Goal: Task Accomplishment & Management: Manage account settings

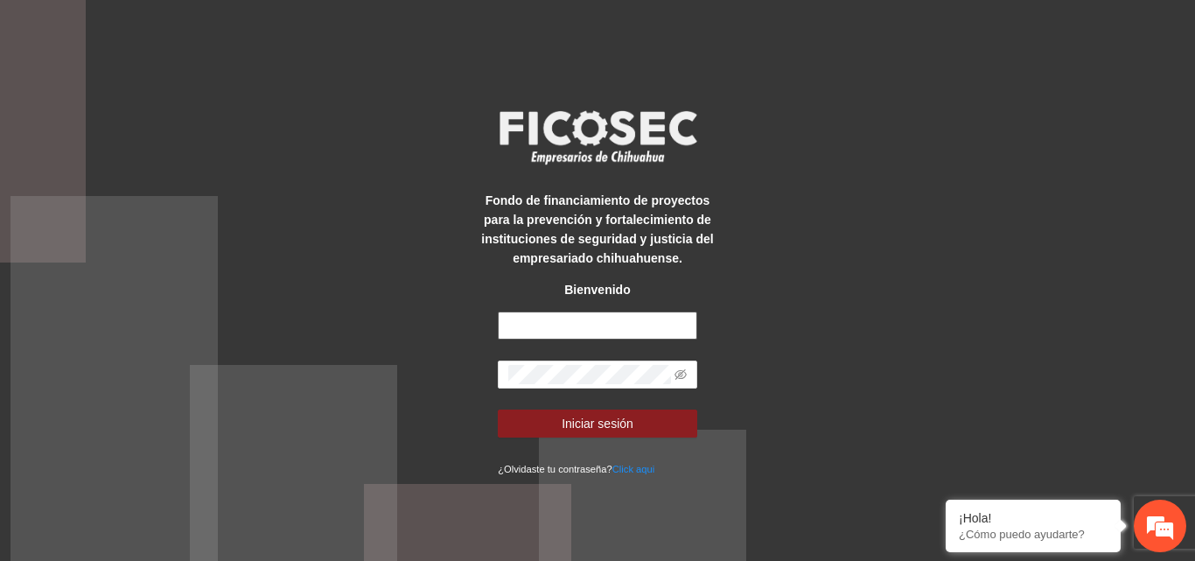
click at [557, 319] on input "text" at bounding box center [598, 326] width 200 height 28
click at [555, 321] on input "text" at bounding box center [598, 326] width 200 height 28
type input "**********"
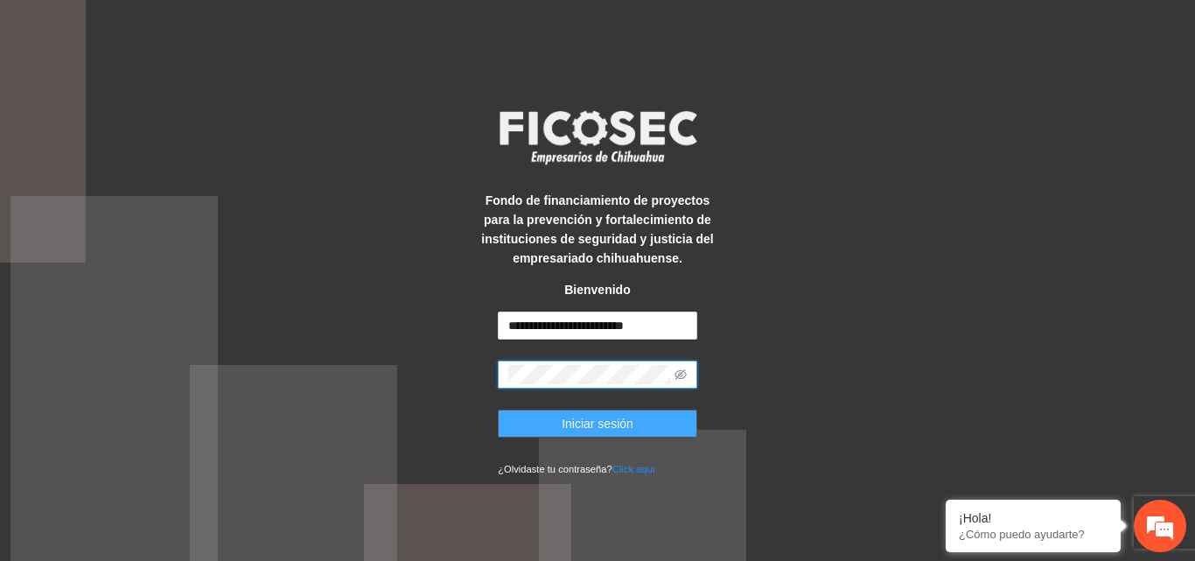
click at [613, 424] on span "Iniciar sesión" at bounding box center [598, 423] width 72 height 19
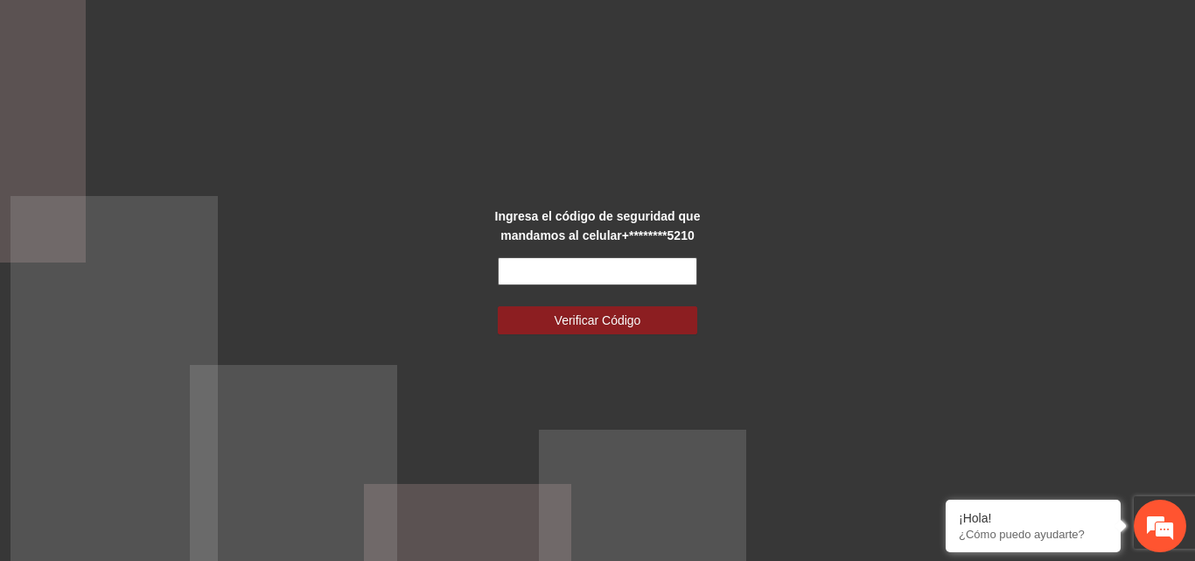
click at [537, 277] on input "text" at bounding box center [598, 271] width 200 height 28
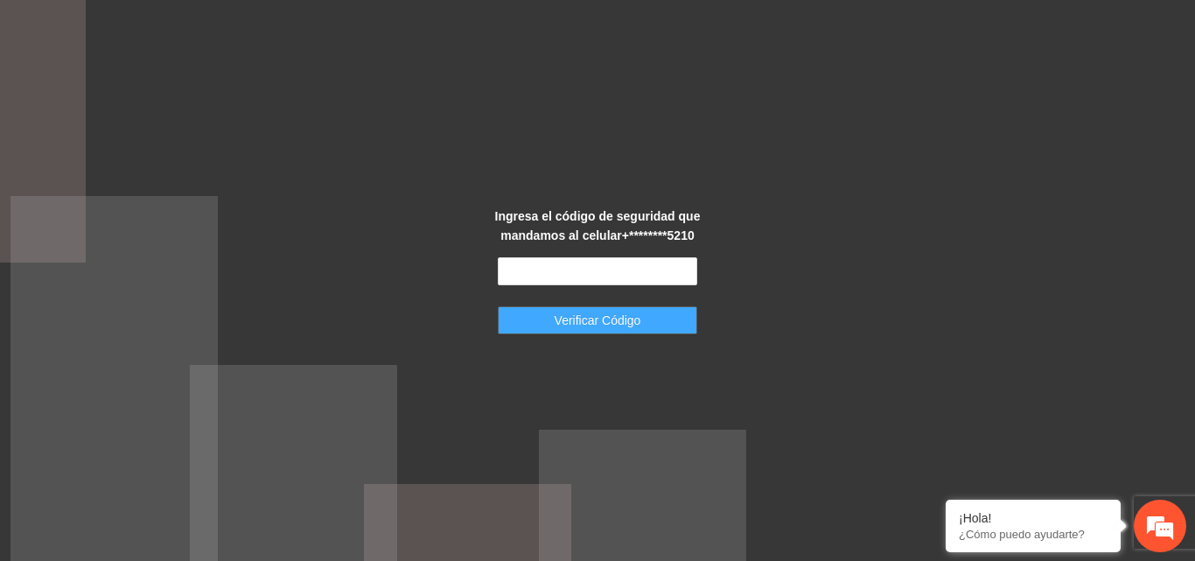
click at [528, 321] on button "Verificar Código" at bounding box center [598, 320] width 200 height 28
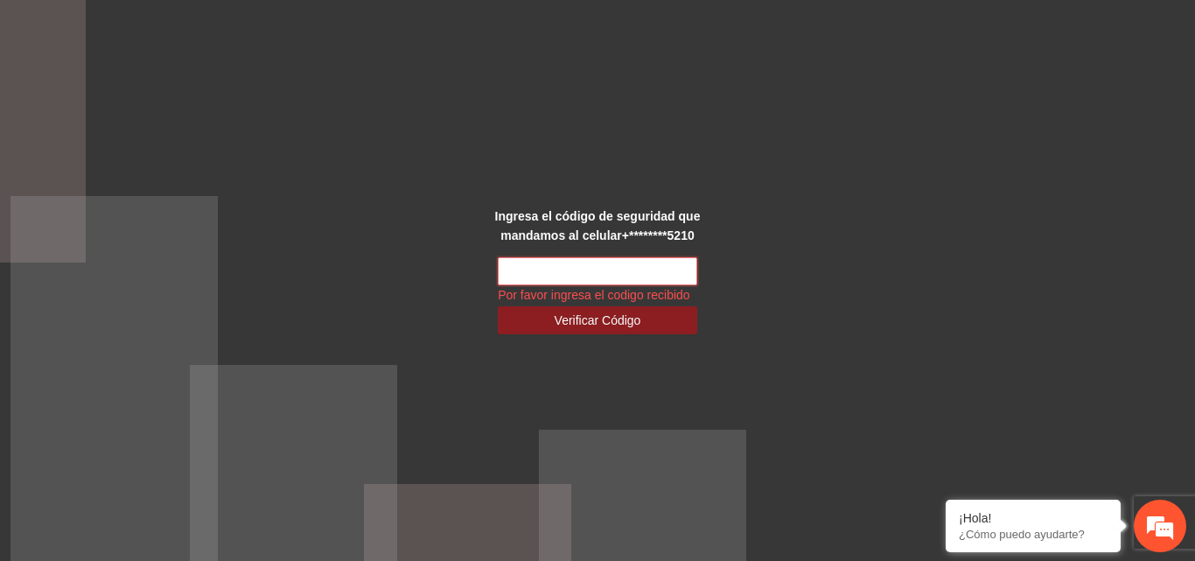
click at [591, 266] on input "text" at bounding box center [598, 271] width 200 height 28
click at [533, 275] on input "text" at bounding box center [598, 271] width 200 height 28
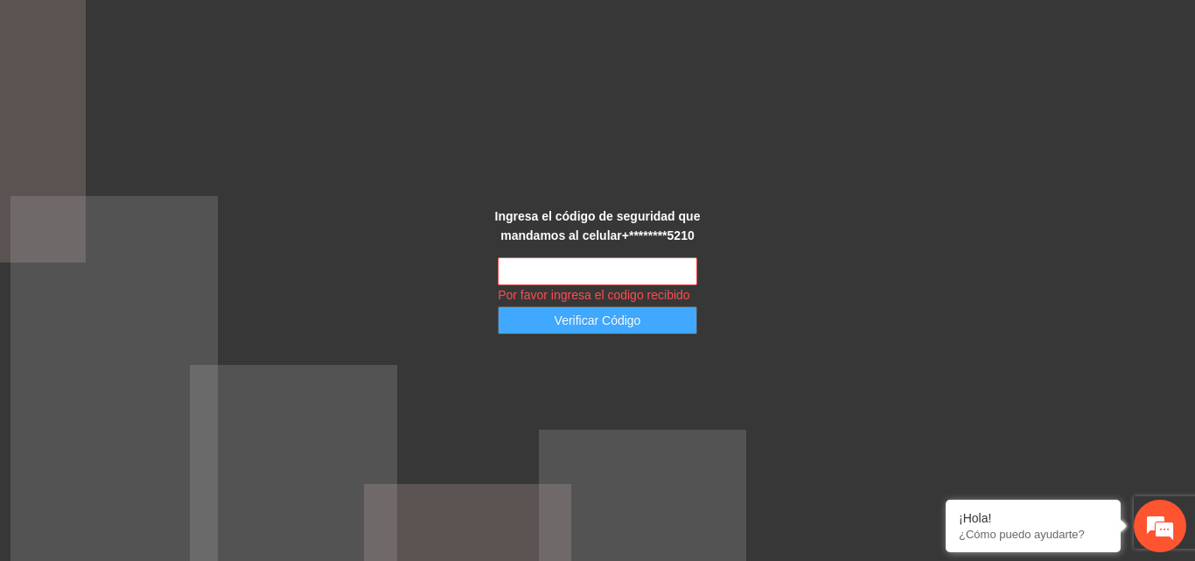
click at [552, 319] on button "Verificar Código" at bounding box center [598, 320] width 200 height 28
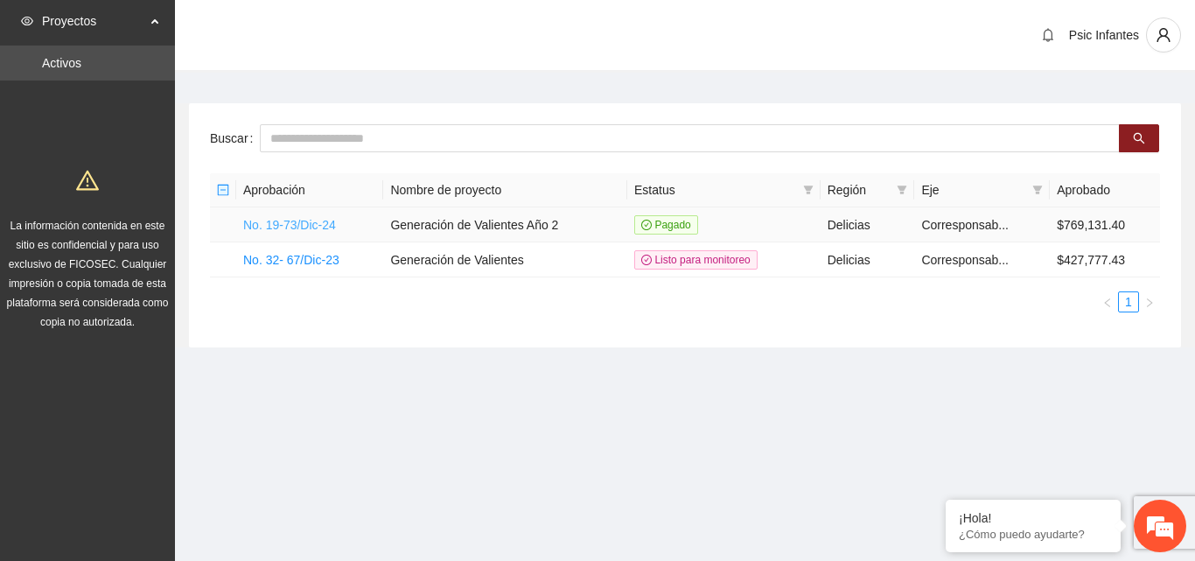
click at [292, 227] on link "No. 19-73/Dic-24" at bounding box center [289, 225] width 93 height 14
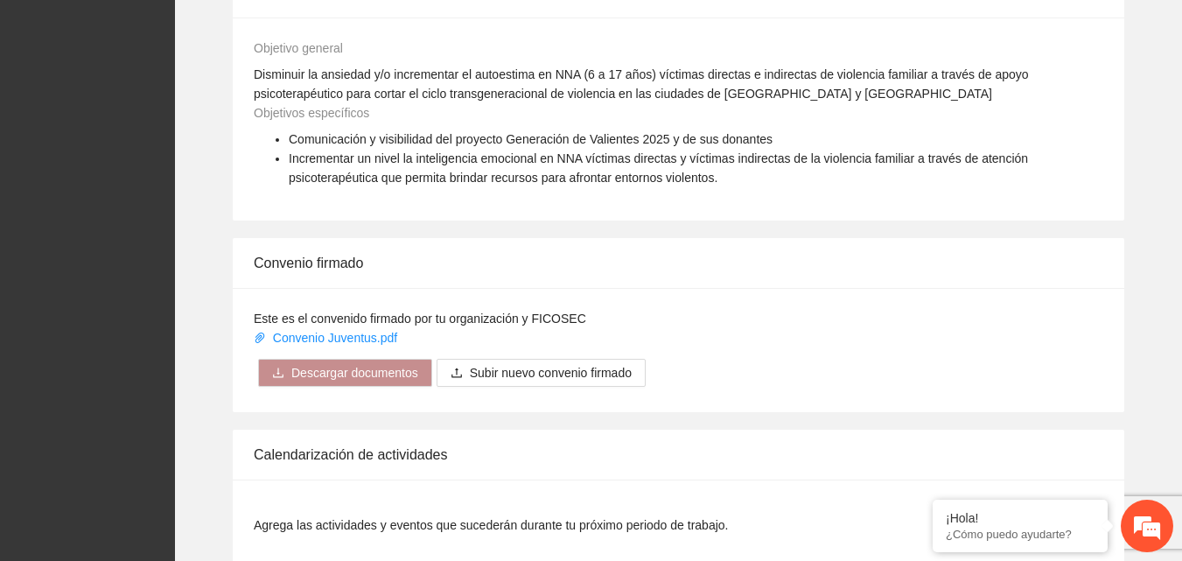
scroll to position [1431, 0]
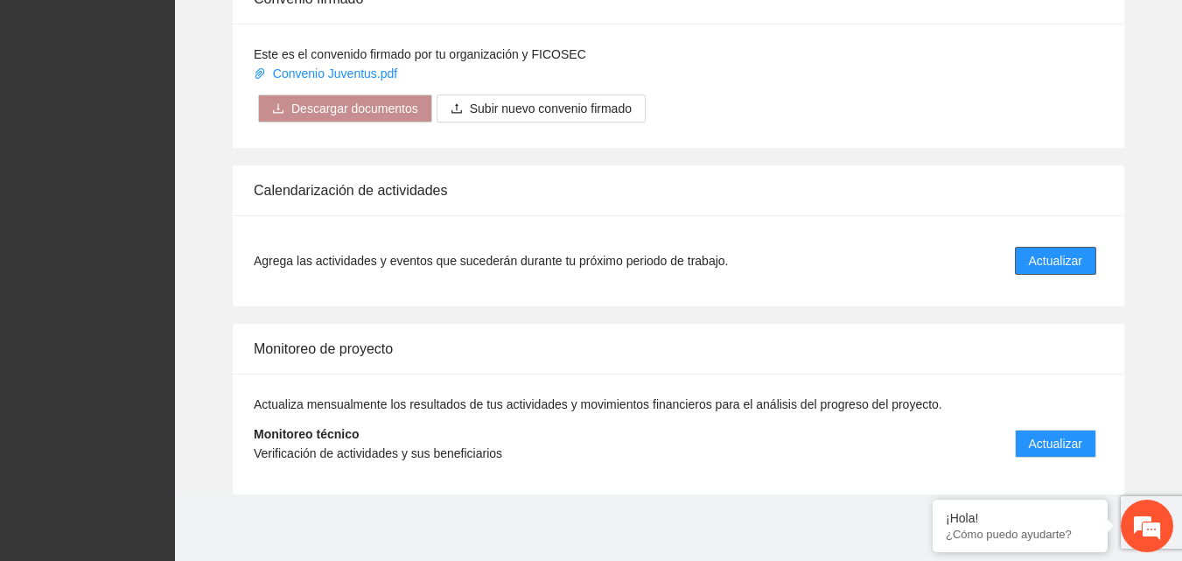
click at [1059, 255] on span "Actualizar" at bounding box center [1055, 260] width 53 height 19
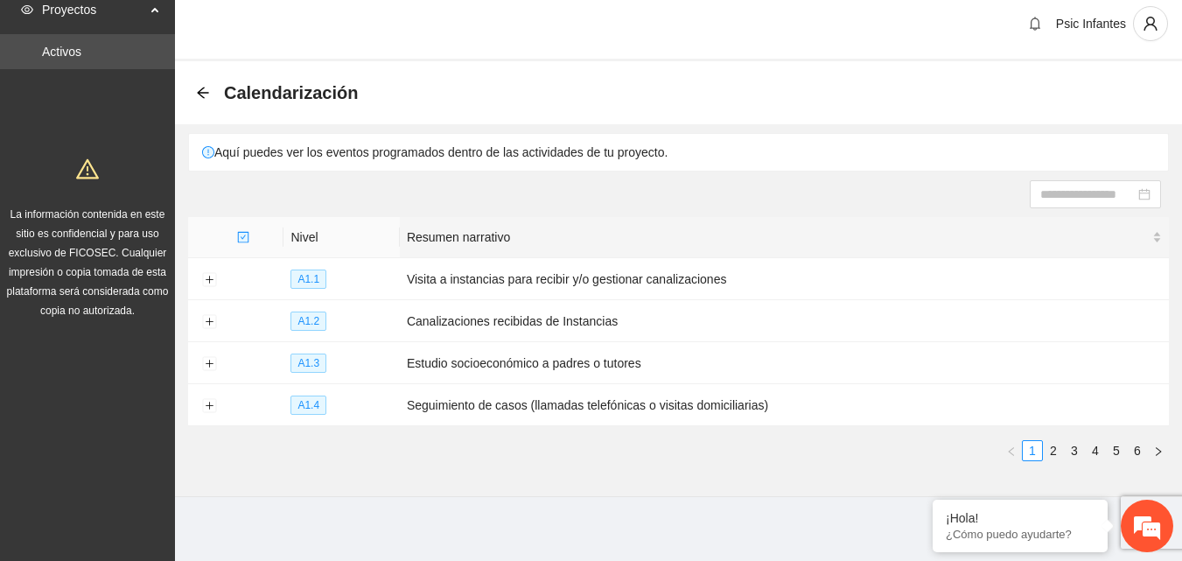
scroll to position [14, 0]
click at [1056, 441] on link "2" at bounding box center [1053, 447] width 19 height 19
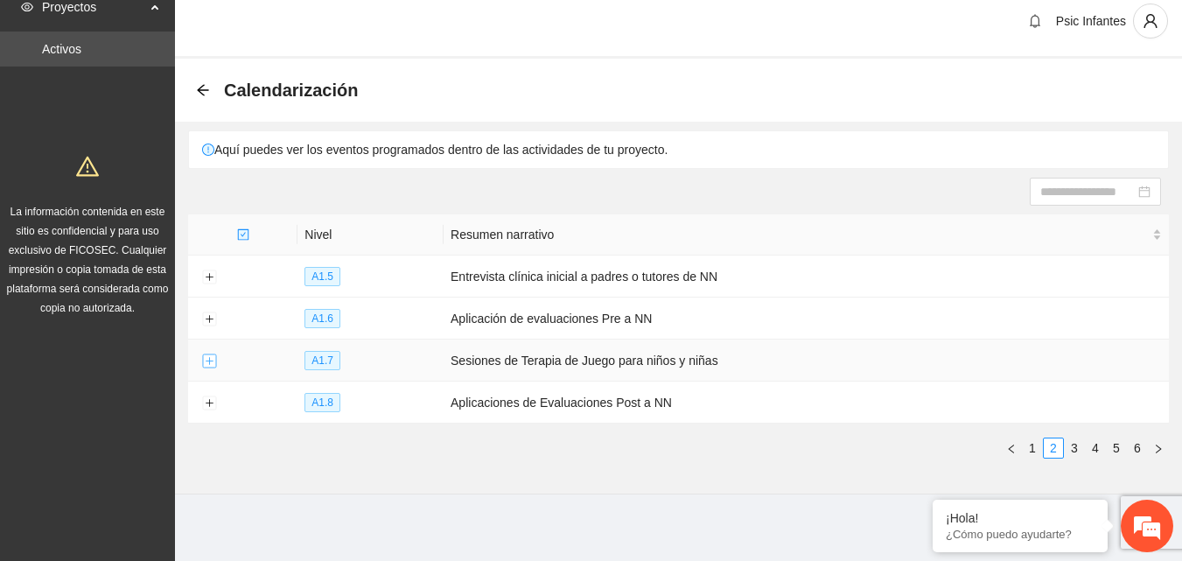
click at [212, 359] on button "Expand row" at bounding box center [209, 361] width 14 height 14
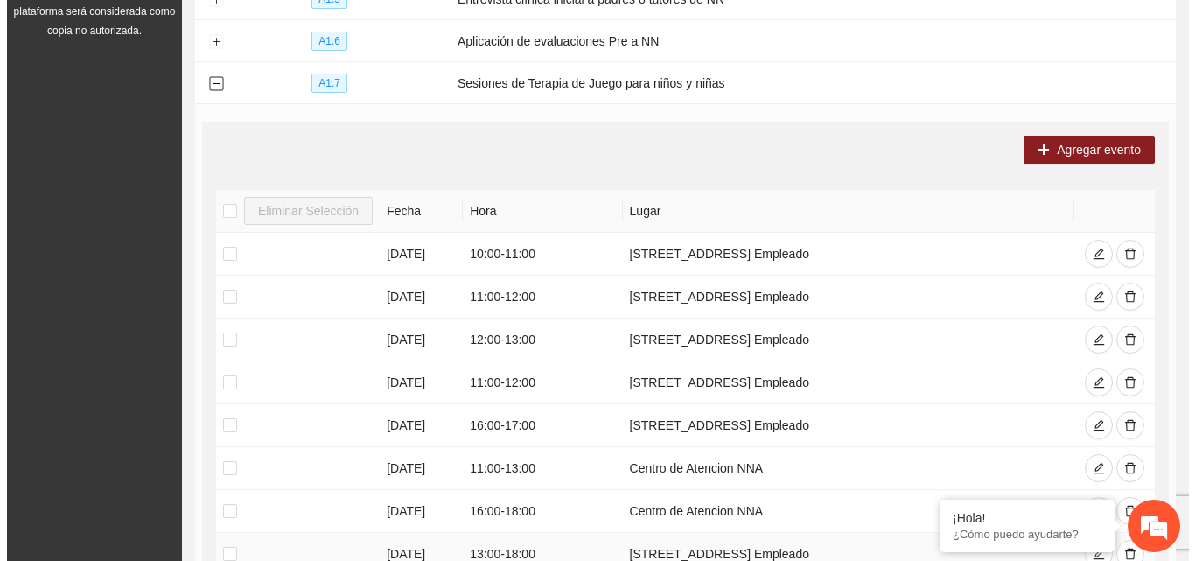
scroll to position [277, 0]
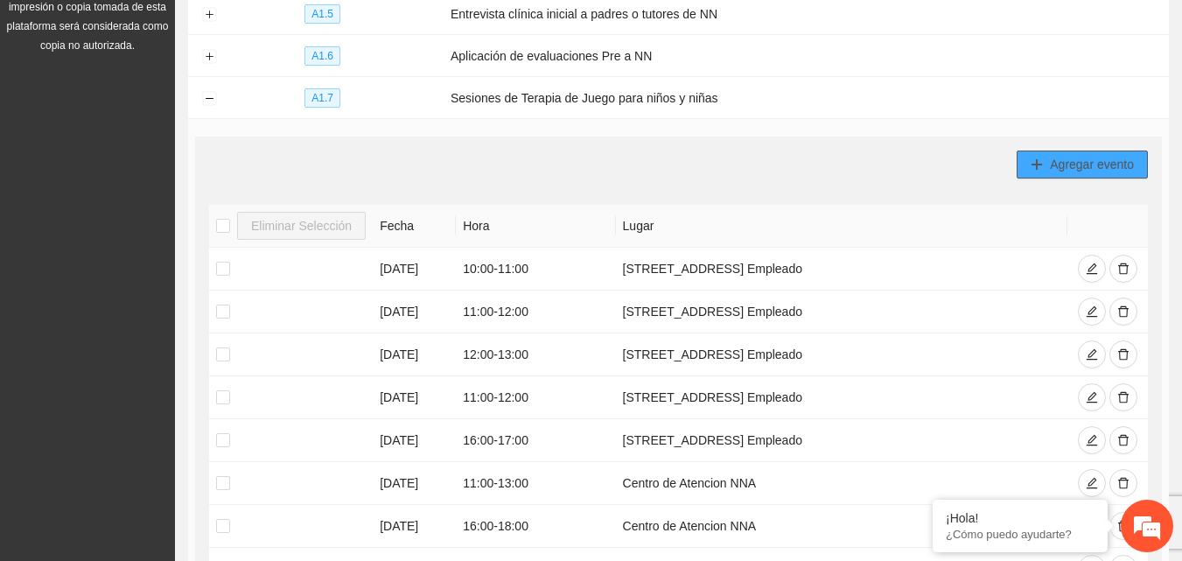
click at [1056, 158] on span "Agregar evento" at bounding box center [1092, 164] width 84 height 19
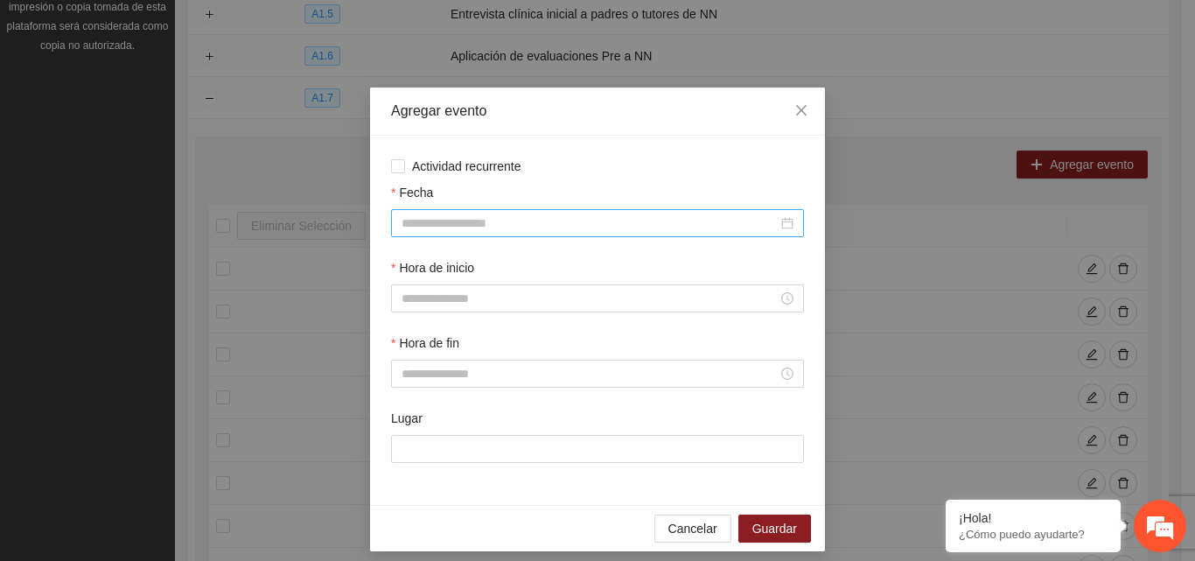
click at [490, 232] on input "Fecha" at bounding box center [590, 223] width 376 height 19
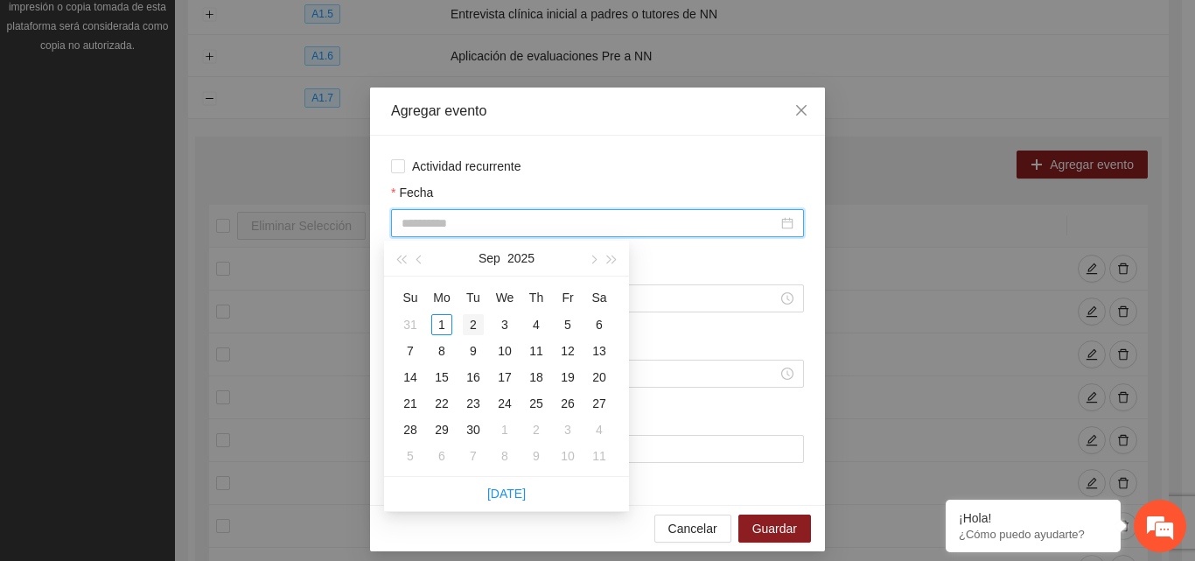
type input "**********"
click at [471, 324] on div "2" at bounding box center [473, 324] width 21 height 21
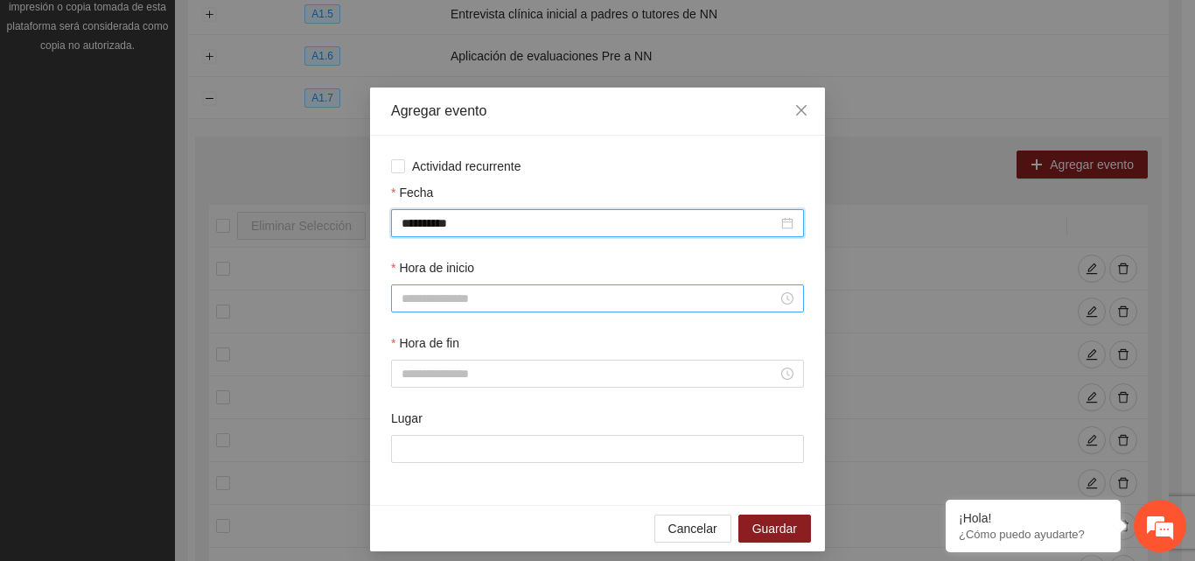
click at [460, 293] on input "Hora de inicio" at bounding box center [590, 298] width 376 height 19
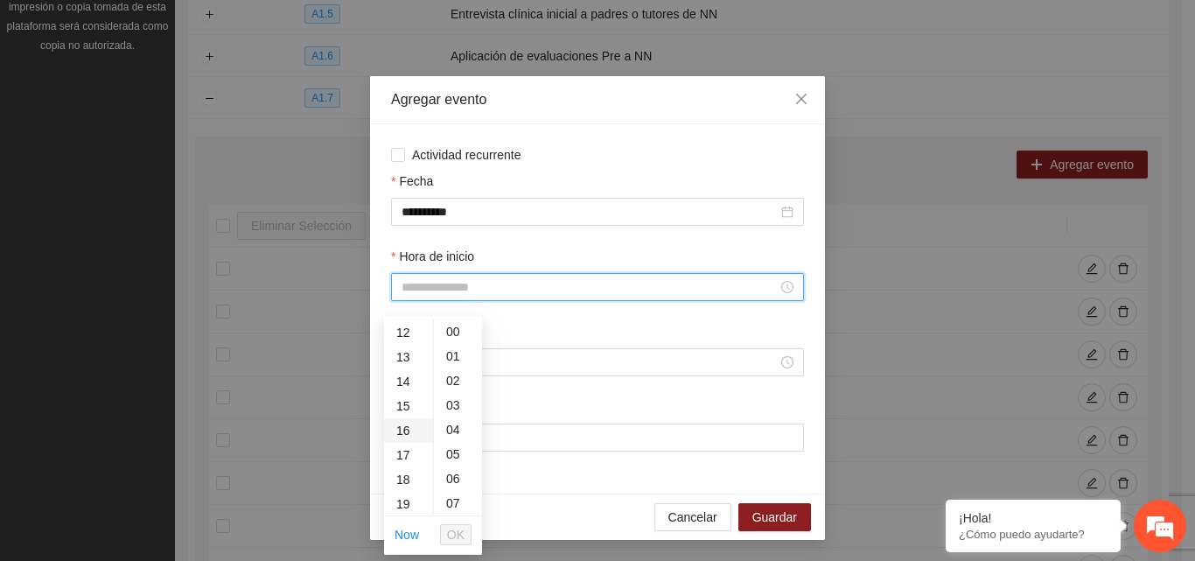
scroll to position [263, 0]
click at [404, 410] on div "14" at bounding box center [408, 412] width 49 height 25
type input "*****"
click at [458, 536] on span "OK" at bounding box center [456, 534] width 18 height 19
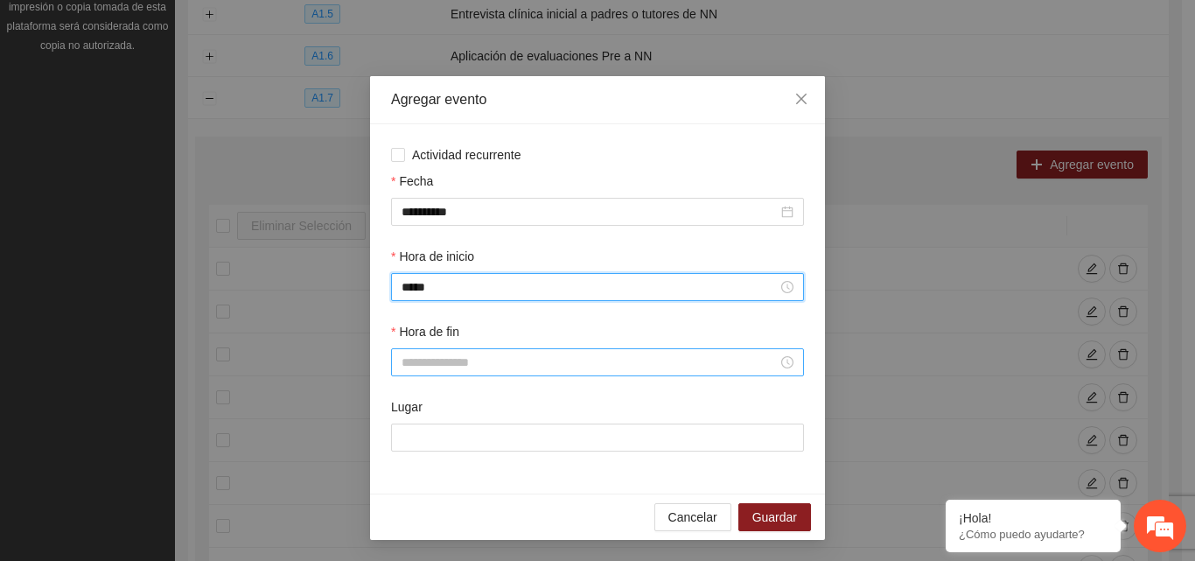
click at [445, 351] on div at bounding box center [597, 362] width 413 height 28
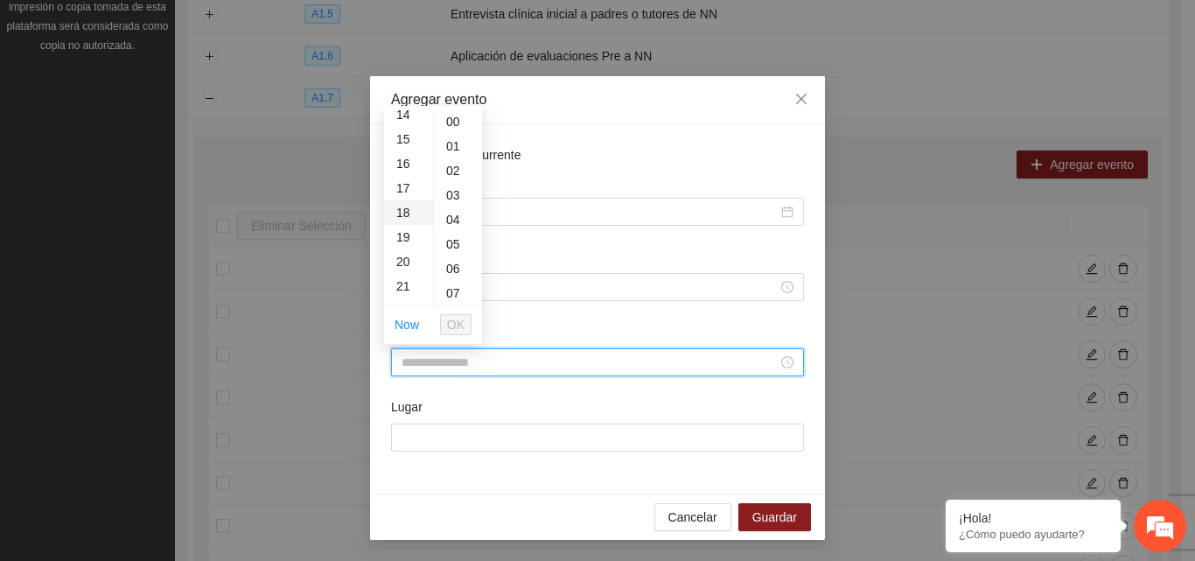
click at [408, 216] on div "18" at bounding box center [408, 212] width 49 height 25
type input "*****"
click at [469, 324] on button "OK" at bounding box center [456, 324] width 32 height 21
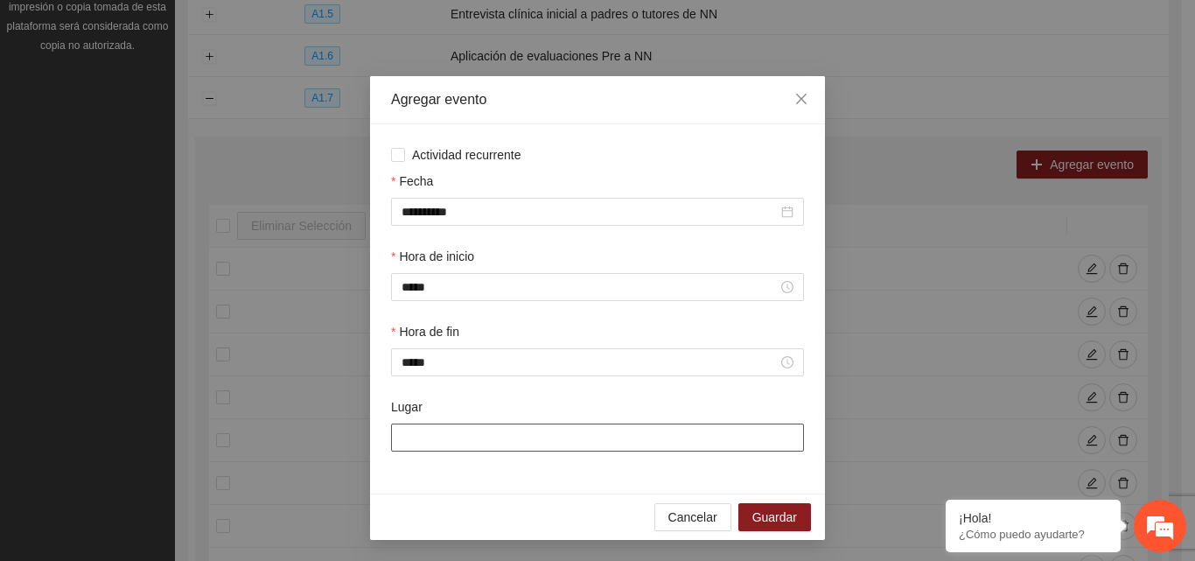
click at [439, 442] on input "Lugar" at bounding box center [597, 438] width 413 height 28
type input "**********"
click at [759, 517] on span "Guardar" at bounding box center [775, 517] width 45 height 19
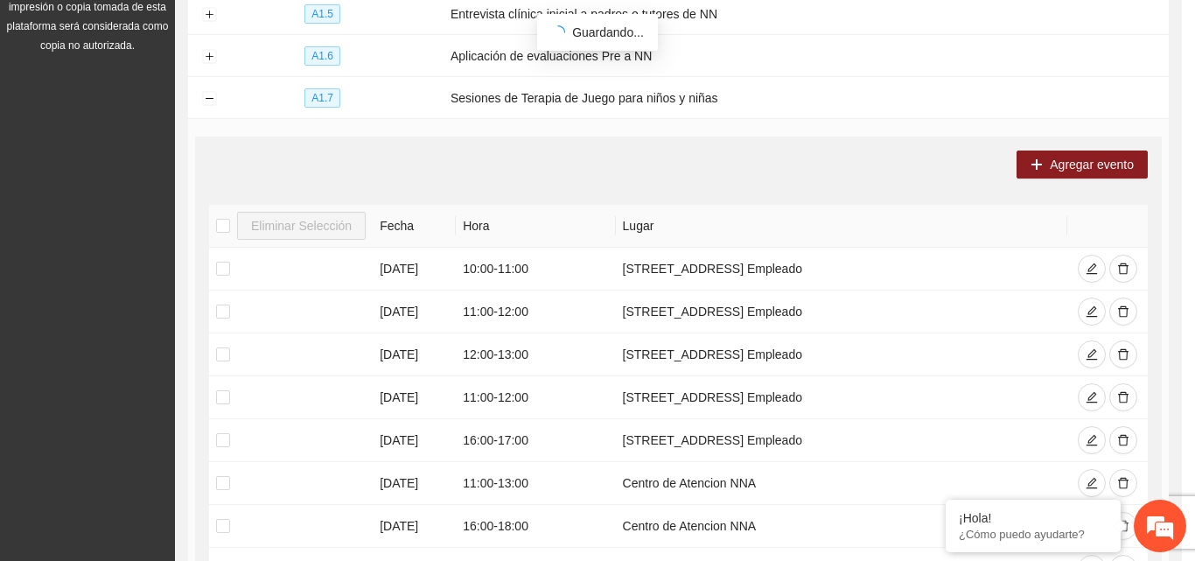
scroll to position [0, 0]
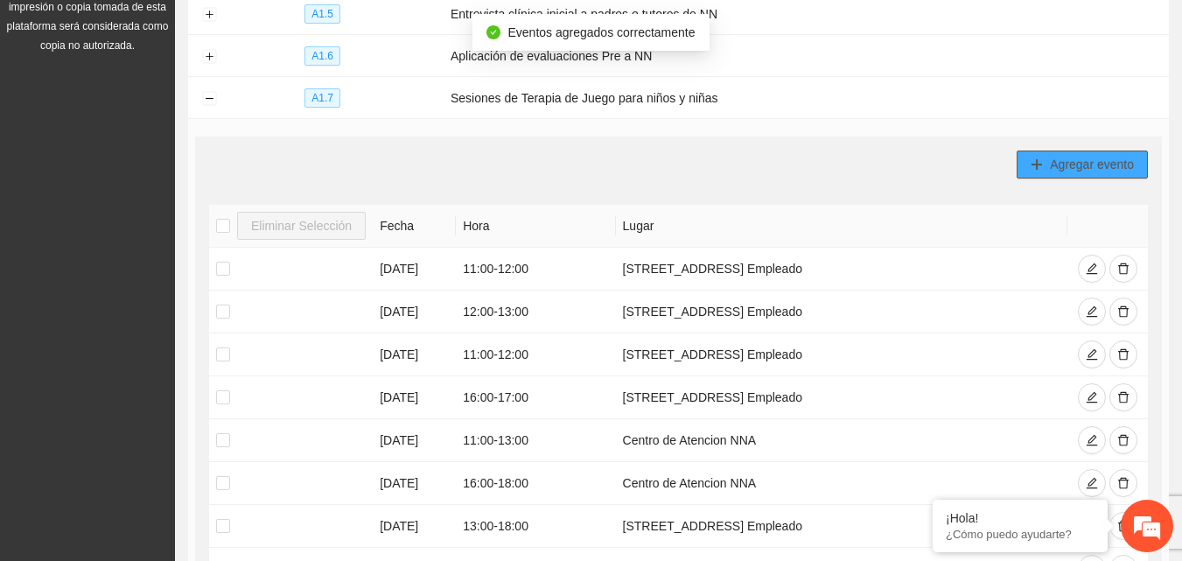
click at [1084, 170] on span "Agregar evento" at bounding box center [1092, 164] width 84 height 19
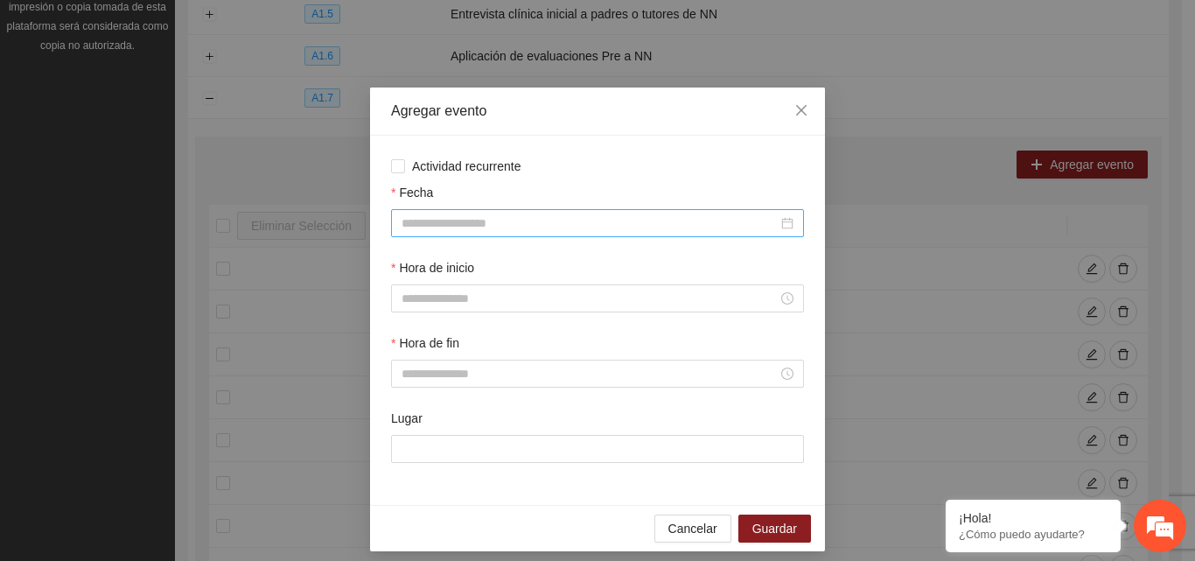
click at [466, 227] on input "Fecha" at bounding box center [590, 223] width 376 height 19
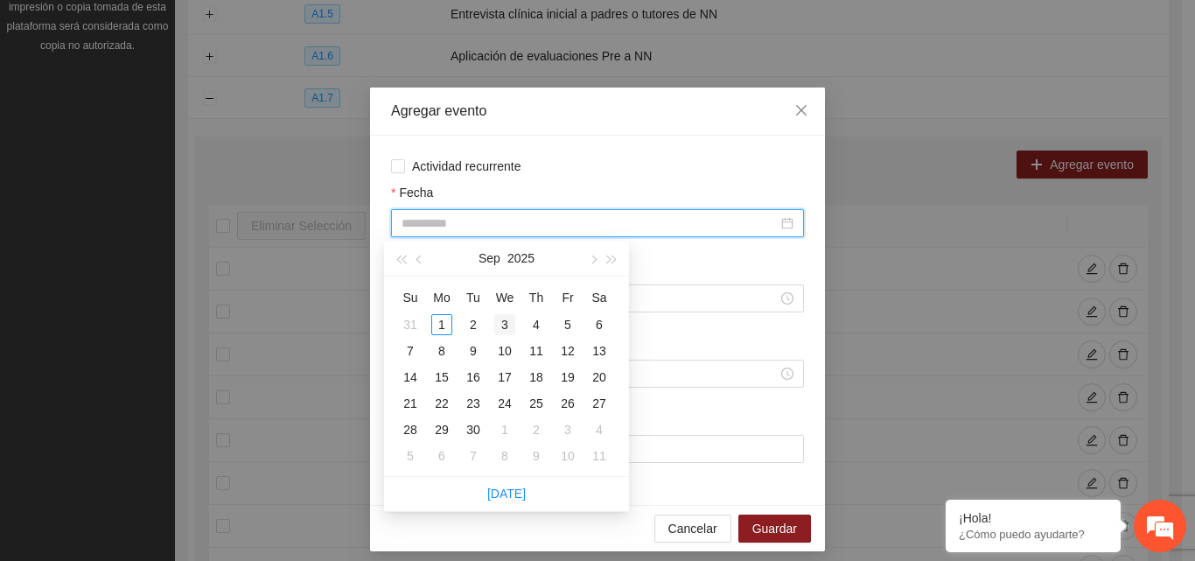
type input "**********"
click at [508, 331] on div "3" at bounding box center [504, 324] width 21 height 21
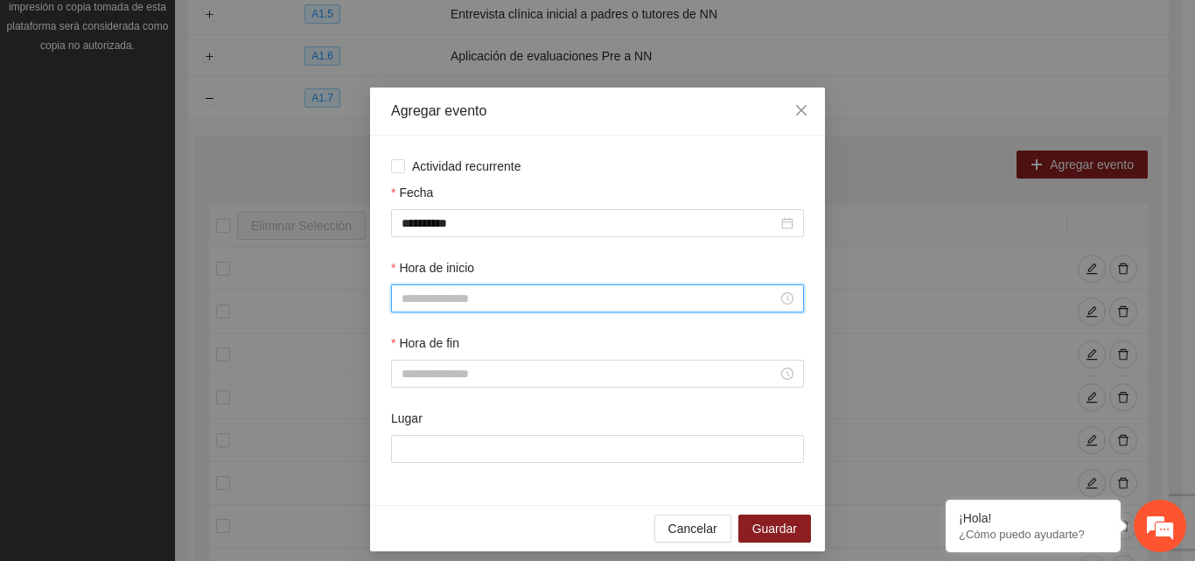
click at [441, 294] on input "Hora de inicio" at bounding box center [590, 298] width 376 height 19
click at [408, 413] on div "14" at bounding box center [408, 412] width 49 height 25
type input "*****"
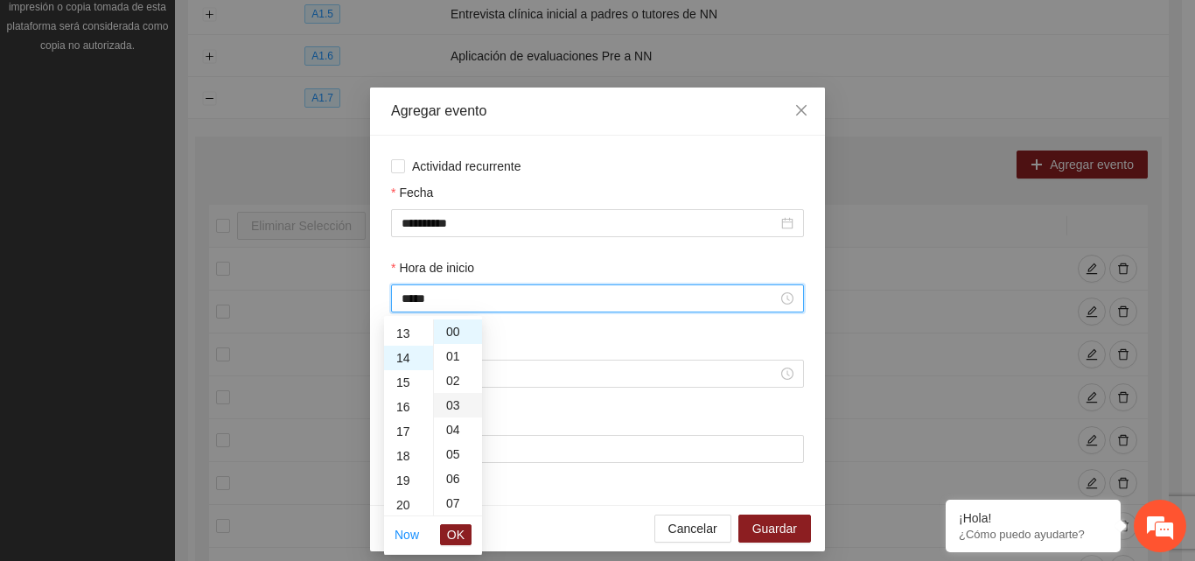
scroll to position [343, 0]
click at [459, 540] on span "OK" at bounding box center [456, 534] width 18 height 19
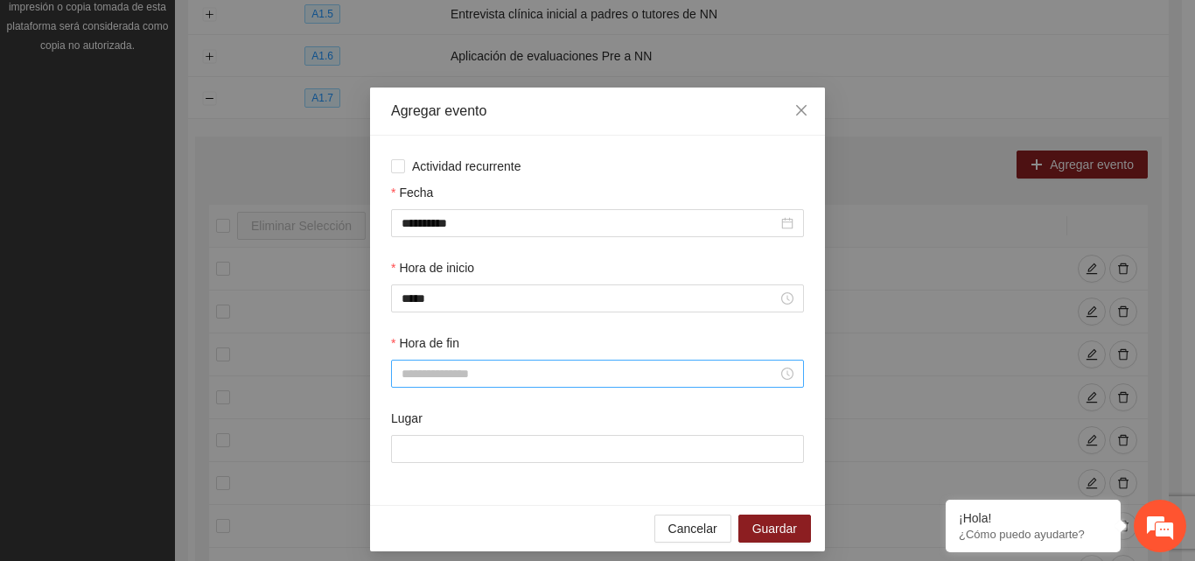
click at [455, 363] on div at bounding box center [597, 374] width 413 height 28
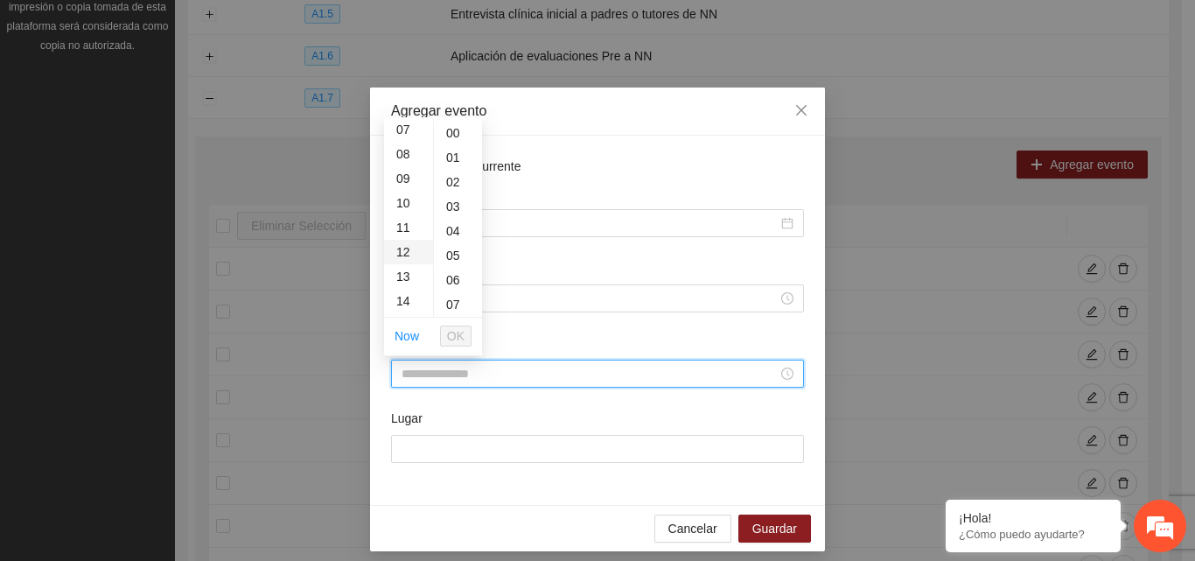
scroll to position [263, 0]
click at [406, 306] on div "18" at bounding box center [408, 311] width 49 height 25
type input "*****"
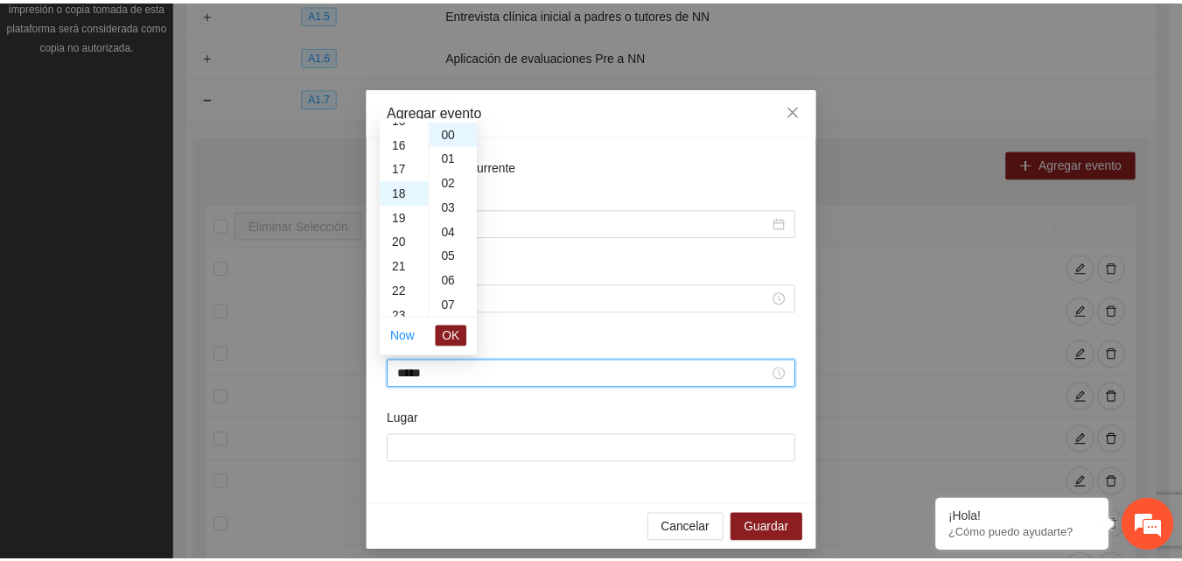
scroll to position [441, 0]
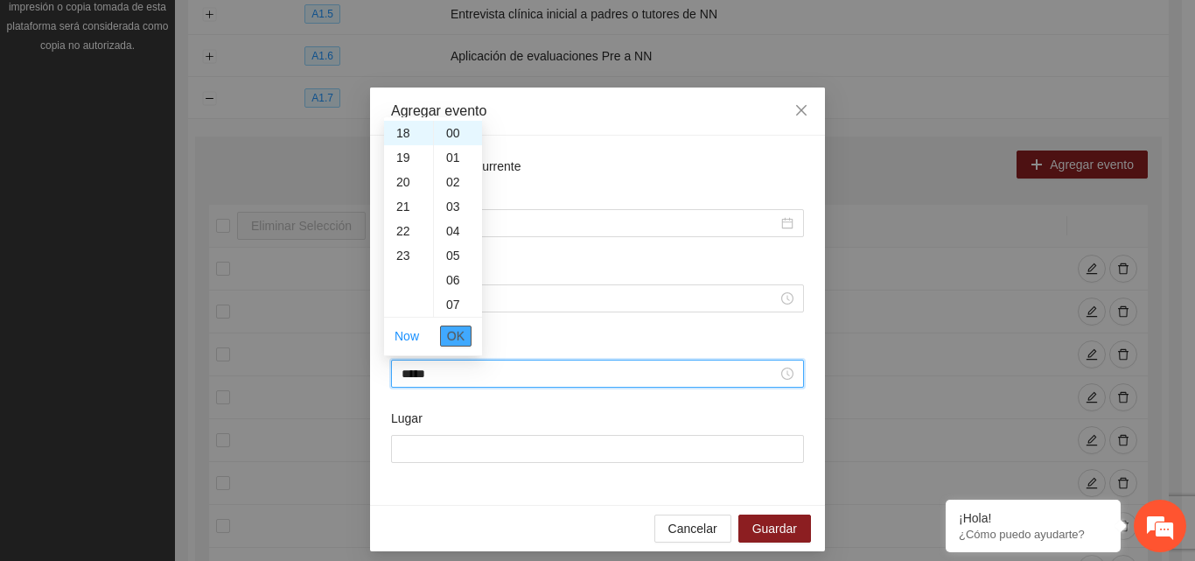
click at [458, 335] on span "OK" at bounding box center [456, 335] width 18 height 19
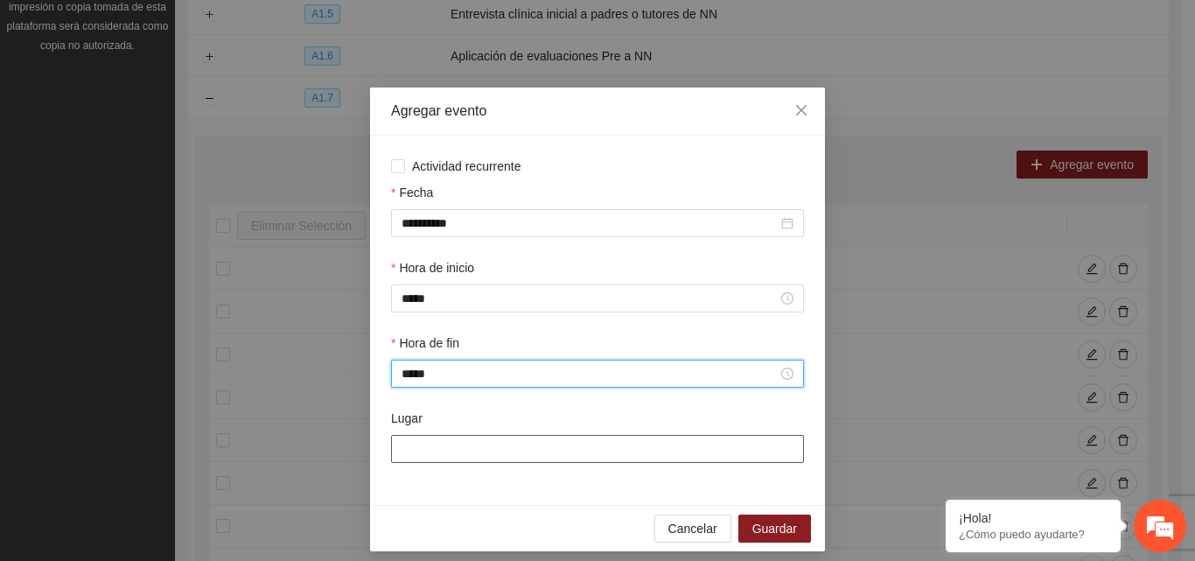
click at [440, 454] on input "Lugar" at bounding box center [597, 449] width 413 height 28
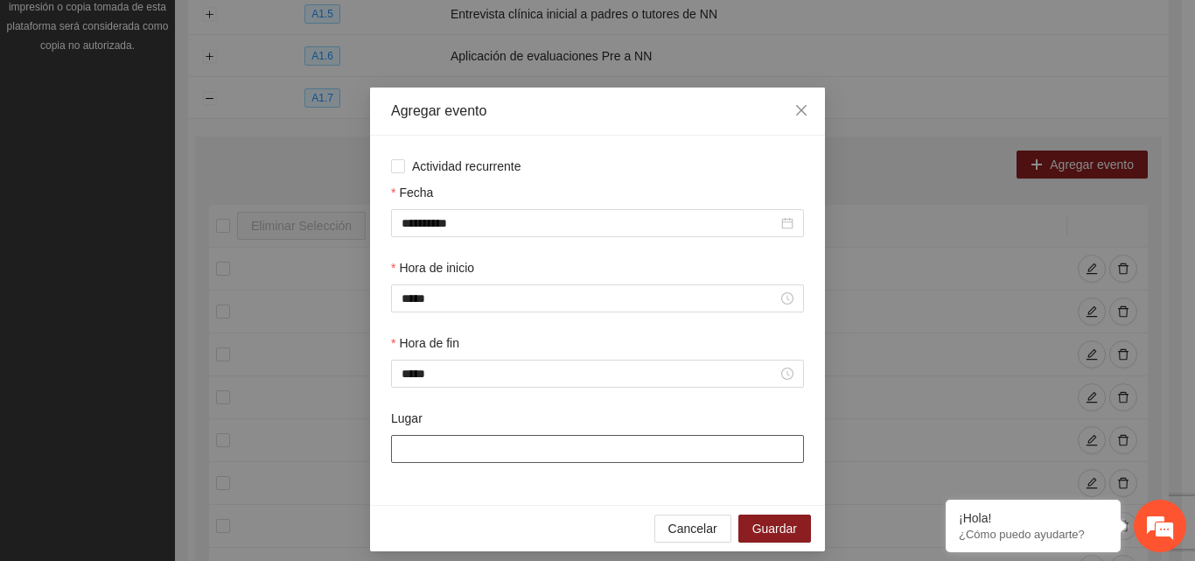
type input "**********"
click at [758, 522] on span "Guardar" at bounding box center [775, 528] width 45 height 19
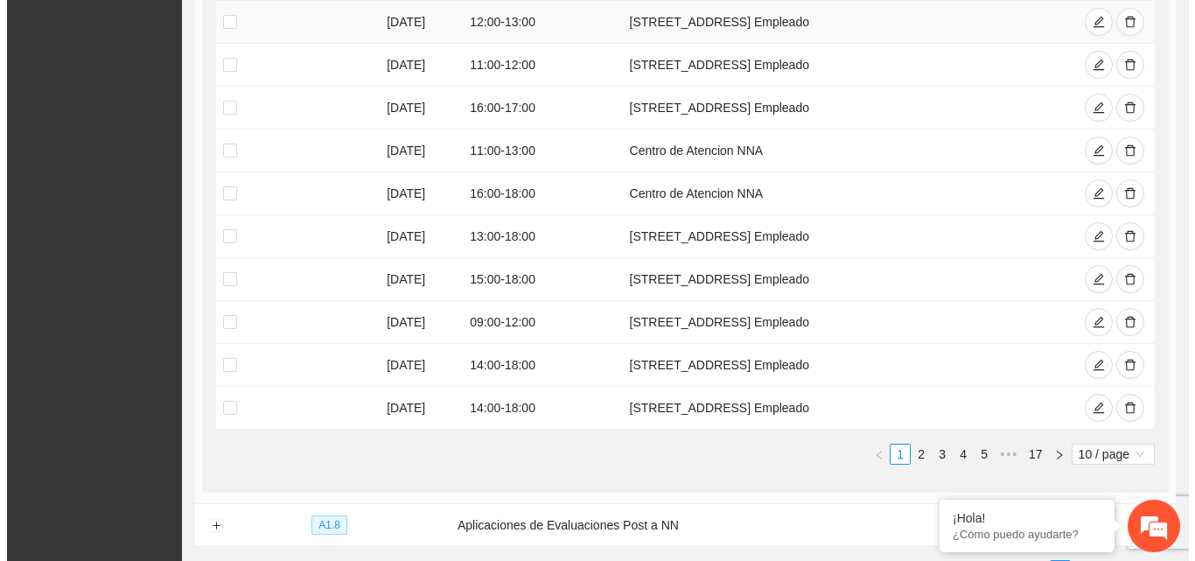
scroll to position [277, 0]
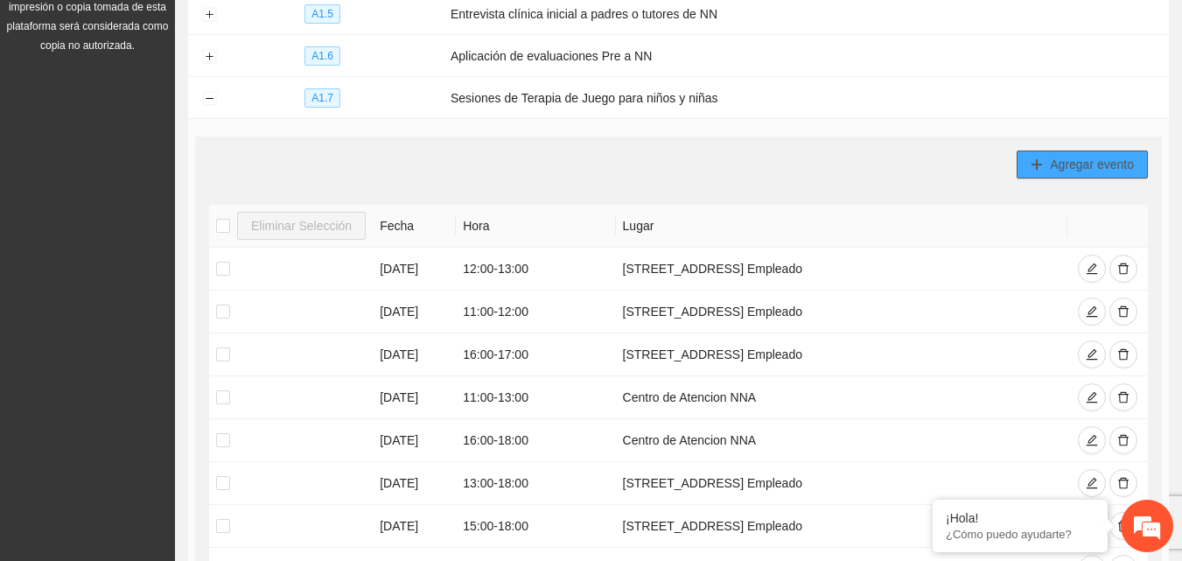
click at [1090, 176] on div "Agregar evento Eliminar Selección [PERSON_NAME] [DATE] 12:00 - 13:00 [STREET_AD…" at bounding box center [678, 438] width 967 height 603
click at [1057, 166] on span "Agregar evento" at bounding box center [1092, 164] width 84 height 19
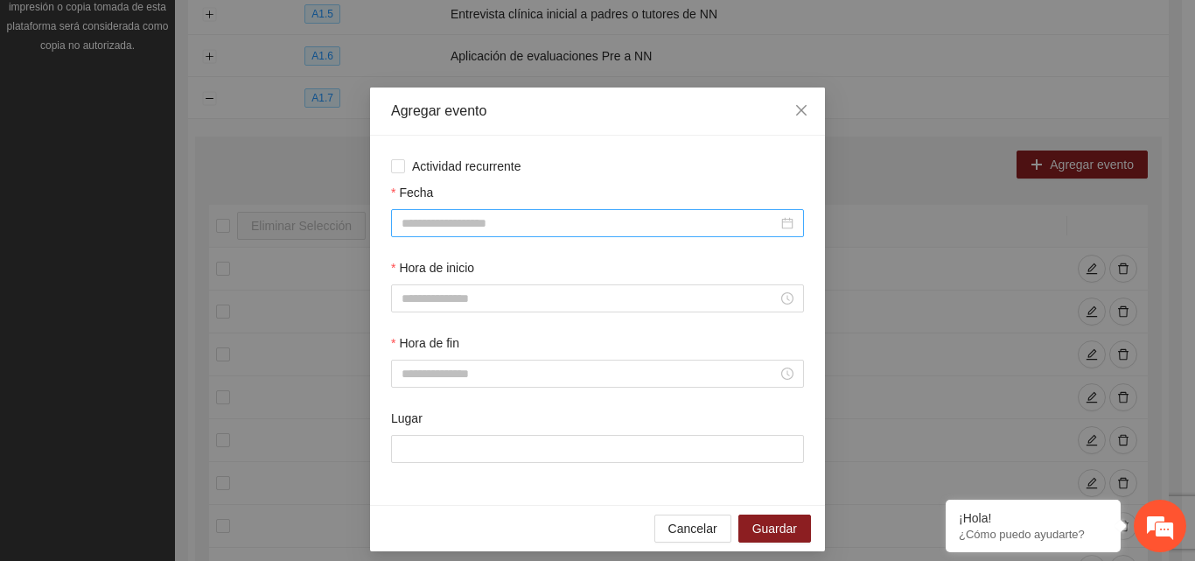
click at [620, 228] on input "Fecha" at bounding box center [590, 223] width 376 height 19
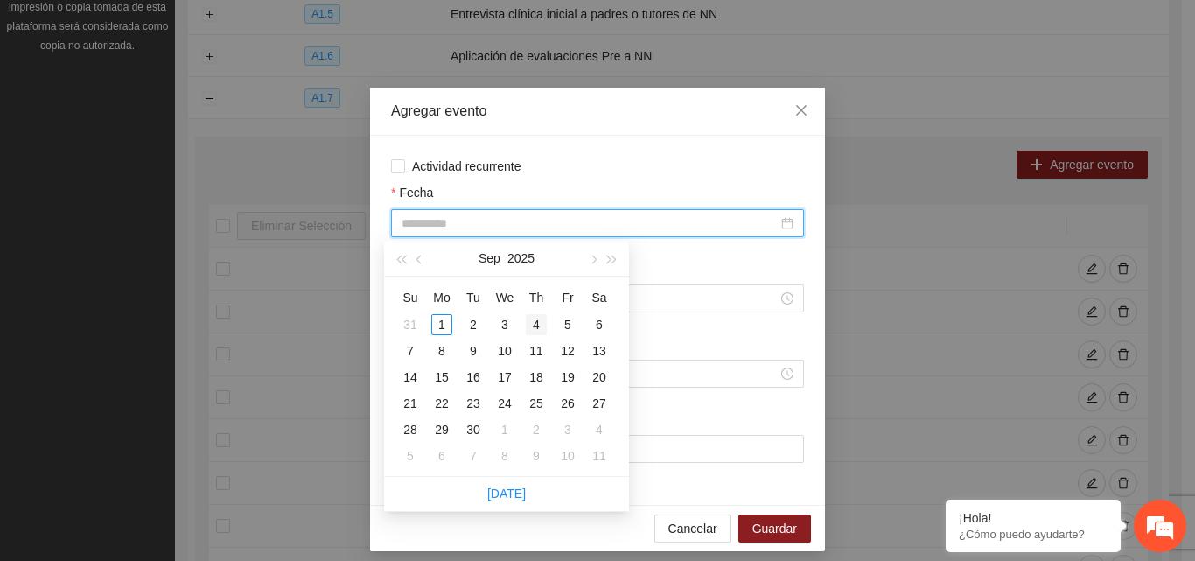
type input "**********"
click at [535, 325] on div "4" at bounding box center [536, 324] width 21 height 21
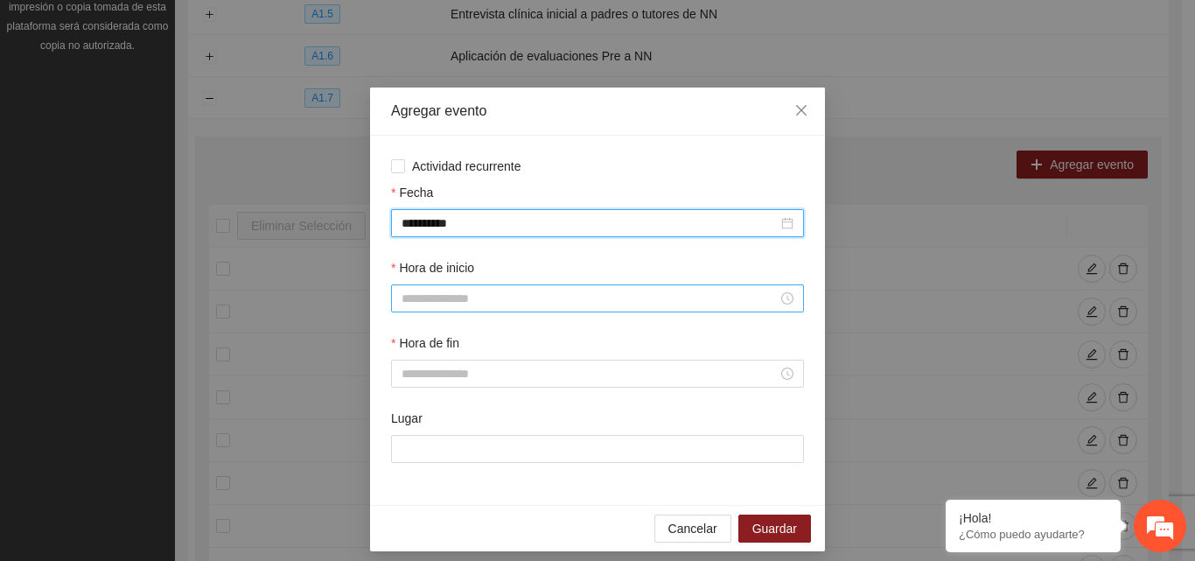
click at [513, 298] on input "Hora de inicio" at bounding box center [590, 298] width 376 height 19
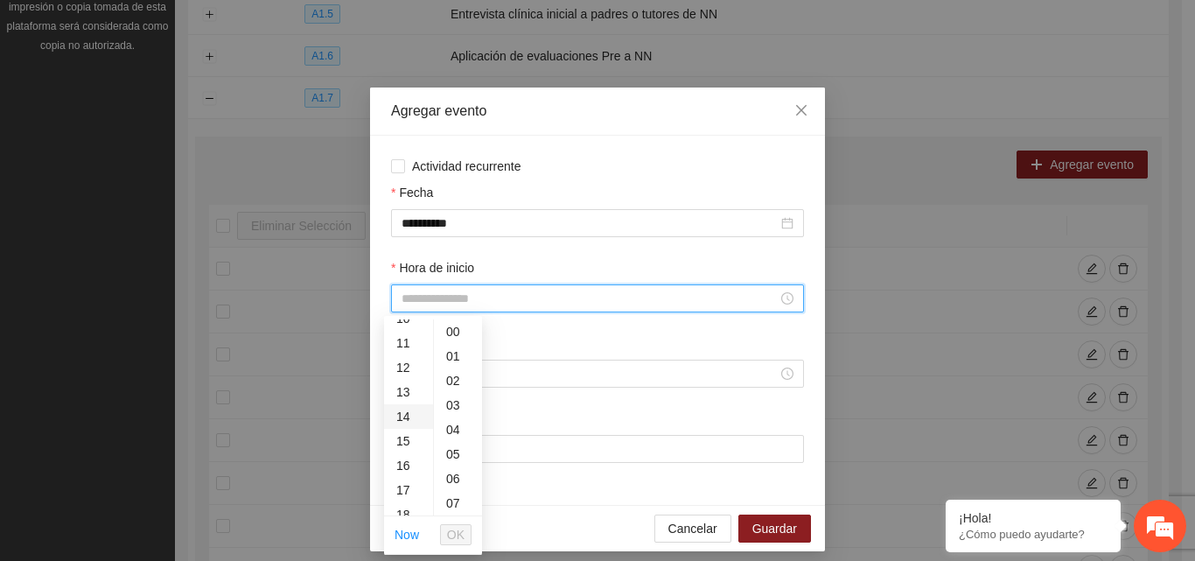
scroll to position [263, 0]
click at [407, 412] on div "14" at bounding box center [408, 412] width 49 height 25
type input "*****"
click at [454, 539] on span "OK" at bounding box center [456, 534] width 18 height 19
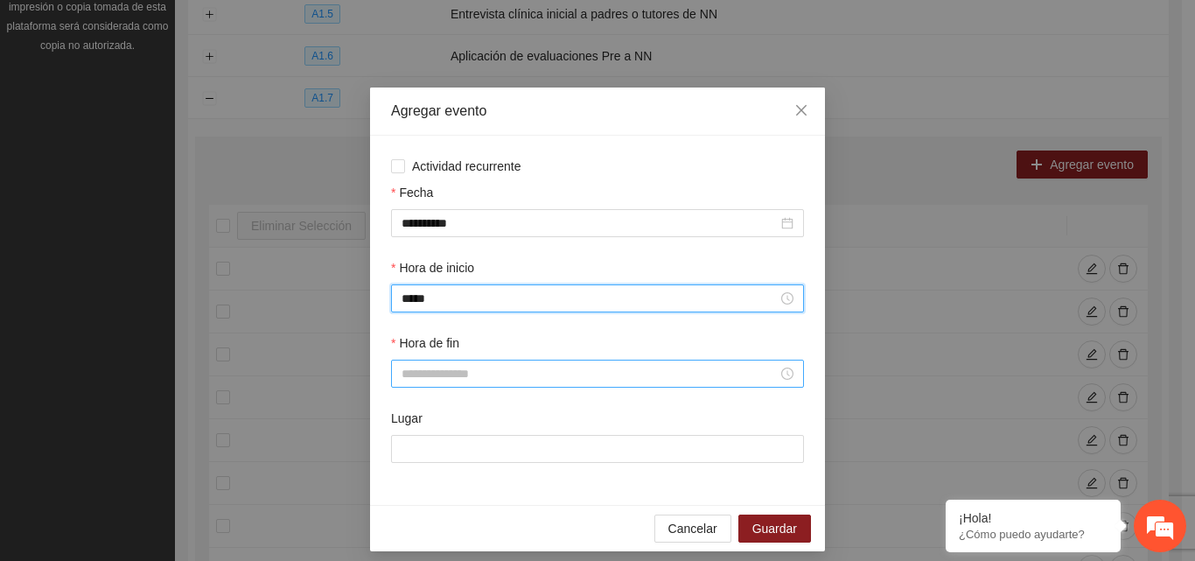
click at [501, 361] on div at bounding box center [597, 374] width 413 height 28
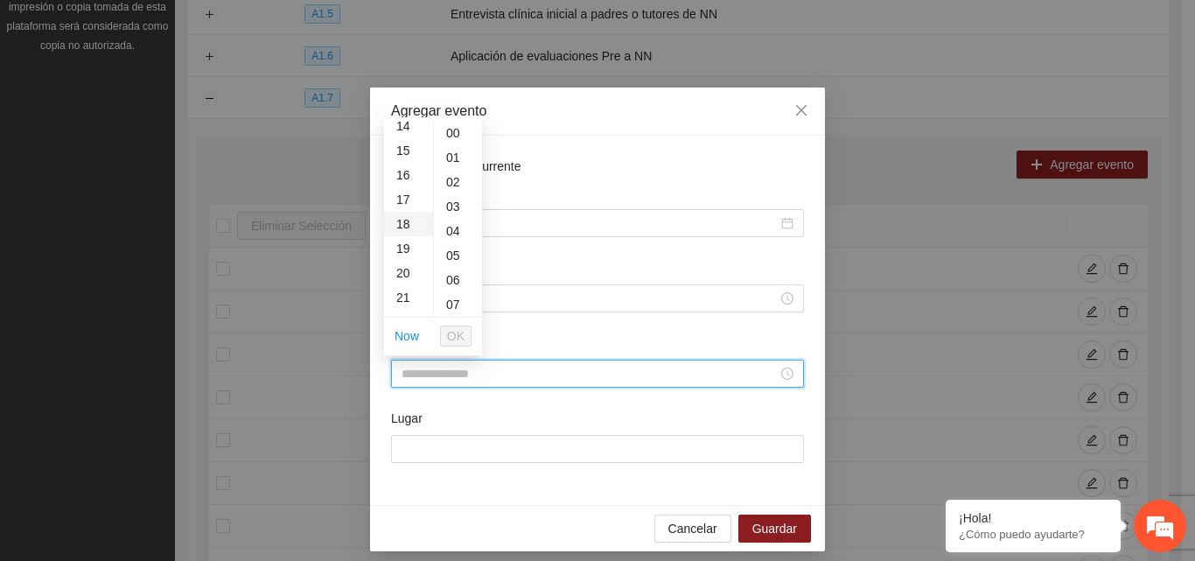
click at [404, 213] on div "18" at bounding box center [408, 224] width 49 height 25
type input "*****"
click at [471, 337] on button "OK" at bounding box center [456, 336] width 32 height 21
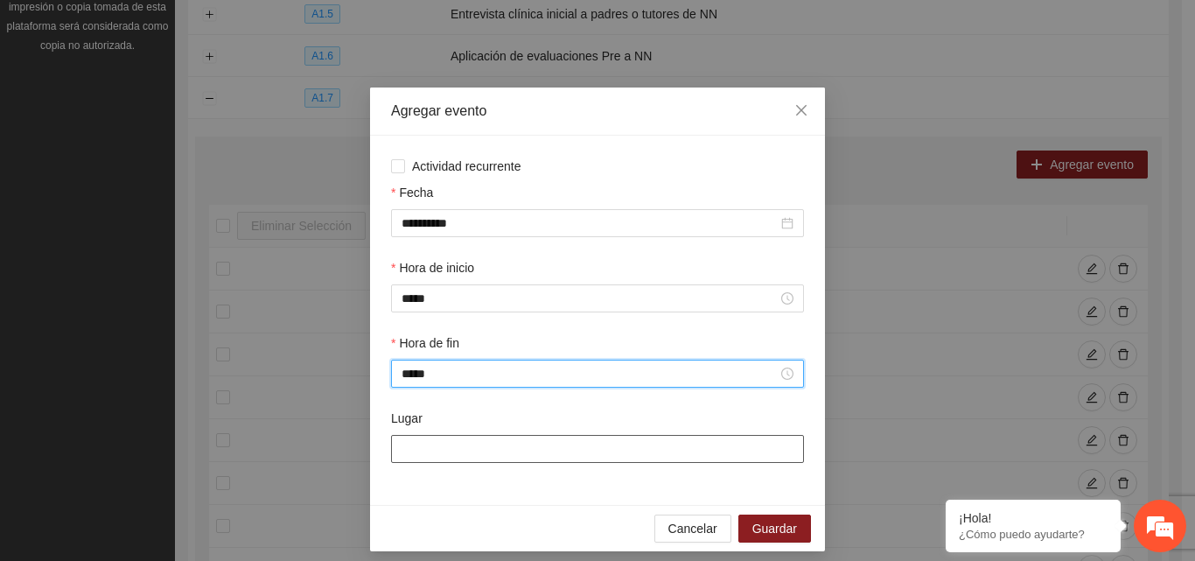
click at [435, 450] on input "Lugar" at bounding box center [597, 449] width 413 height 28
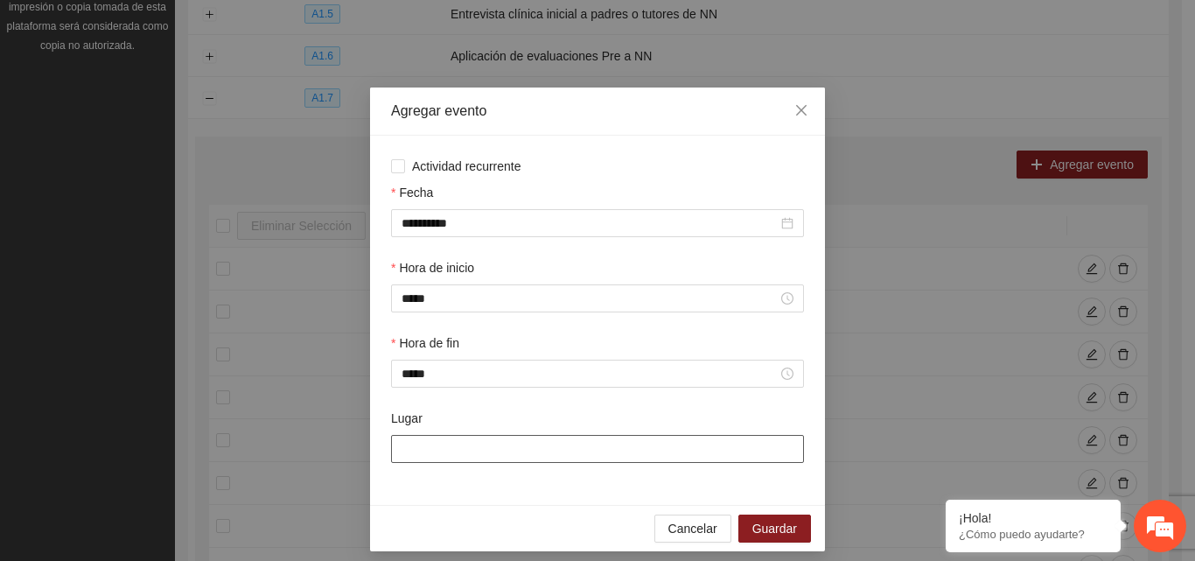
type input "**********"
click at [777, 529] on span "Guardar" at bounding box center [775, 528] width 45 height 19
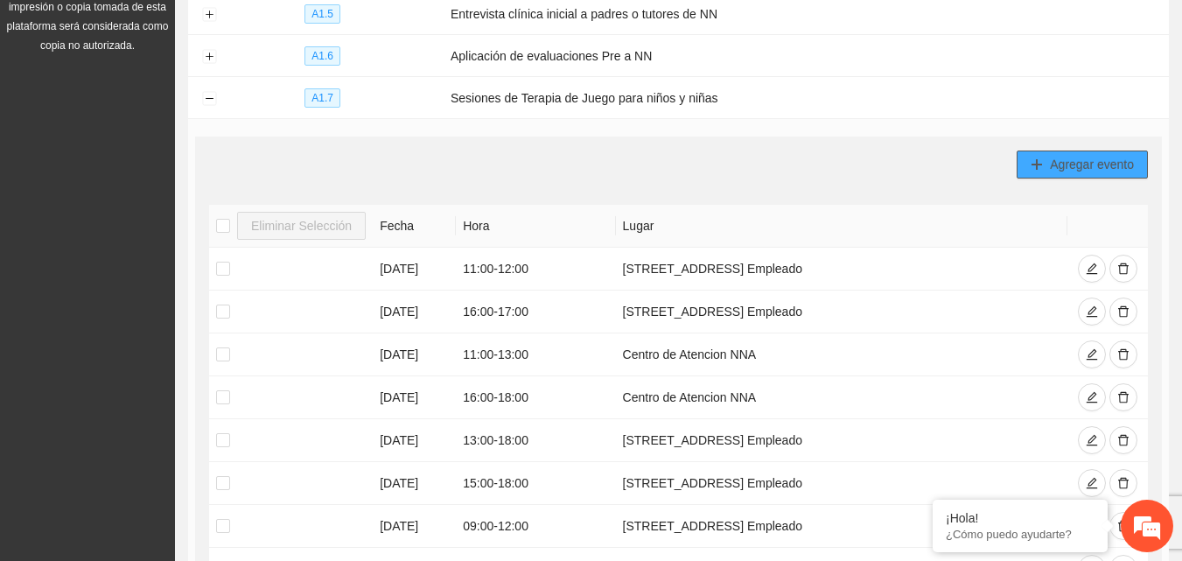
click at [1109, 155] on span "Agregar evento" at bounding box center [1092, 164] width 84 height 19
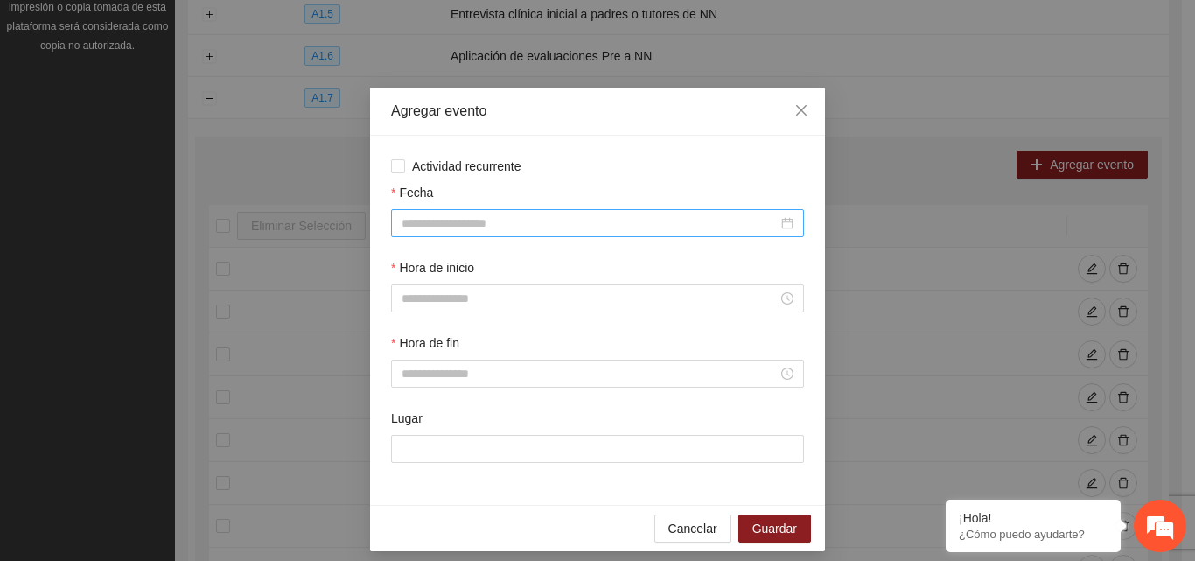
click at [471, 224] on input "Fecha" at bounding box center [590, 223] width 376 height 19
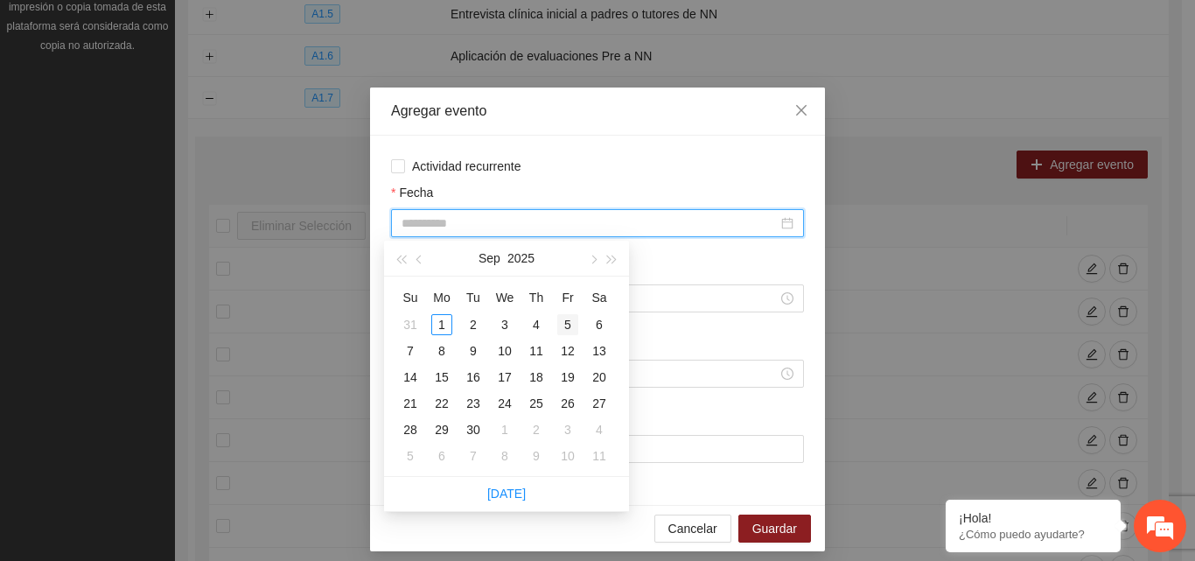
type input "**********"
click at [571, 324] on div "5" at bounding box center [567, 324] width 21 height 21
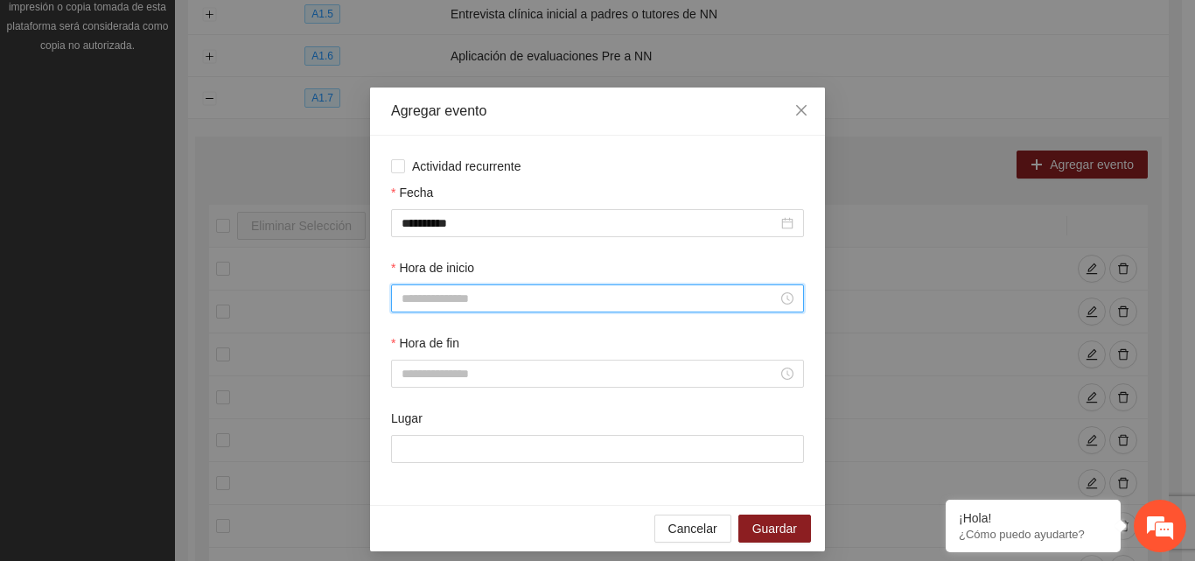
click at [482, 299] on input "Hora de inicio" at bounding box center [590, 298] width 376 height 19
click at [400, 466] on div "09" at bounding box center [408, 464] width 49 height 25
type input "*****"
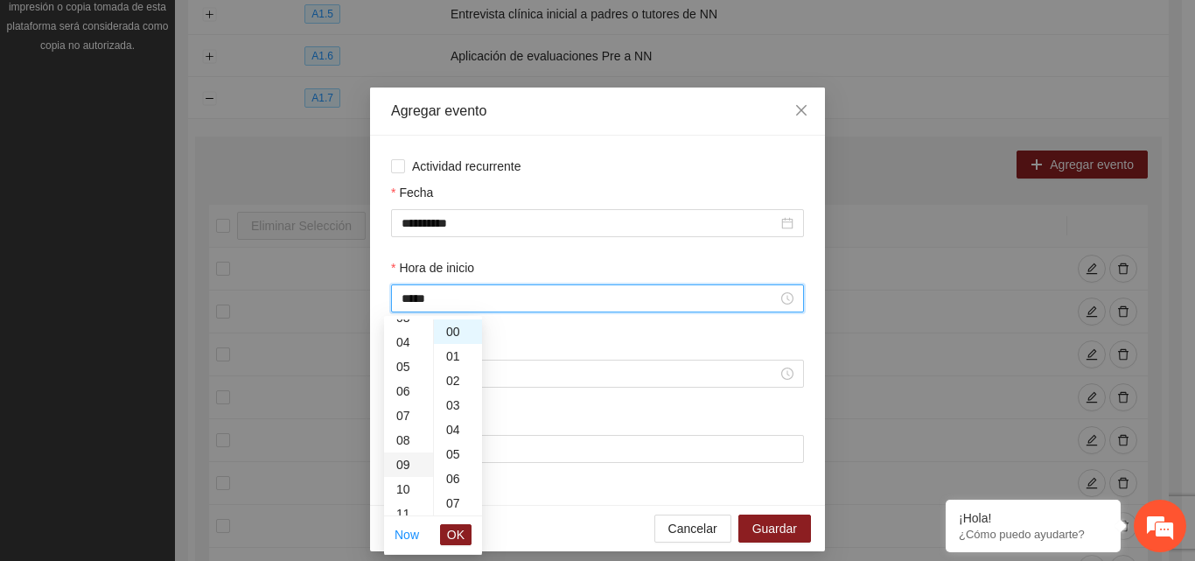
scroll to position [221, 0]
click at [454, 536] on span "OK" at bounding box center [456, 534] width 18 height 19
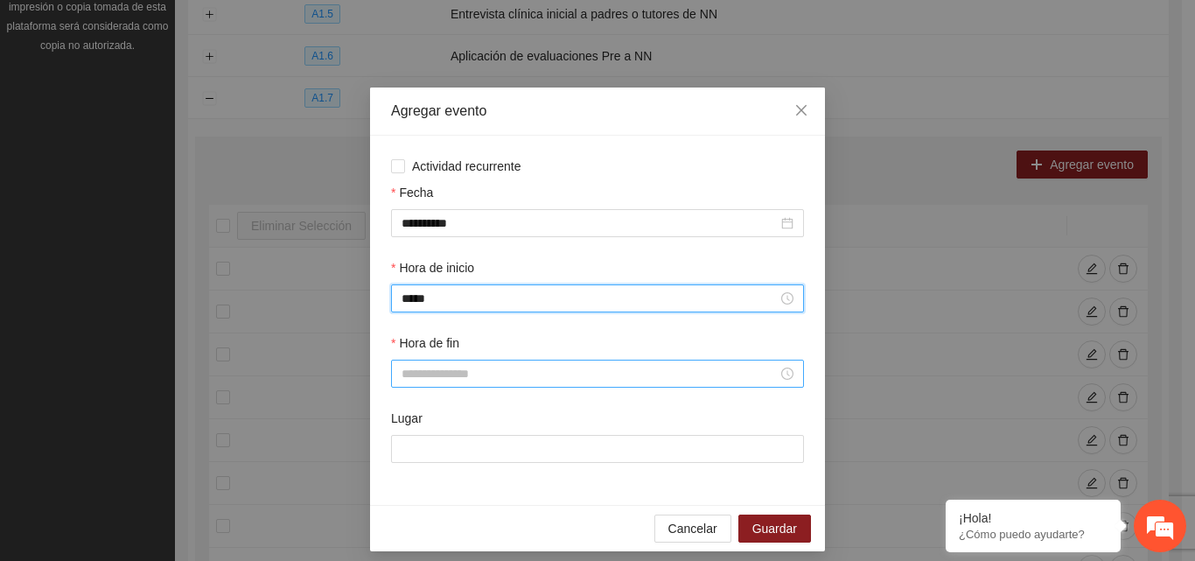
click at [459, 378] on input "Hora de fin" at bounding box center [590, 373] width 376 height 19
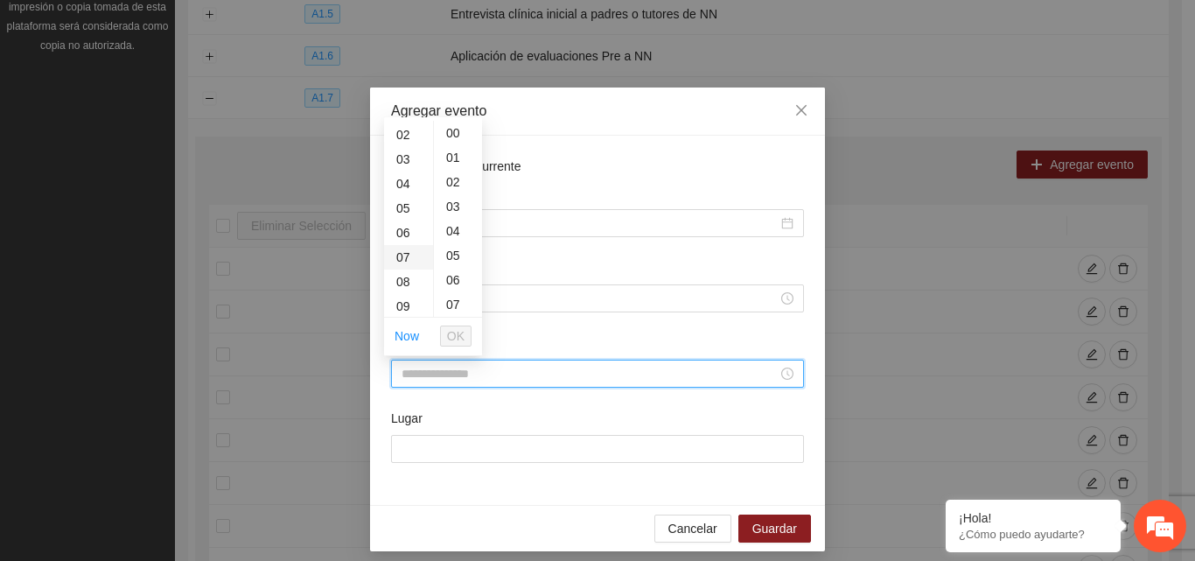
scroll to position [88, 0]
click at [410, 313] on div "11" at bounding box center [408, 315] width 49 height 25
type input "*****"
click at [455, 337] on span "OK" at bounding box center [456, 335] width 18 height 19
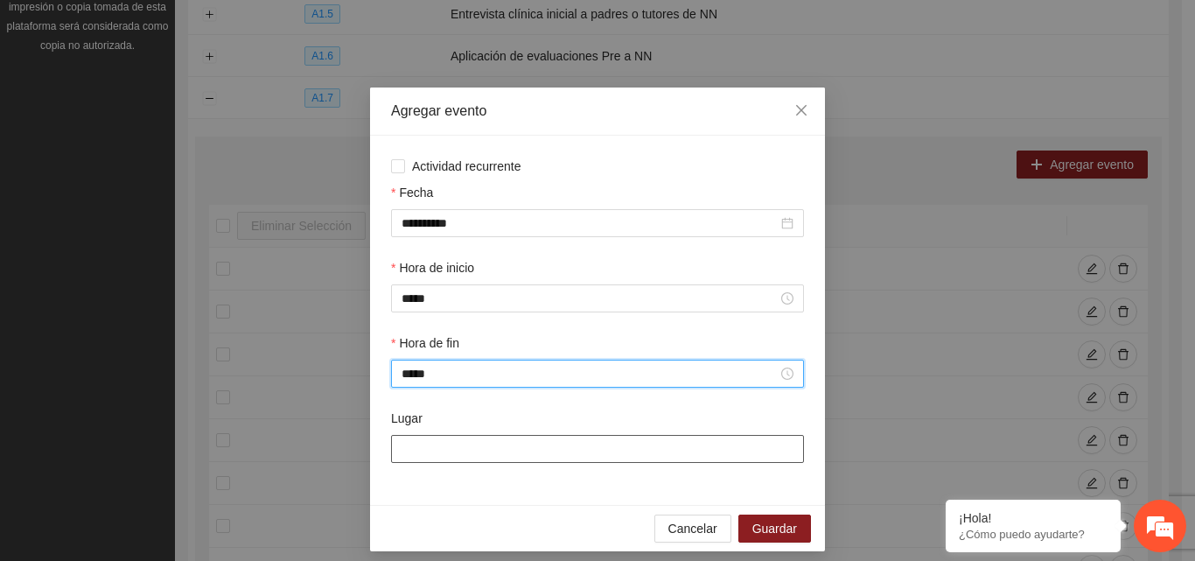
click at [499, 452] on input "Lugar" at bounding box center [597, 449] width 413 height 28
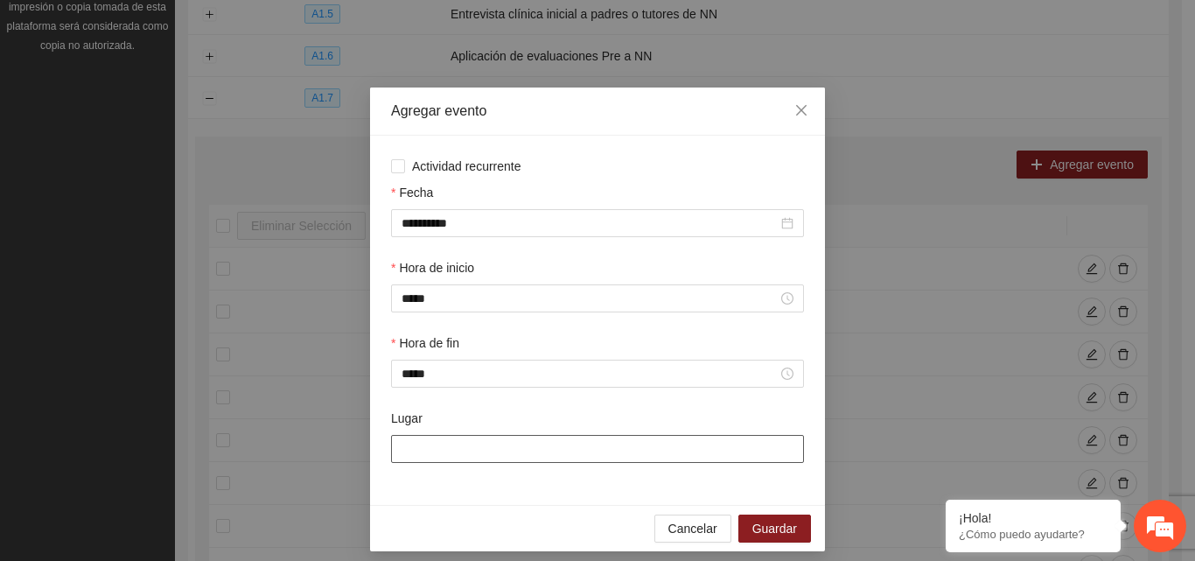
type input "**********"
click at [783, 527] on span "Guardar" at bounding box center [775, 528] width 45 height 19
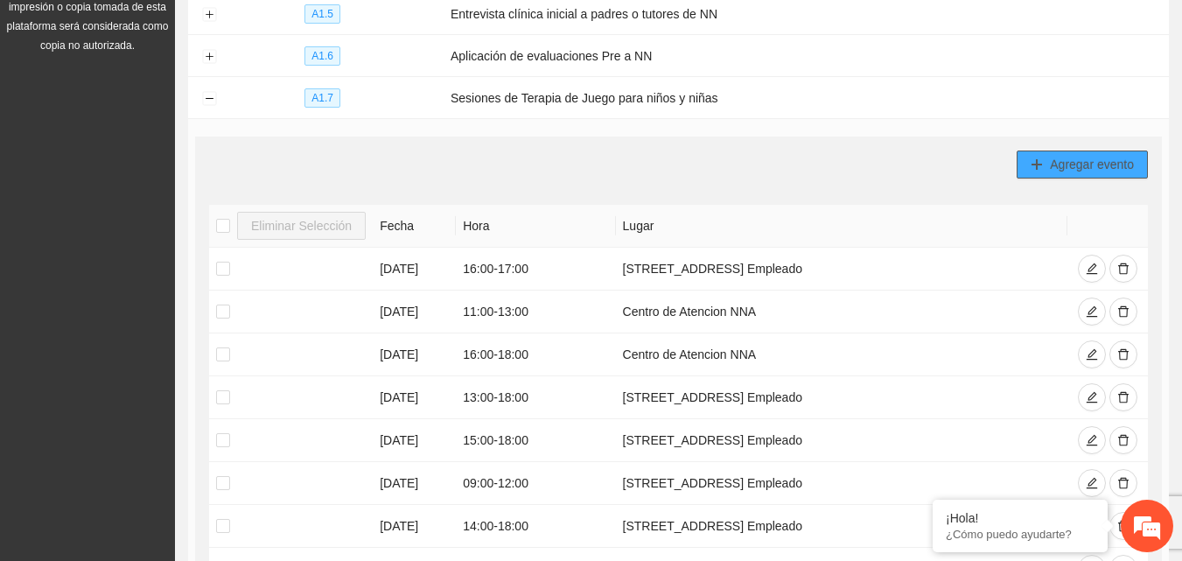
click at [1025, 163] on button "Agregar evento" at bounding box center [1082, 165] width 131 height 28
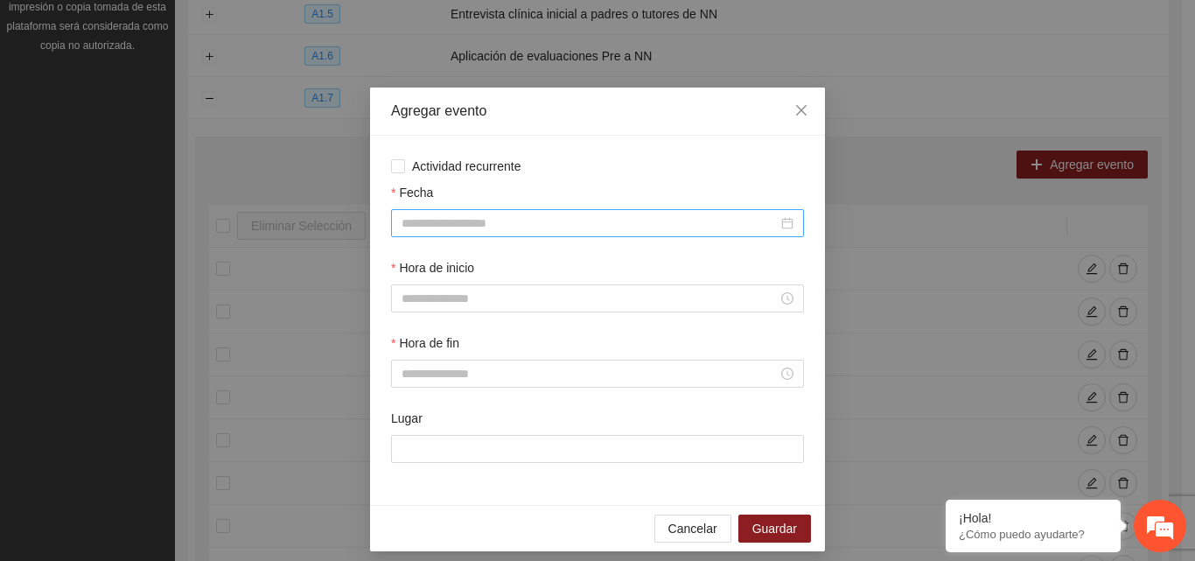
click at [491, 212] on div at bounding box center [597, 223] width 413 height 28
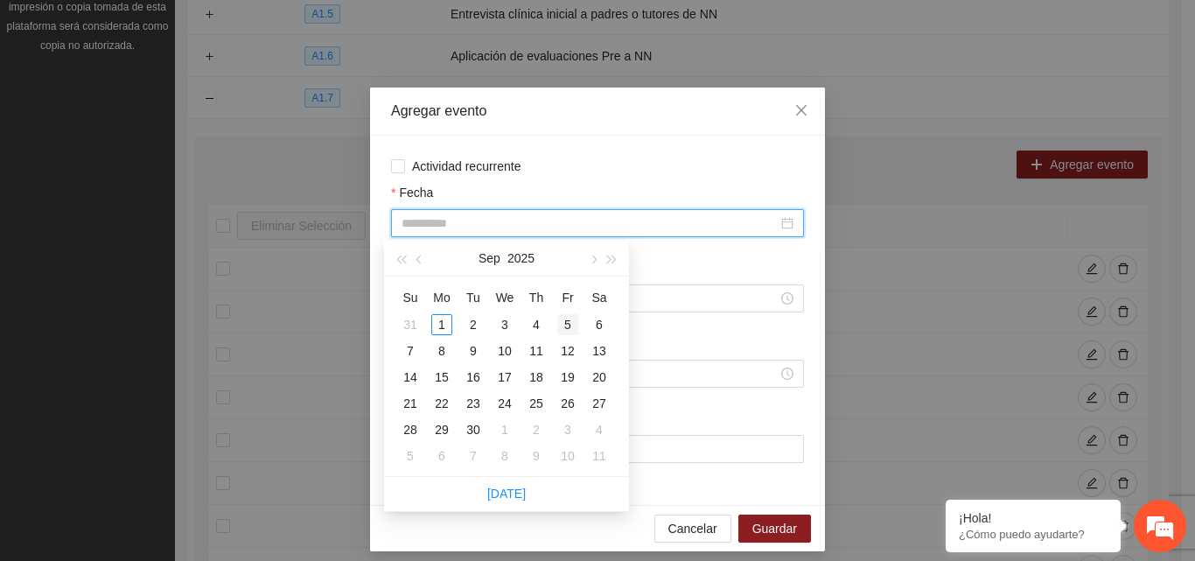
type input "**********"
click at [571, 324] on div "5" at bounding box center [567, 324] width 21 height 21
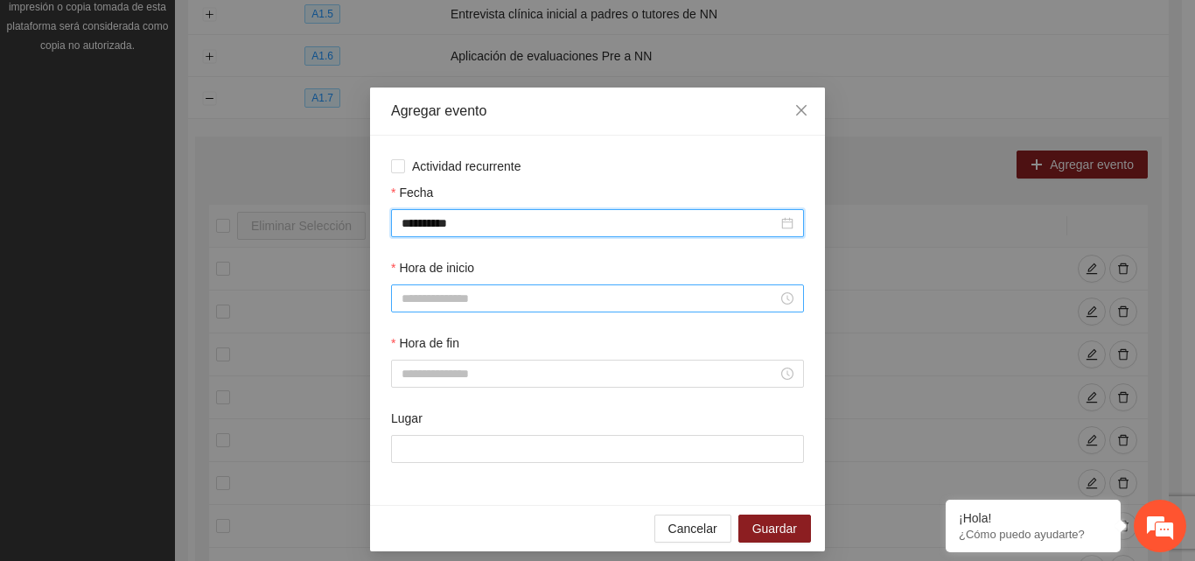
click at [463, 298] on input "Hora de inicio" at bounding box center [590, 298] width 376 height 19
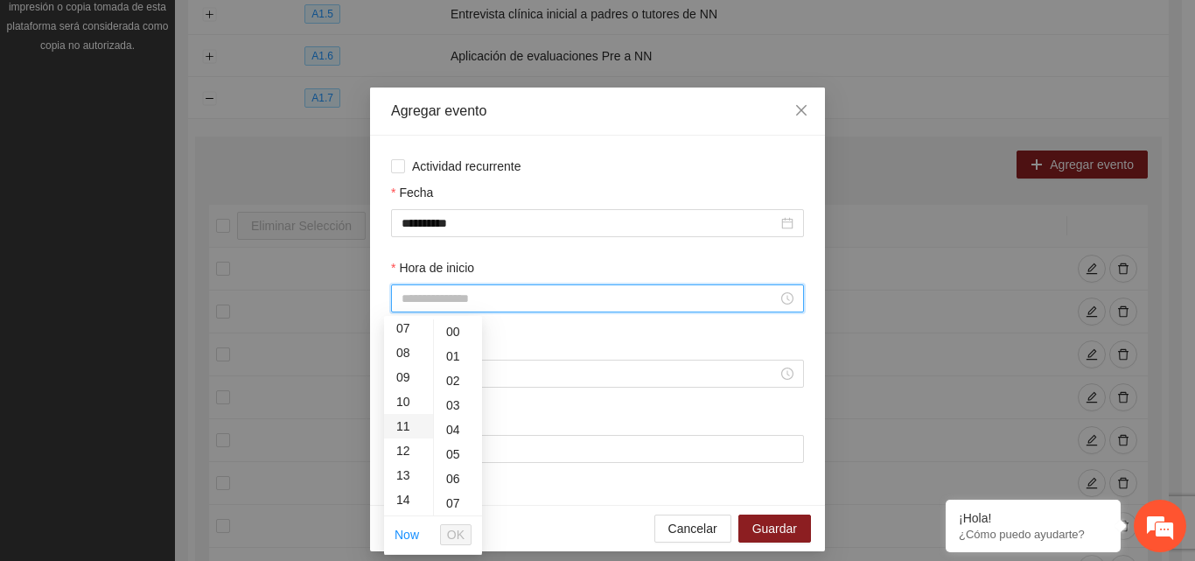
scroll to position [263, 0]
click at [407, 457] on div "16" at bounding box center [408, 461] width 49 height 25
type input "*****"
click at [461, 538] on span "OK" at bounding box center [456, 534] width 18 height 19
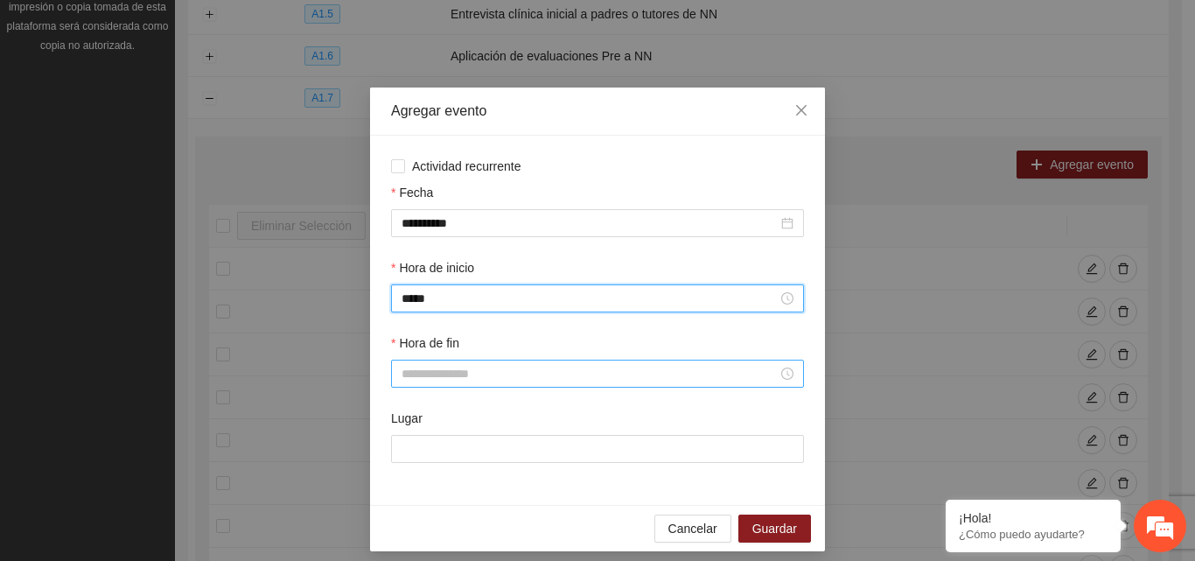
click at [411, 367] on input "Hora de fin" at bounding box center [590, 373] width 376 height 19
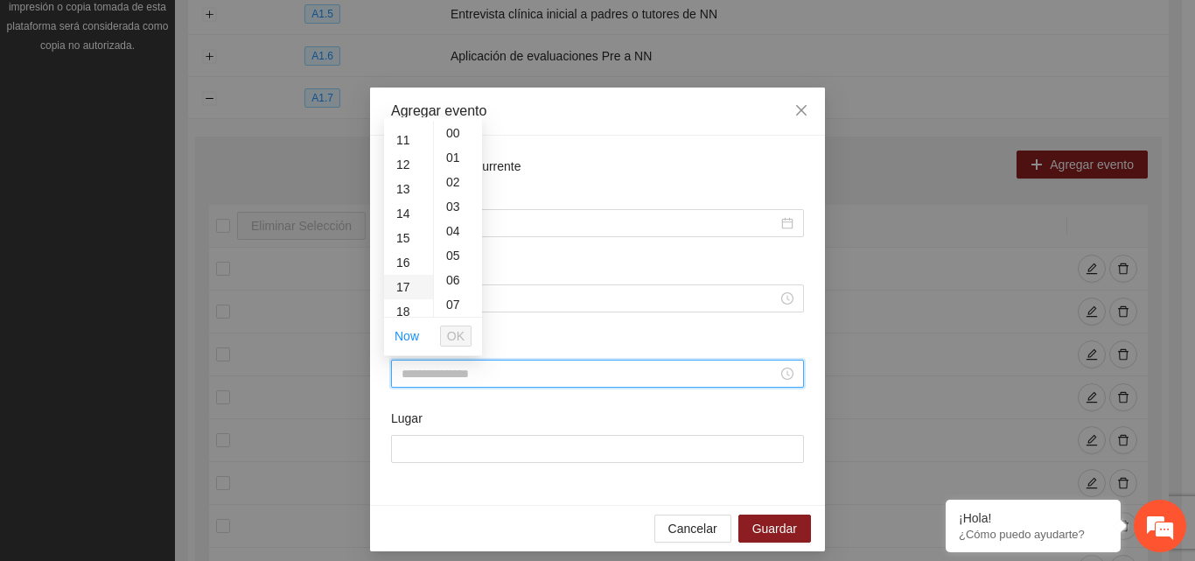
click at [405, 288] on div "17" at bounding box center [408, 287] width 49 height 25
type input "*****"
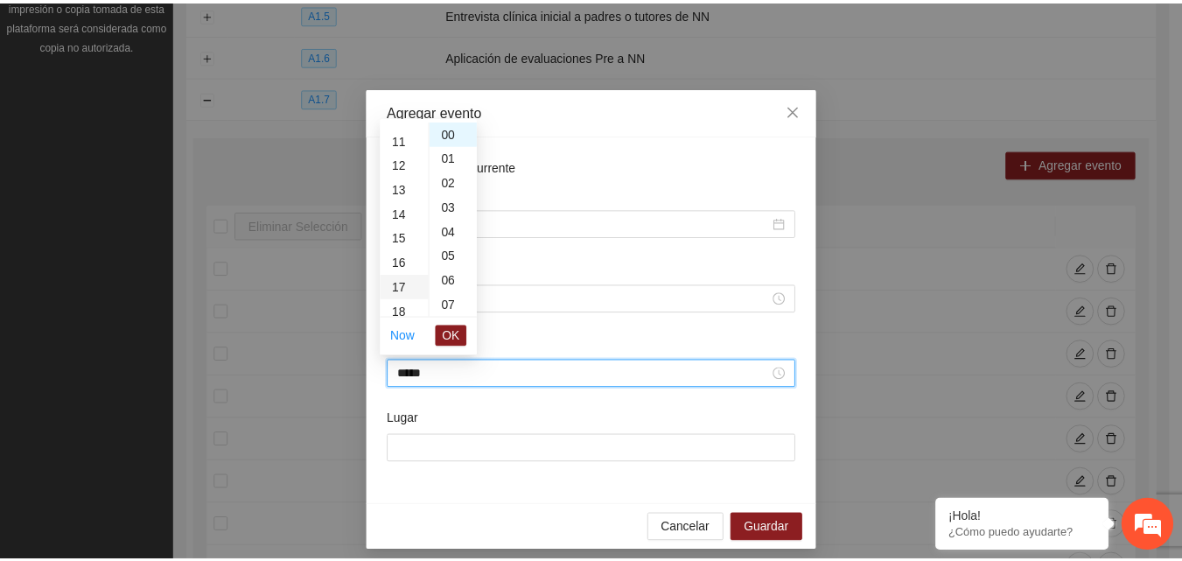
scroll to position [417, 0]
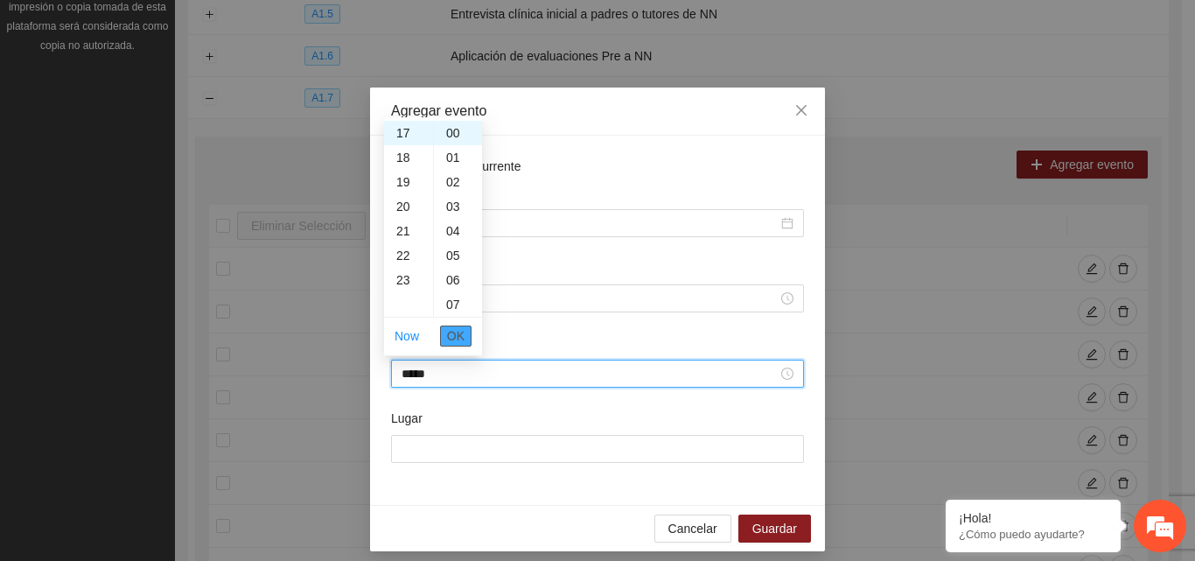
click at [459, 342] on span "OK" at bounding box center [456, 335] width 18 height 19
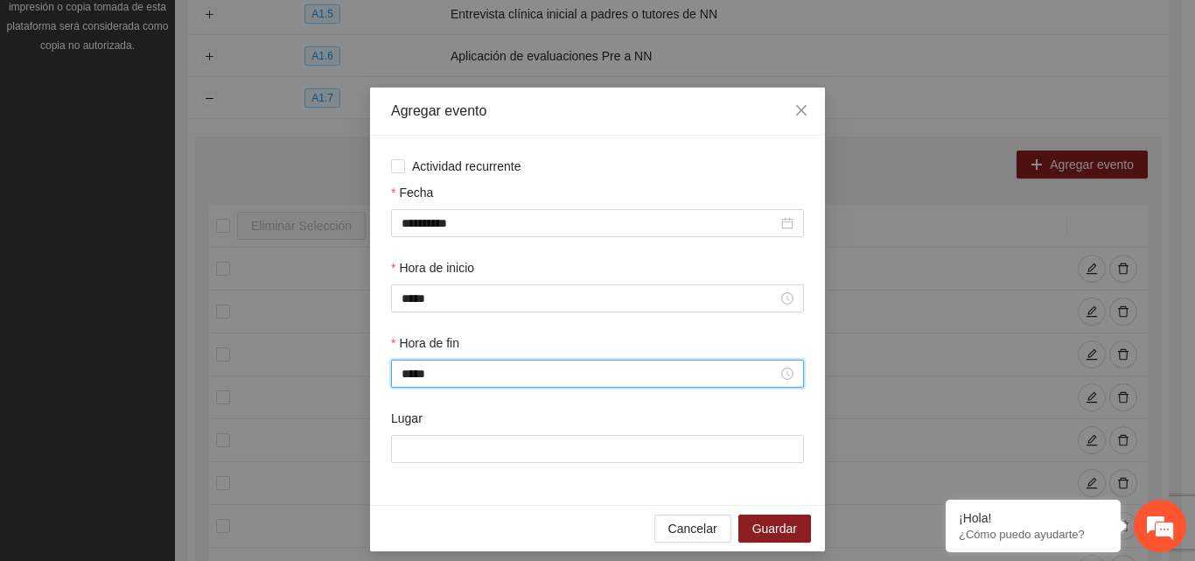
click at [471, 430] on div "Lugar" at bounding box center [597, 422] width 413 height 26
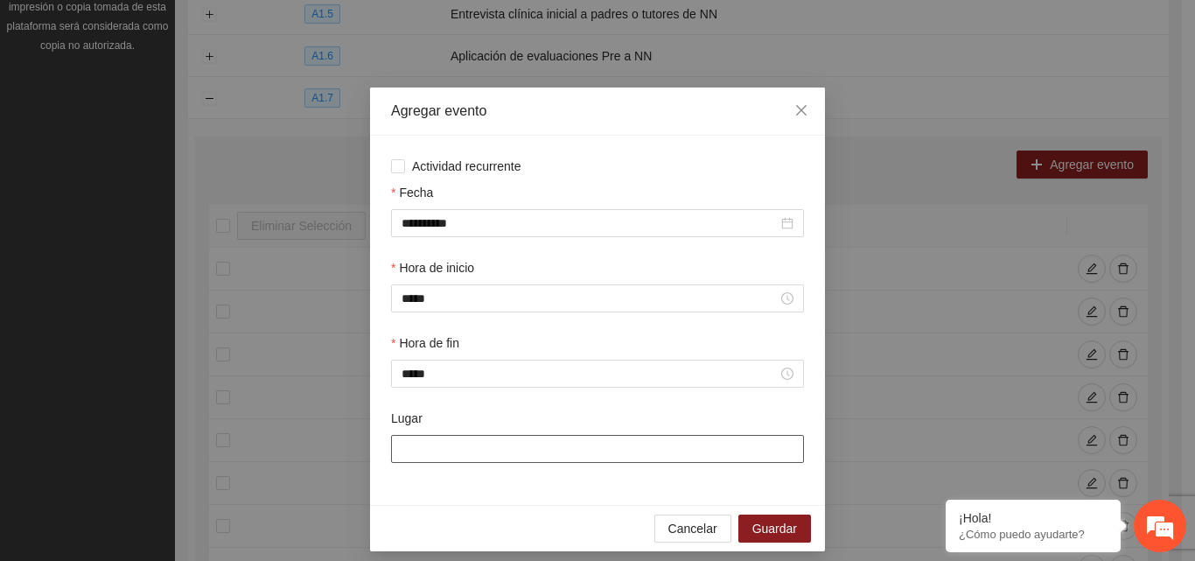
click at [474, 446] on input "Lugar" at bounding box center [597, 449] width 413 height 28
type input "**********"
drag, startPoint x: 781, startPoint y: 532, endPoint x: 778, endPoint y: 519, distance: 13.4
click at [781, 532] on span "Guardar" at bounding box center [775, 528] width 45 height 19
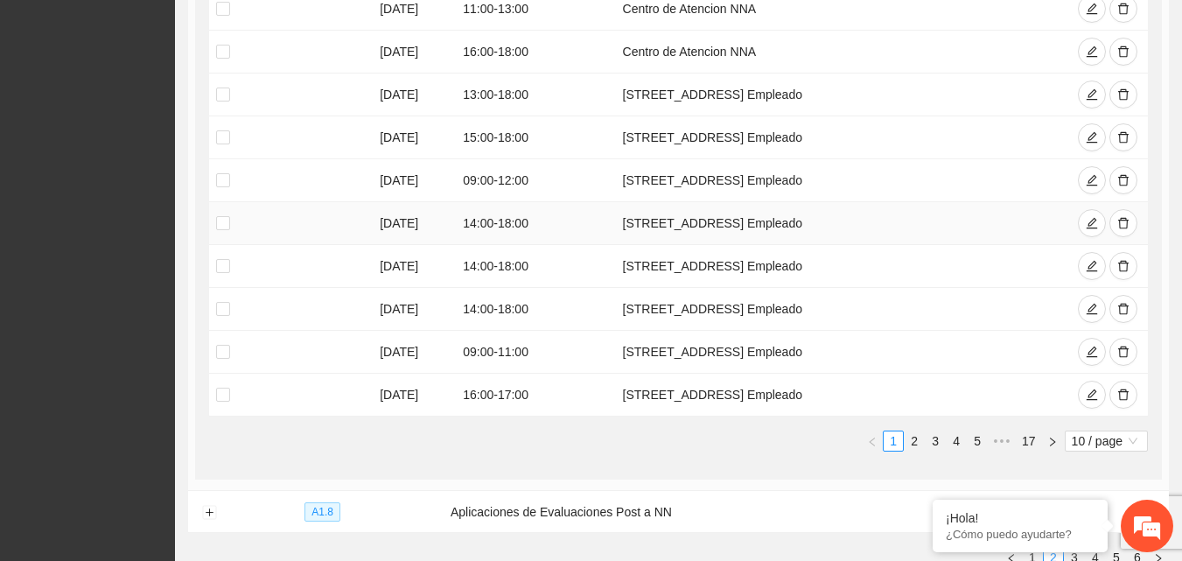
scroll to position [646, 0]
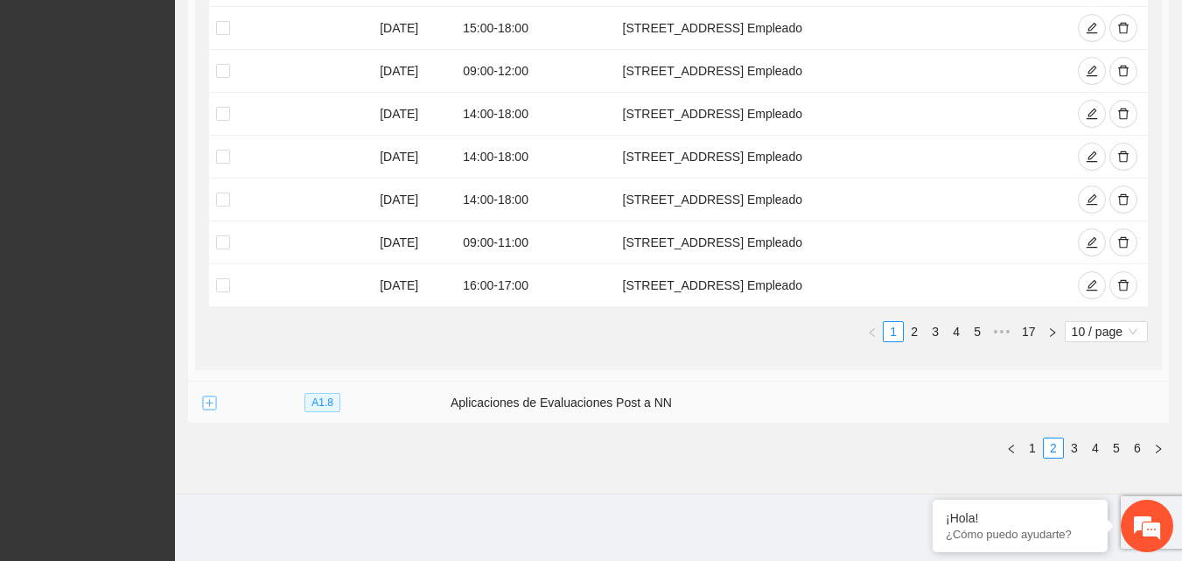
click at [207, 403] on button "Expand row" at bounding box center [209, 403] width 14 height 14
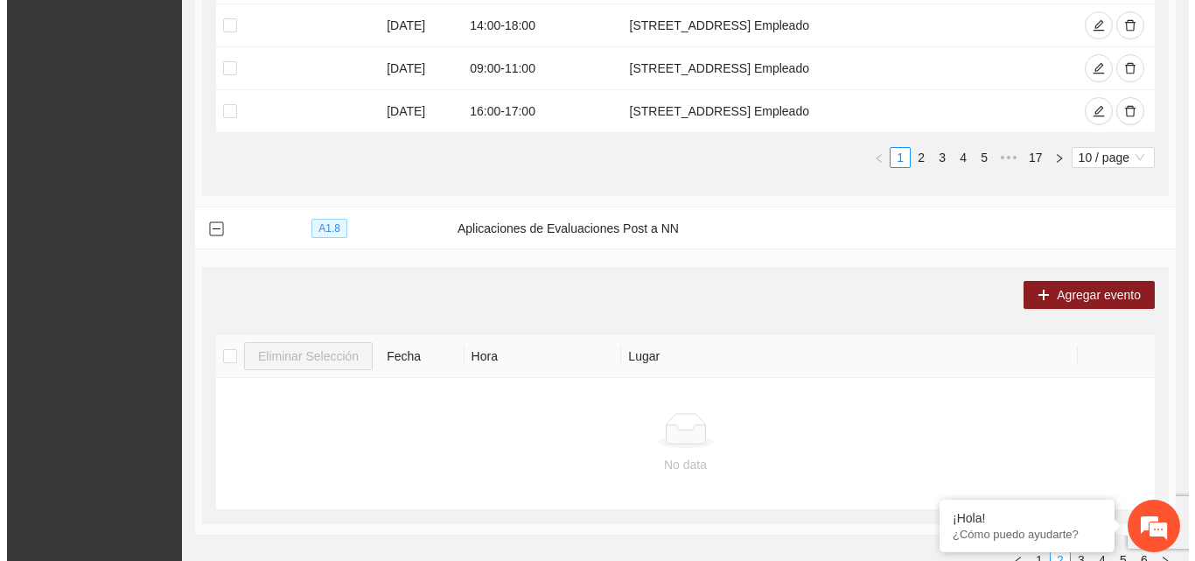
scroll to position [821, 0]
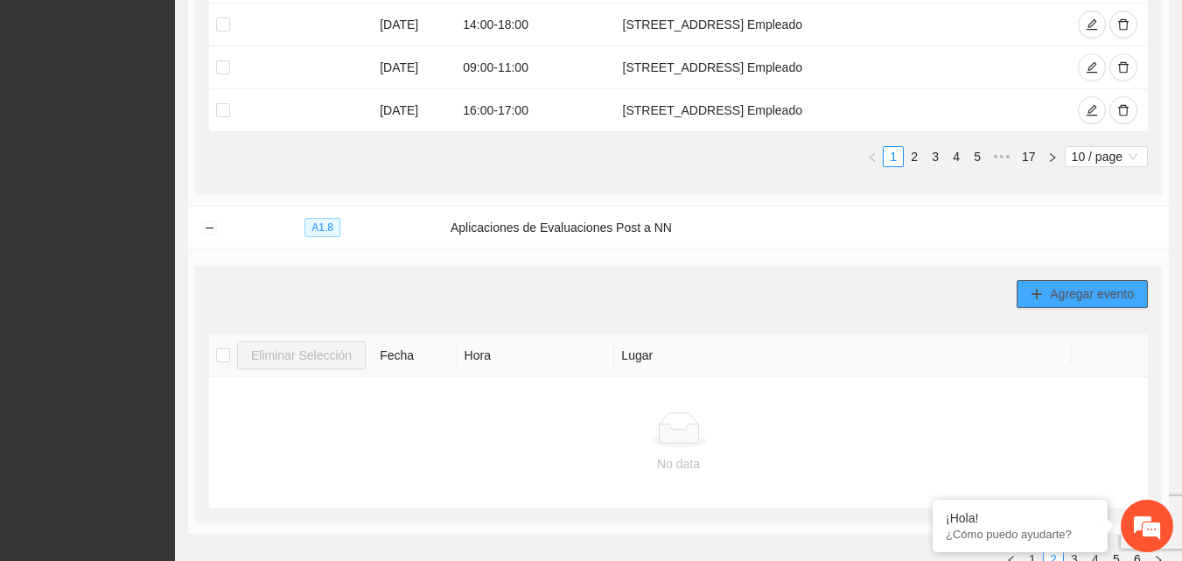
click at [1066, 298] on span "Agregar evento" at bounding box center [1092, 293] width 84 height 19
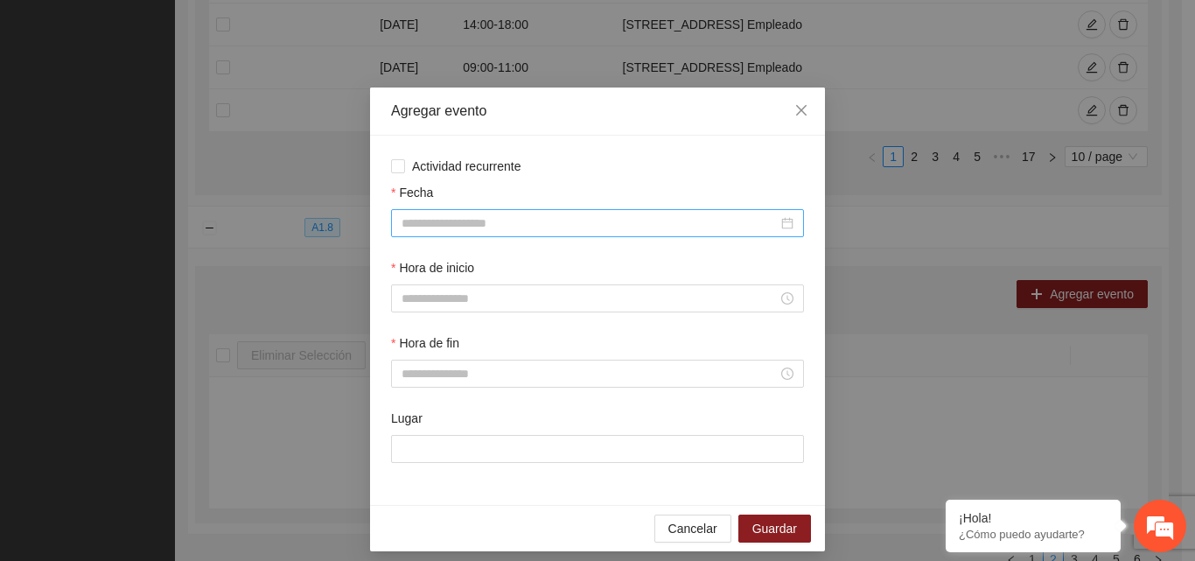
drag, startPoint x: 539, startPoint y: 235, endPoint x: 536, endPoint y: 225, distance: 10.2
click at [538, 232] on div at bounding box center [597, 223] width 413 height 28
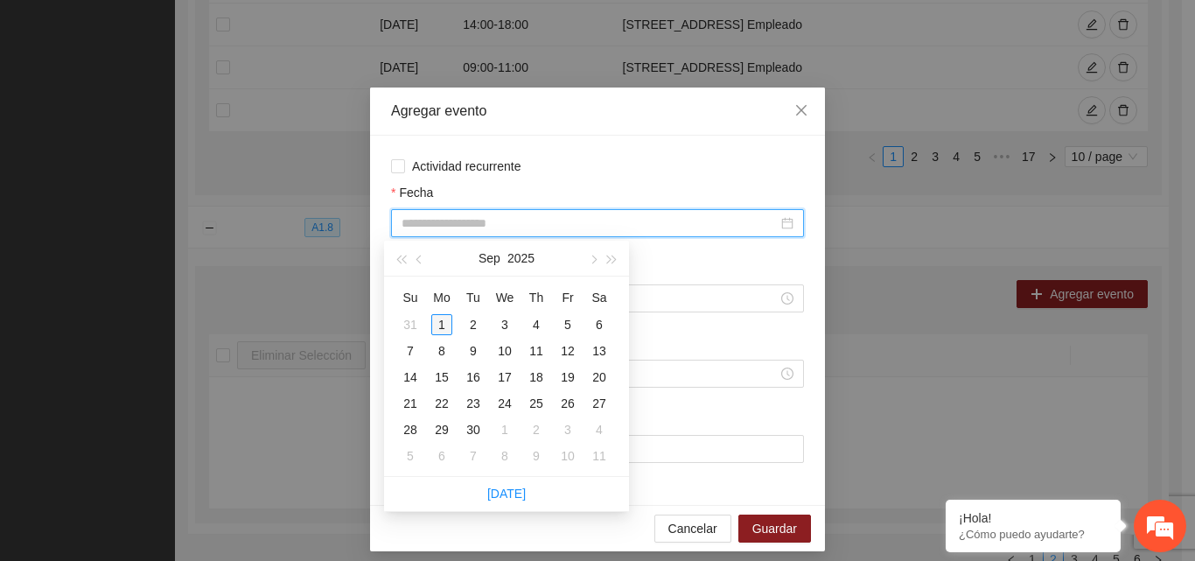
type input "**********"
click at [442, 325] on div "1" at bounding box center [441, 324] width 21 height 21
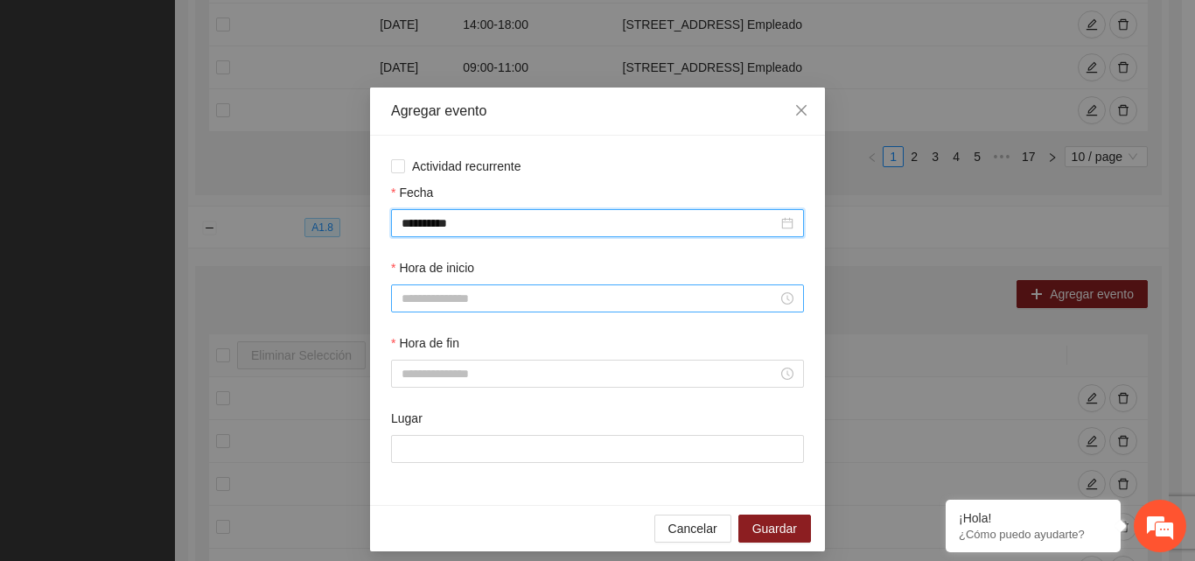
click at [448, 299] on input "Hora de inicio" at bounding box center [590, 298] width 376 height 19
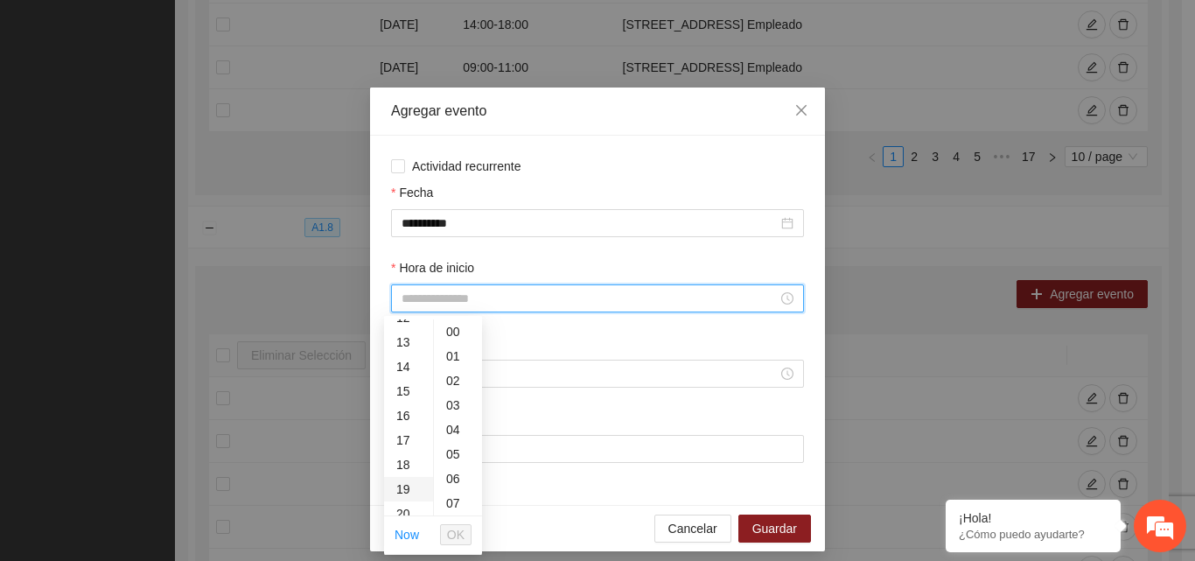
scroll to position [350, 0]
click at [405, 347] on div "15" at bounding box center [408, 349] width 49 height 25
type input "*****"
click at [464, 538] on span "OK" at bounding box center [456, 534] width 18 height 19
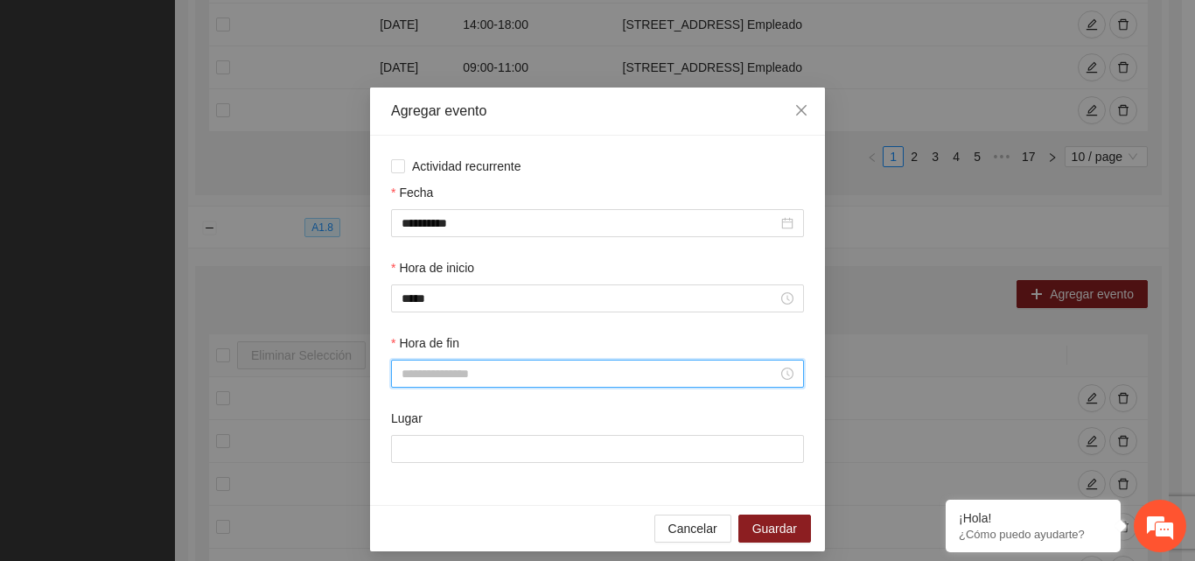
click at [491, 371] on input "Hora de fin" at bounding box center [590, 373] width 376 height 19
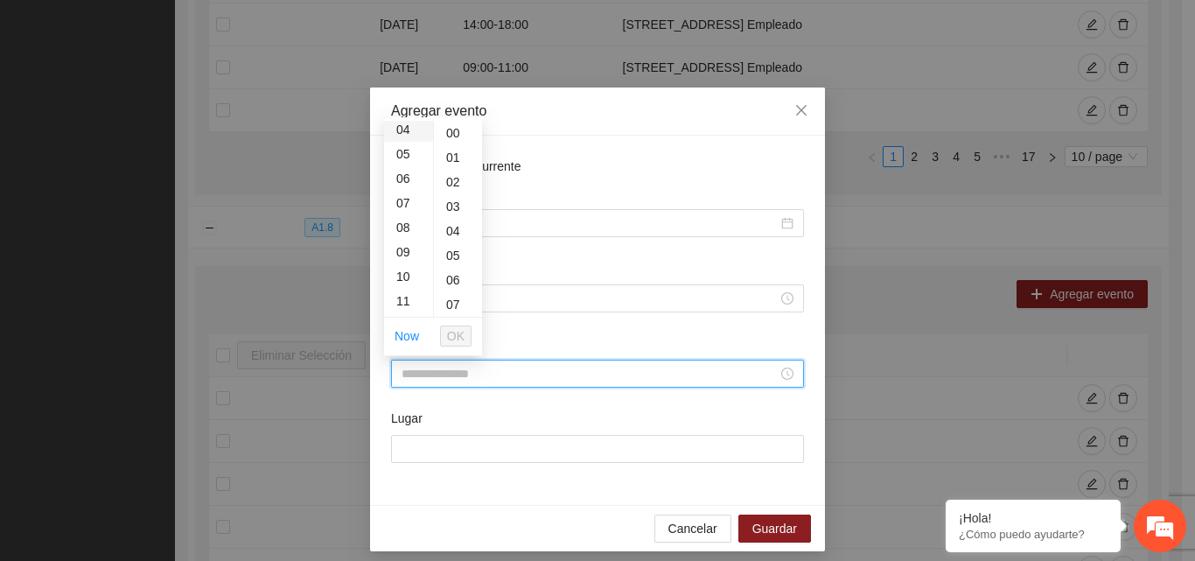
scroll to position [175, 0]
click at [406, 260] on div "16" at bounding box center [408, 262] width 49 height 25
type input "*****"
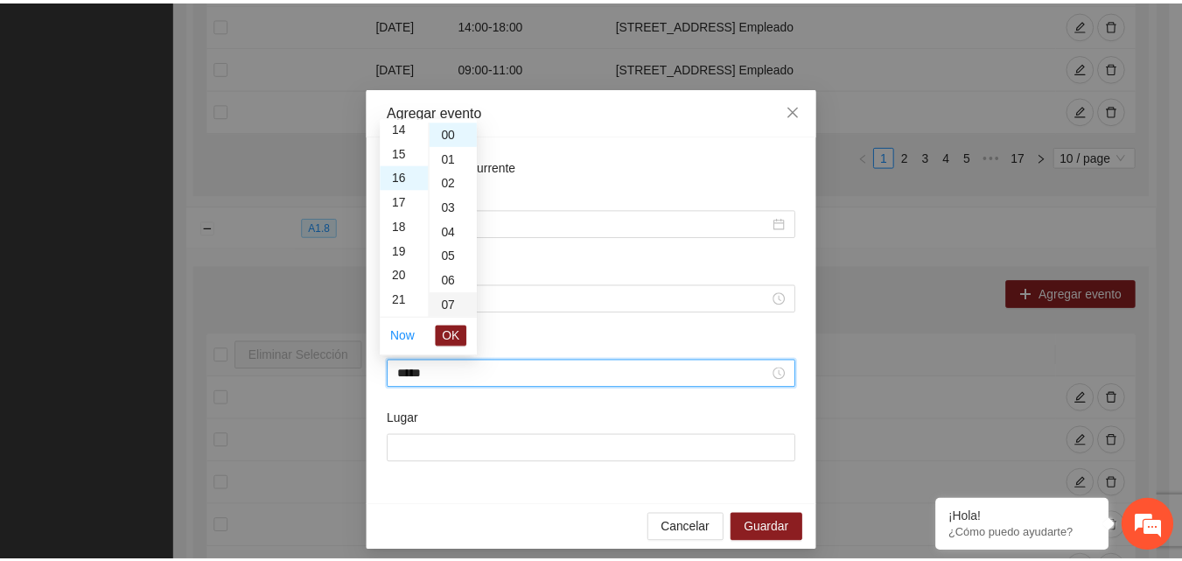
scroll to position [392, 0]
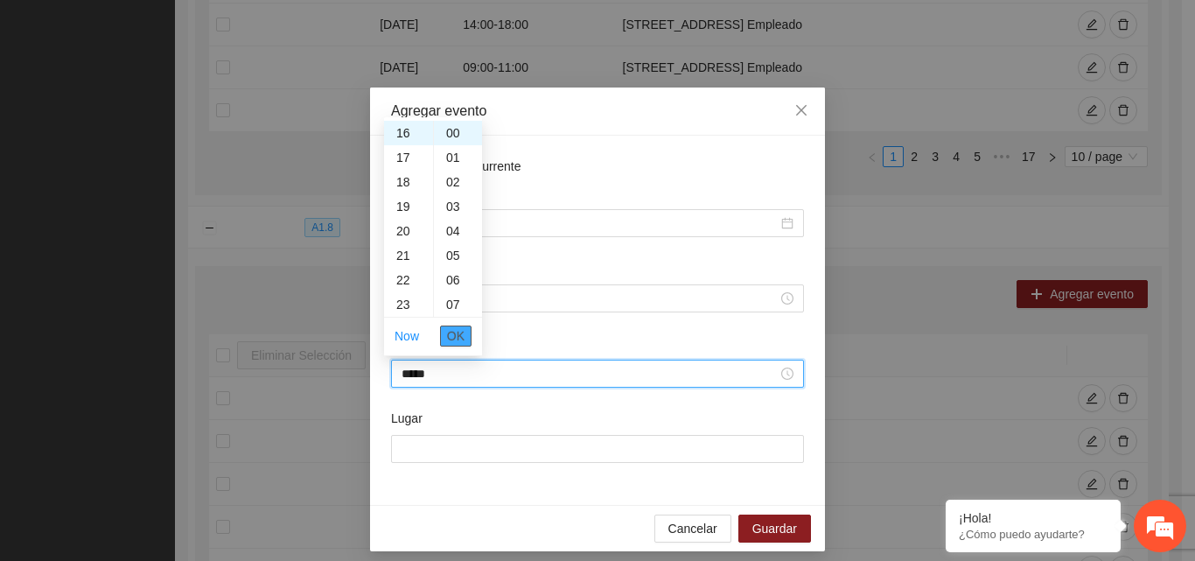
click at [463, 334] on span "OK" at bounding box center [456, 335] width 18 height 19
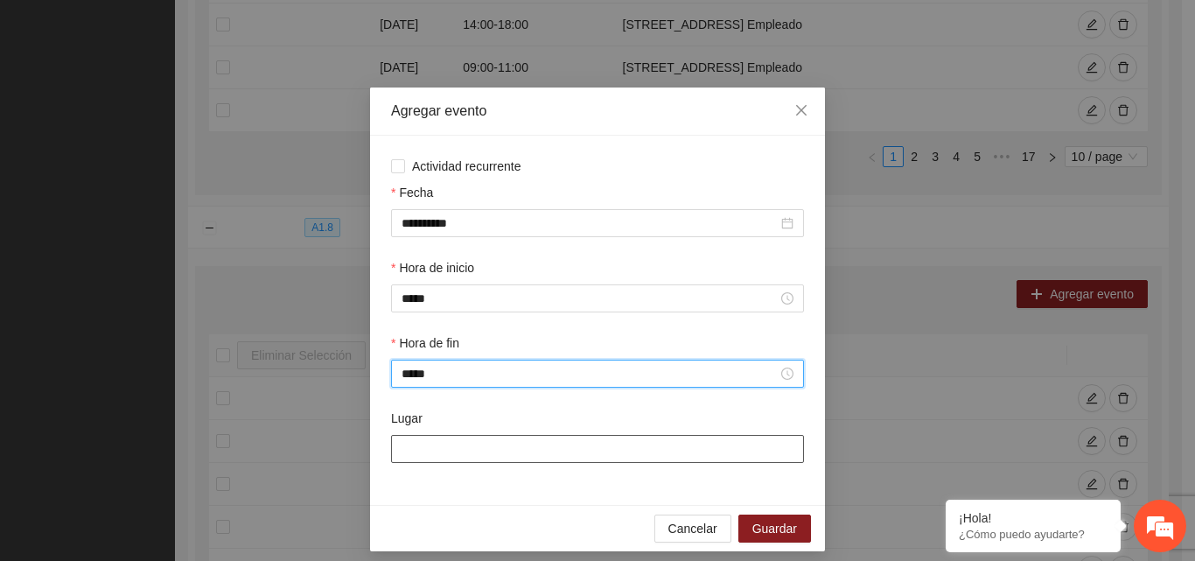
click at [482, 439] on input "Lugar" at bounding box center [597, 449] width 413 height 28
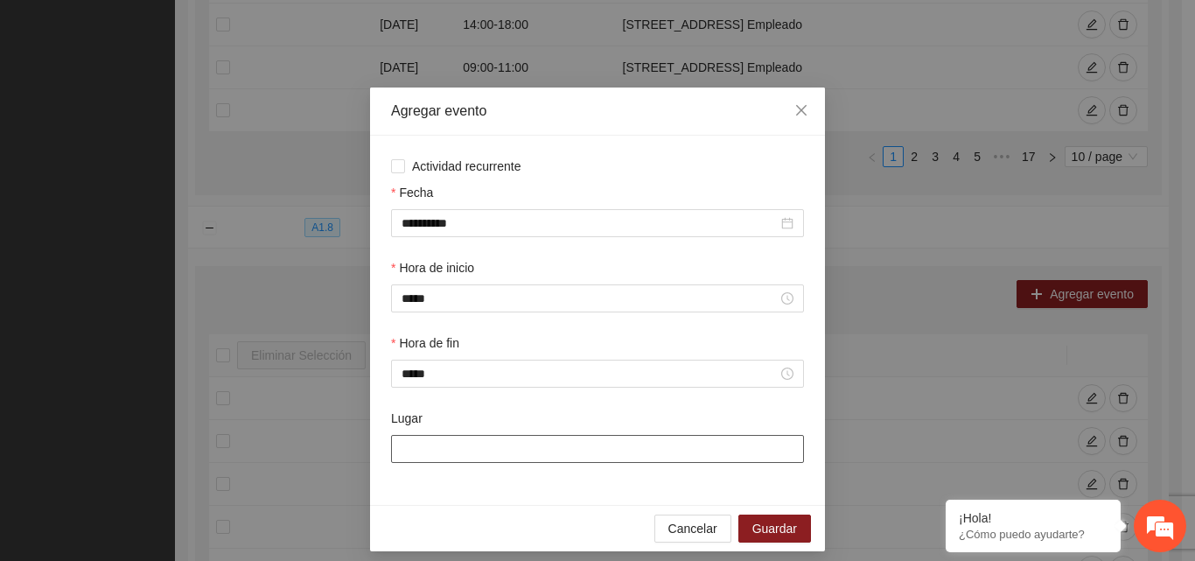
type input "**********"
click at [764, 522] on span "Guardar" at bounding box center [775, 528] width 45 height 19
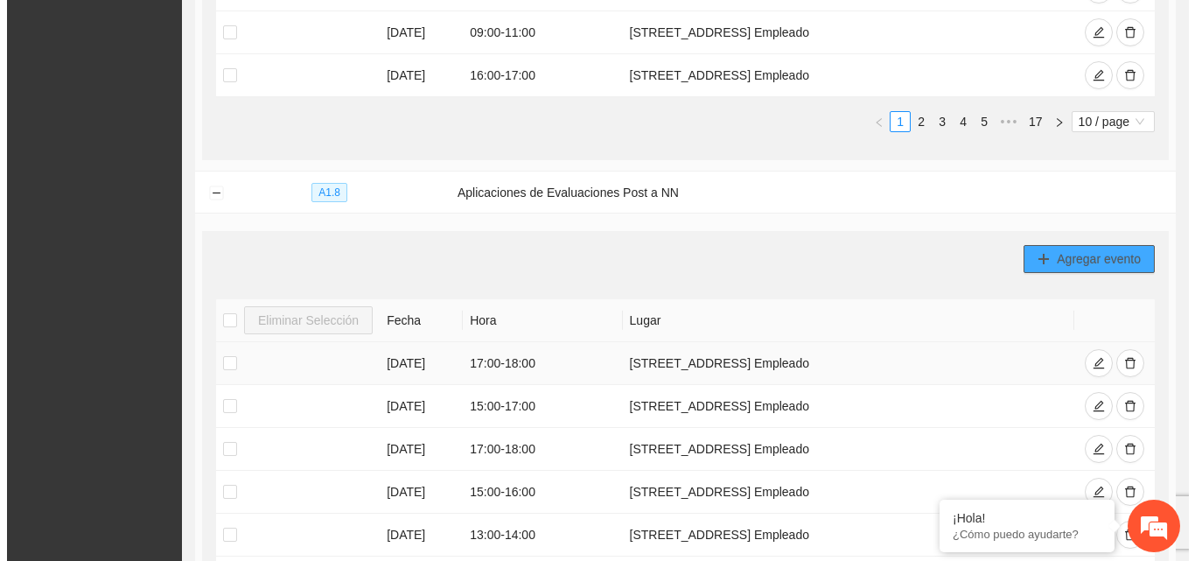
scroll to position [908, 0]
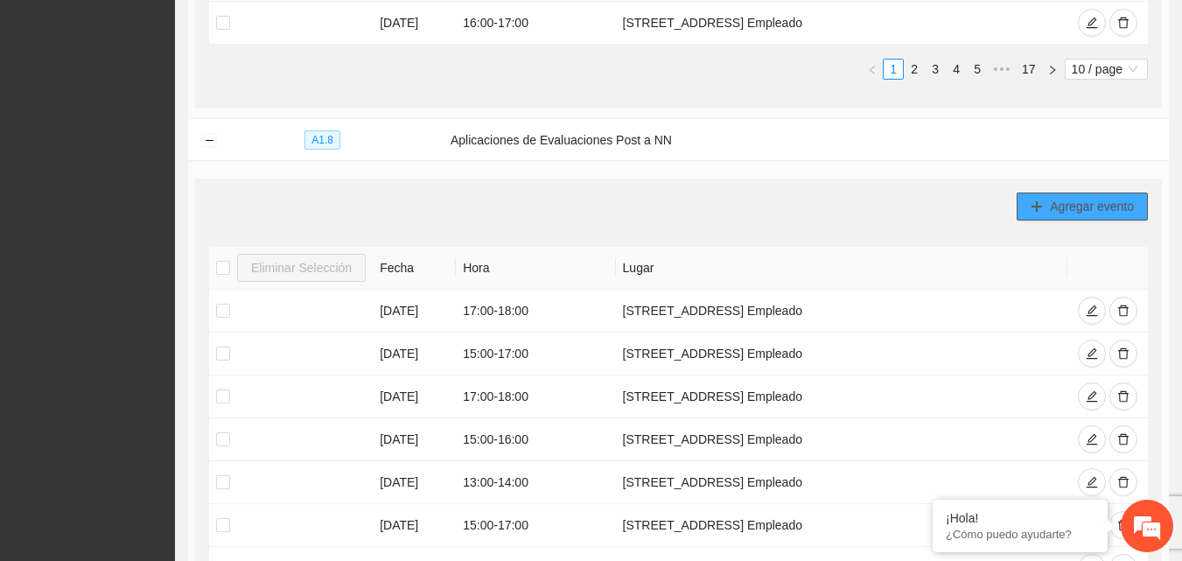
click at [1067, 207] on span "Agregar evento" at bounding box center [1092, 206] width 84 height 19
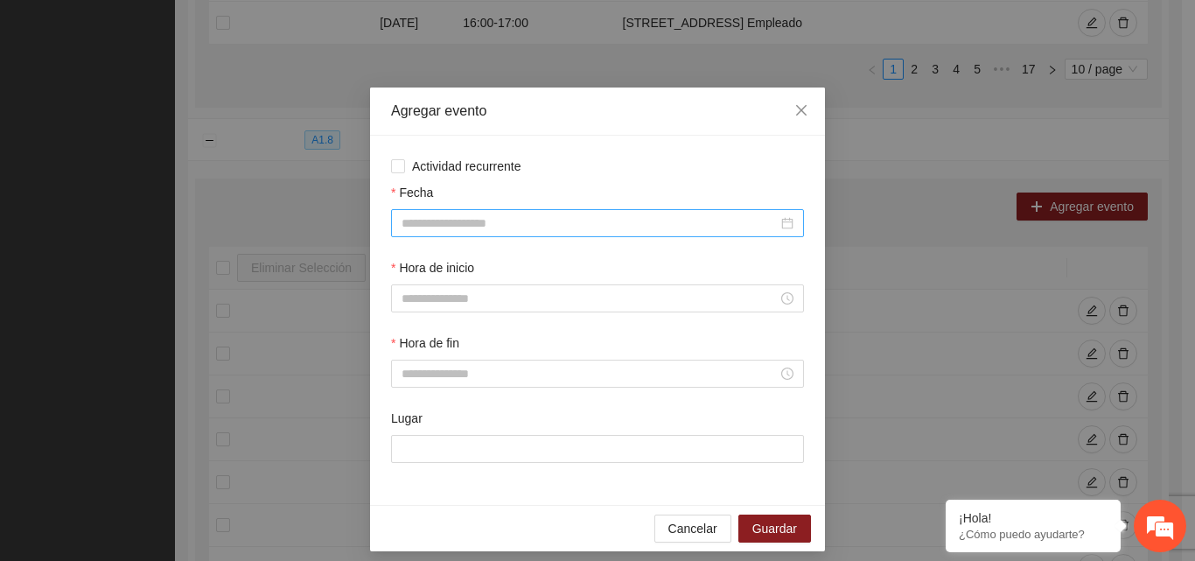
click at [448, 215] on input "Fecha" at bounding box center [590, 223] width 376 height 19
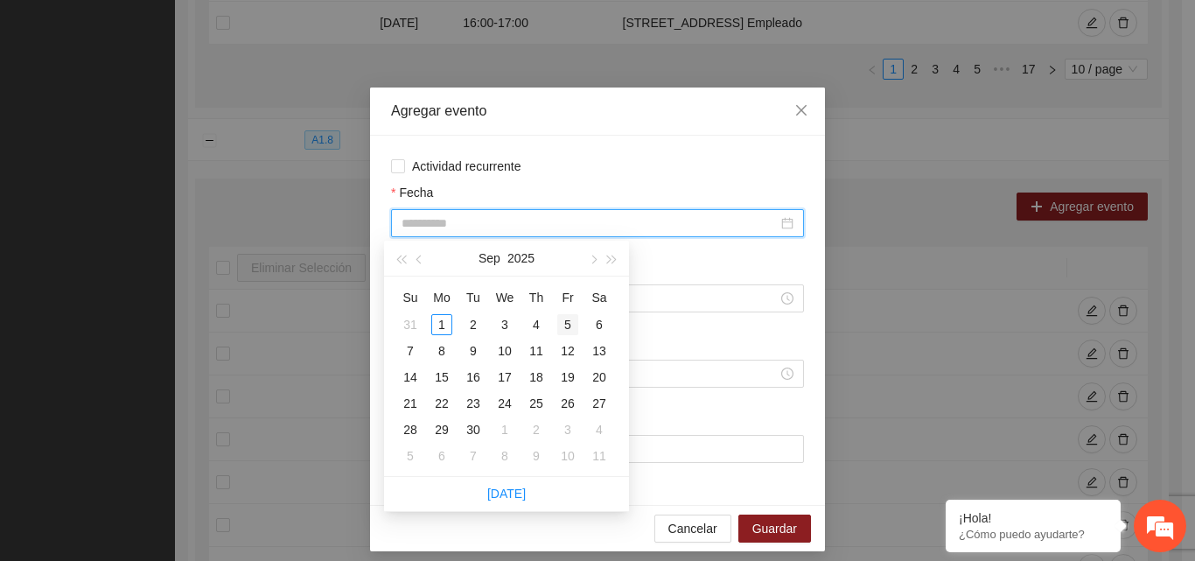
type input "**********"
click at [569, 327] on div "5" at bounding box center [567, 324] width 21 height 21
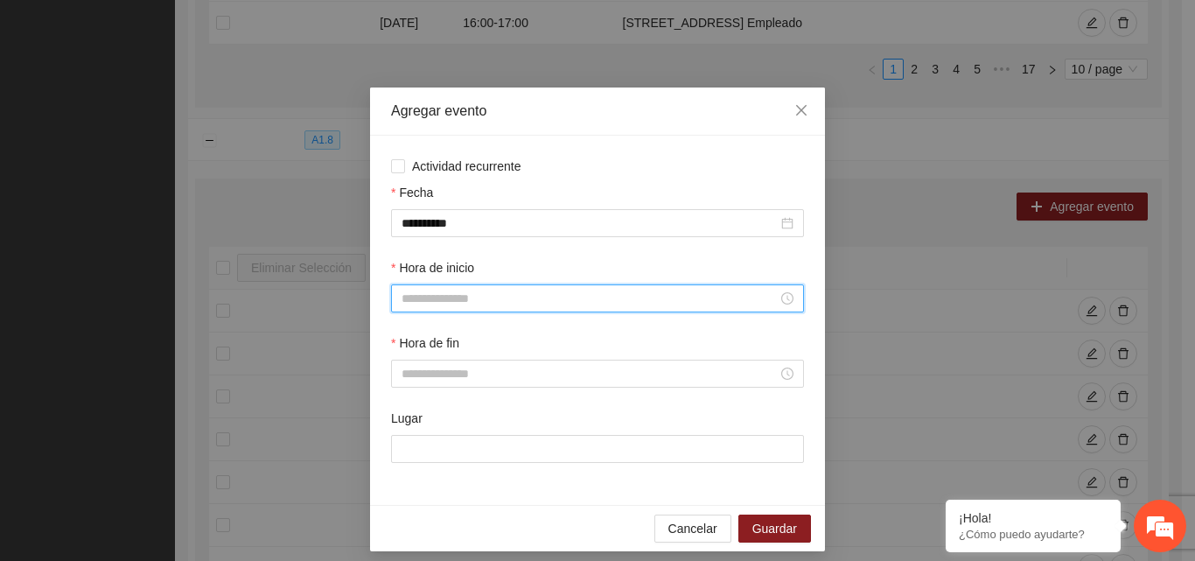
click at [525, 305] on input "Hora de inicio" at bounding box center [590, 298] width 376 height 19
click at [409, 485] on div "17" at bounding box center [408, 485] width 49 height 25
type input "*****"
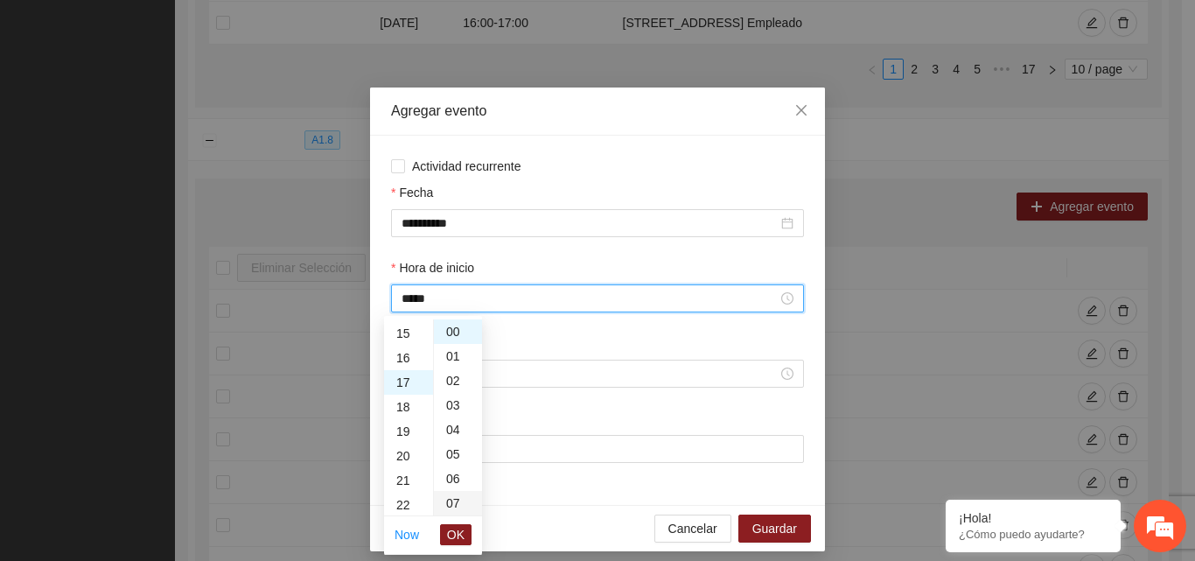
scroll to position [417, 0]
click at [465, 543] on button "OK" at bounding box center [456, 534] width 32 height 21
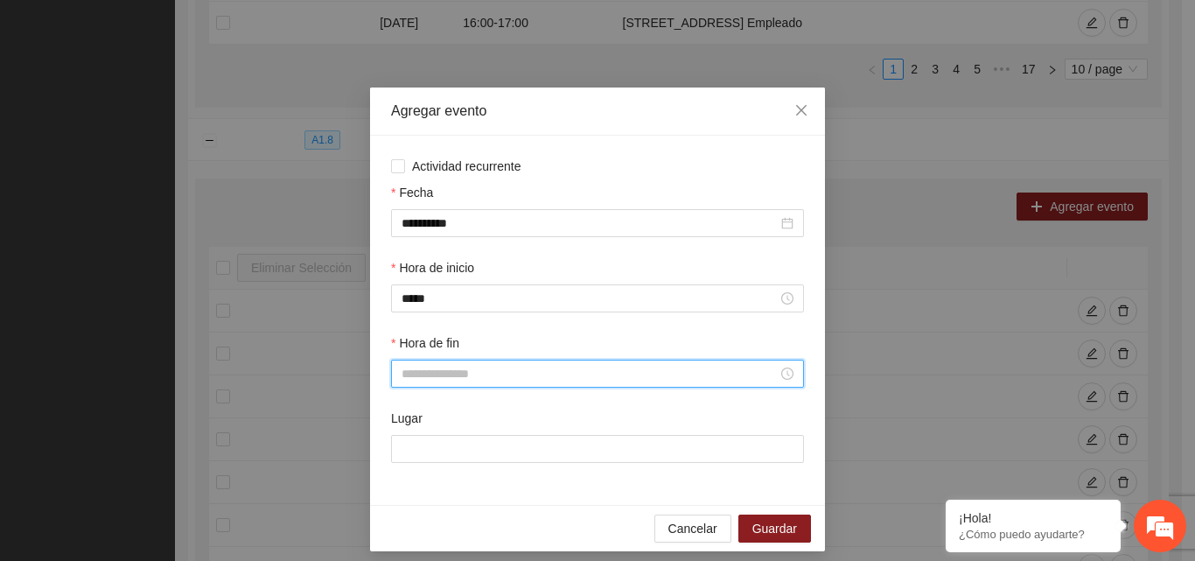
click at [438, 382] on input "Hora de fin" at bounding box center [590, 373] width 376 height 19
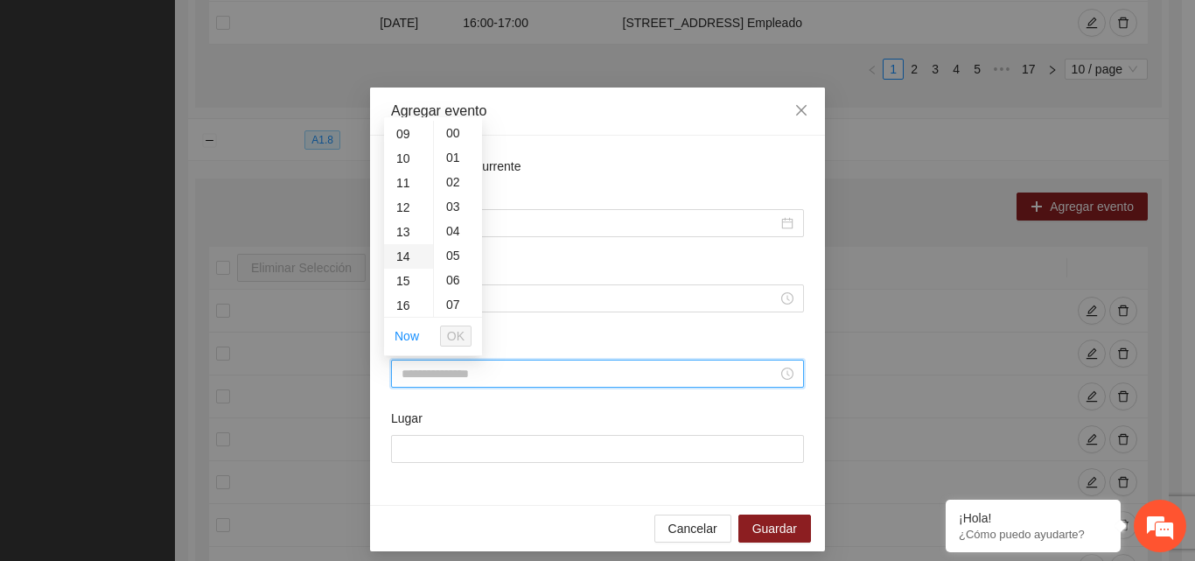
scroll to position [263, 0]
click at [399, 311] on div "18" at bounding box center [408, 311] width 49 height 25
type input "*****"
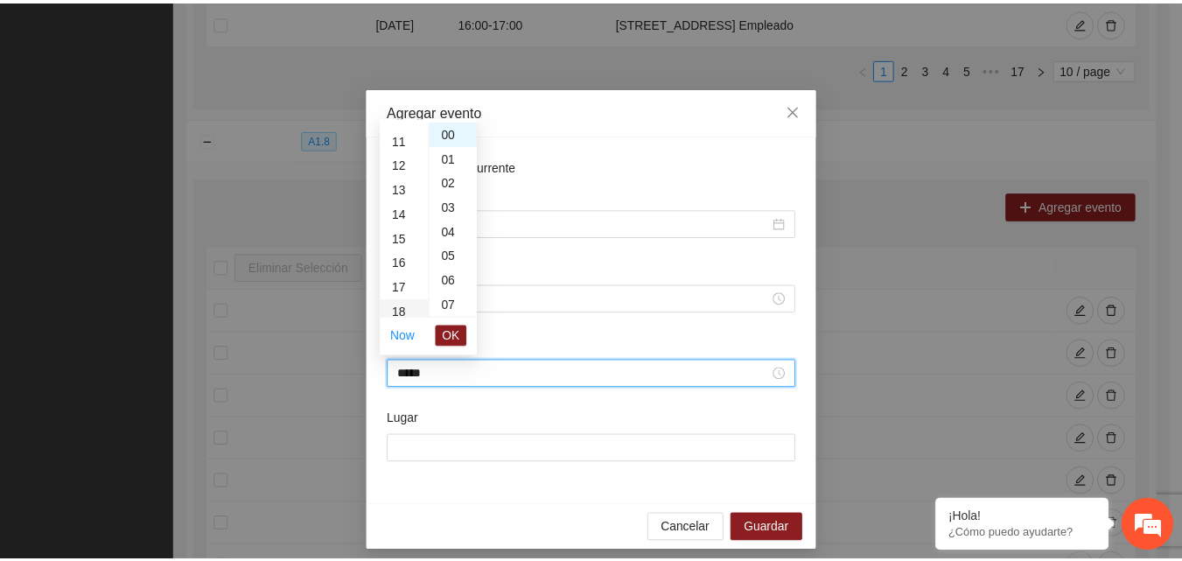
scroll to position [441, 0]
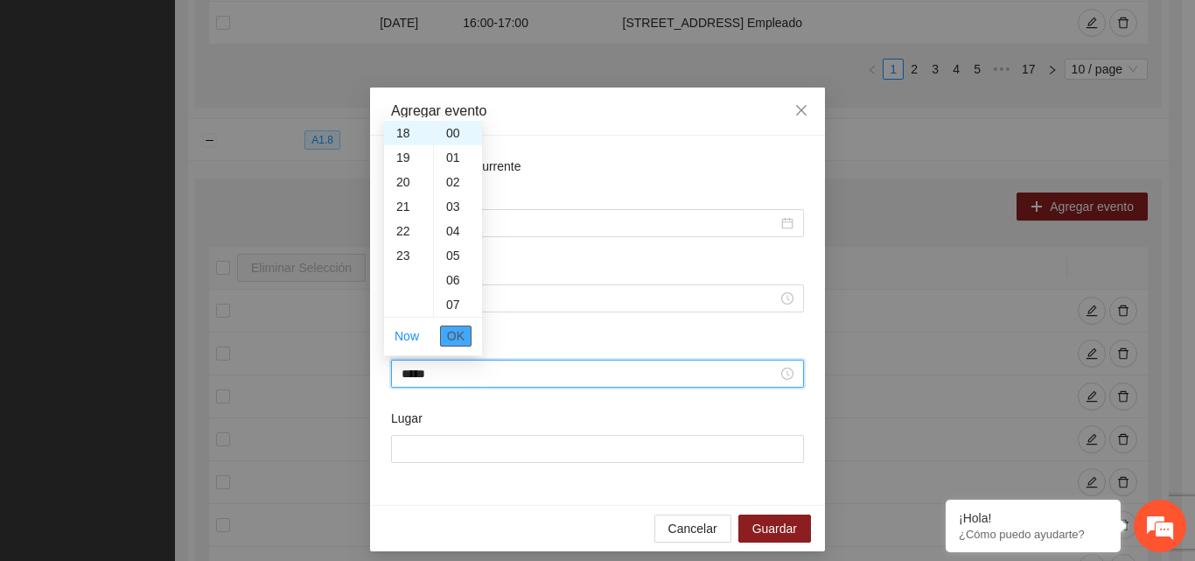
click at [453, 327] on span "OK" at bounding box center [456, 335] width 18 height 19
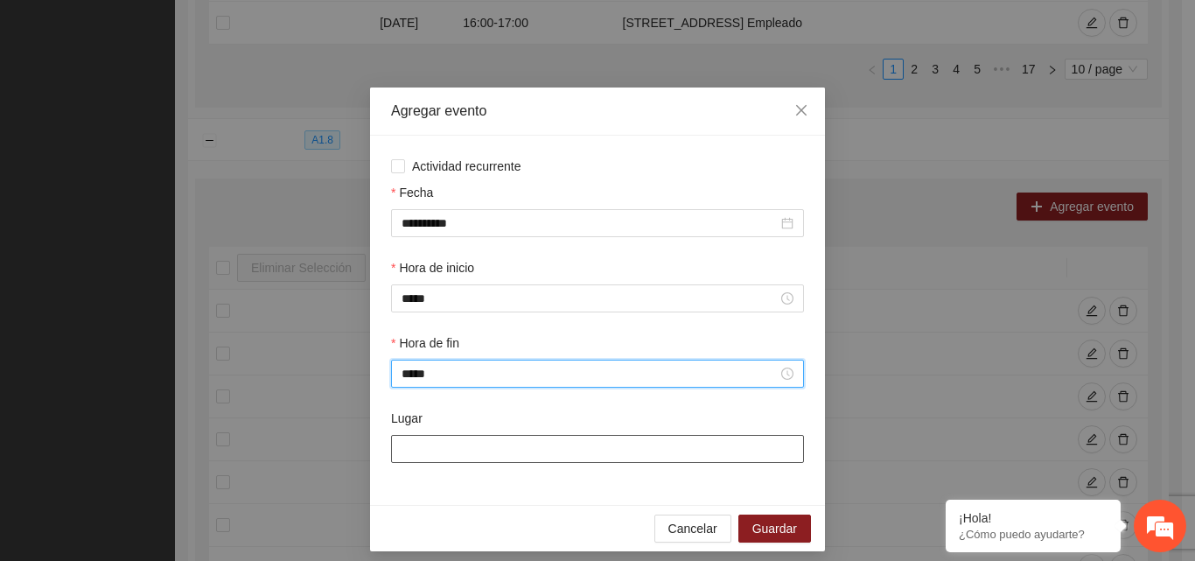
click at [441, 447] on input "Lugar" at bounding box center [597, 449] width 413 height 28
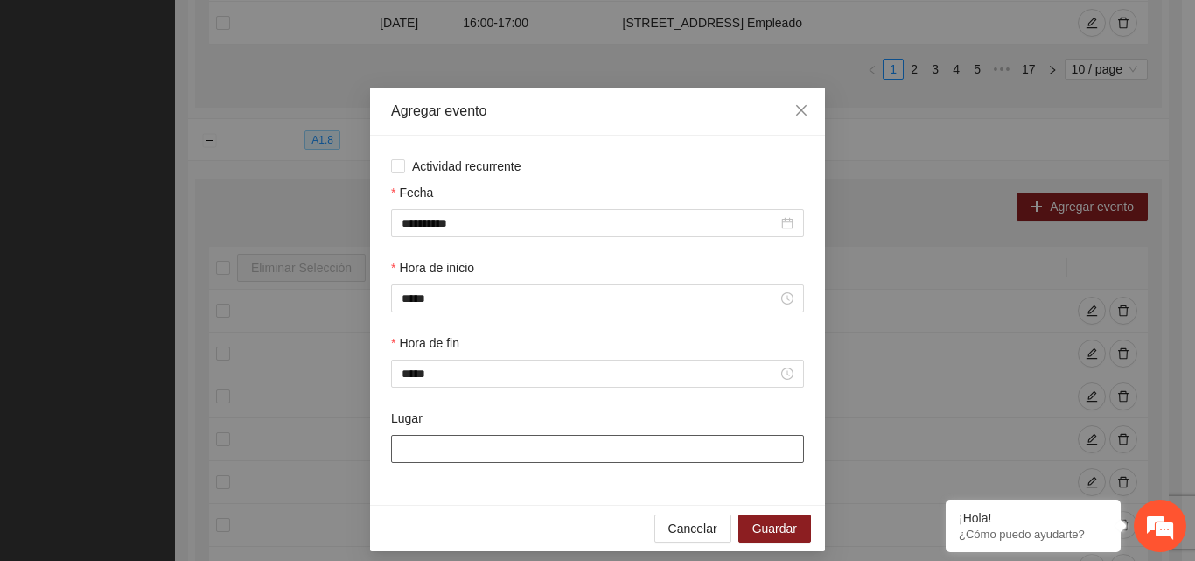
type input "**********"
click at [777, 523] on span "Guardar" at bounding box center [775, 528] width 45 height 19
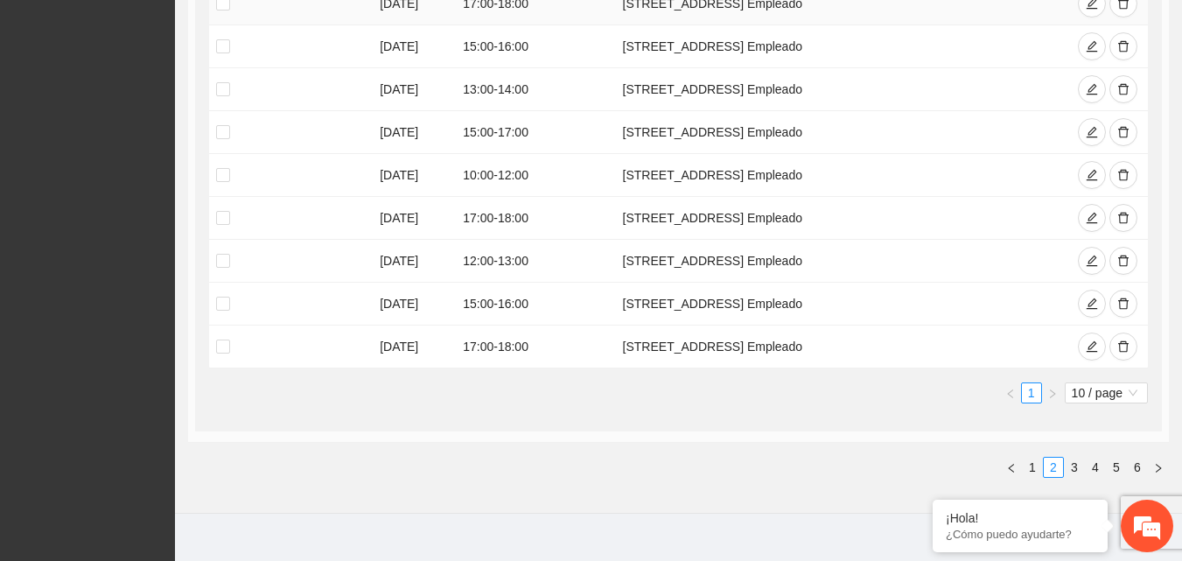
scroll to position [1278, 0]
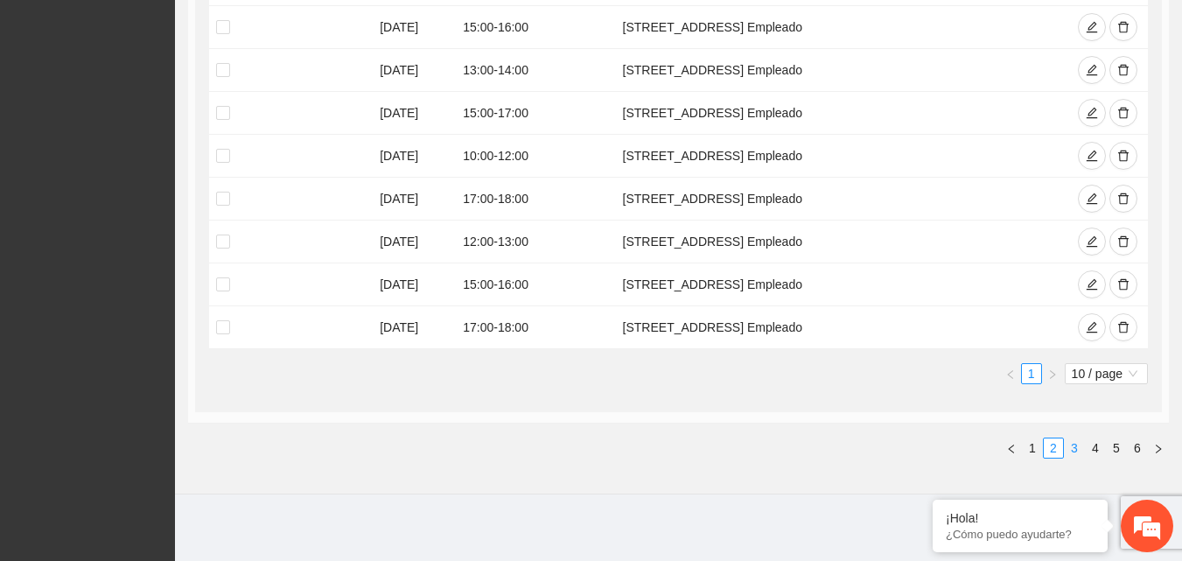
click at [1071, 445] on link "3" at bounding box center [1074, 447] width 19 height 19
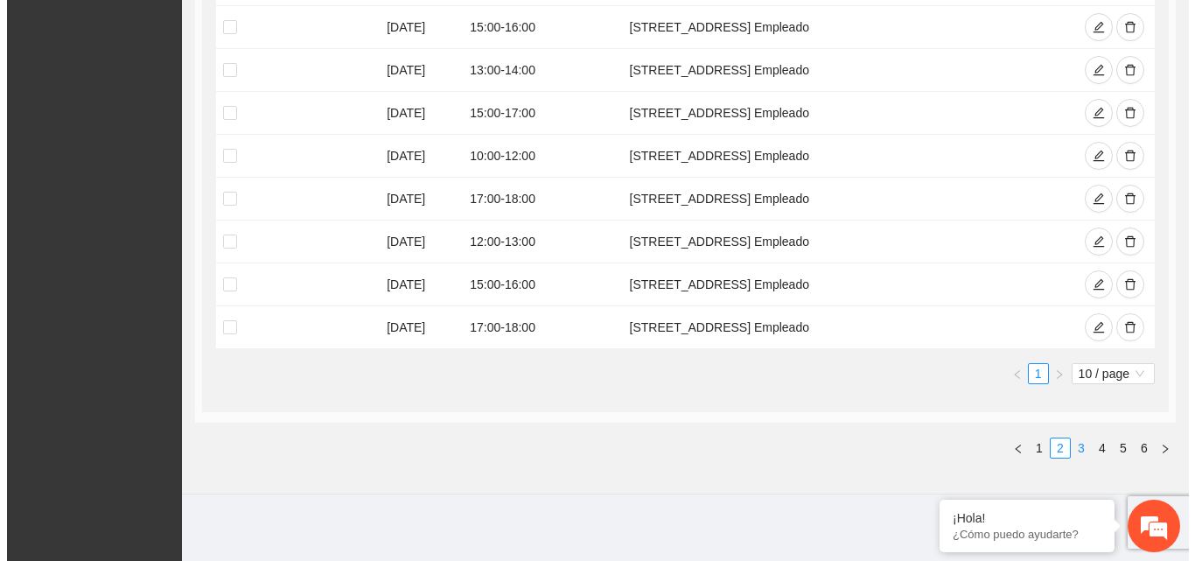
scroll to position [14, 0]
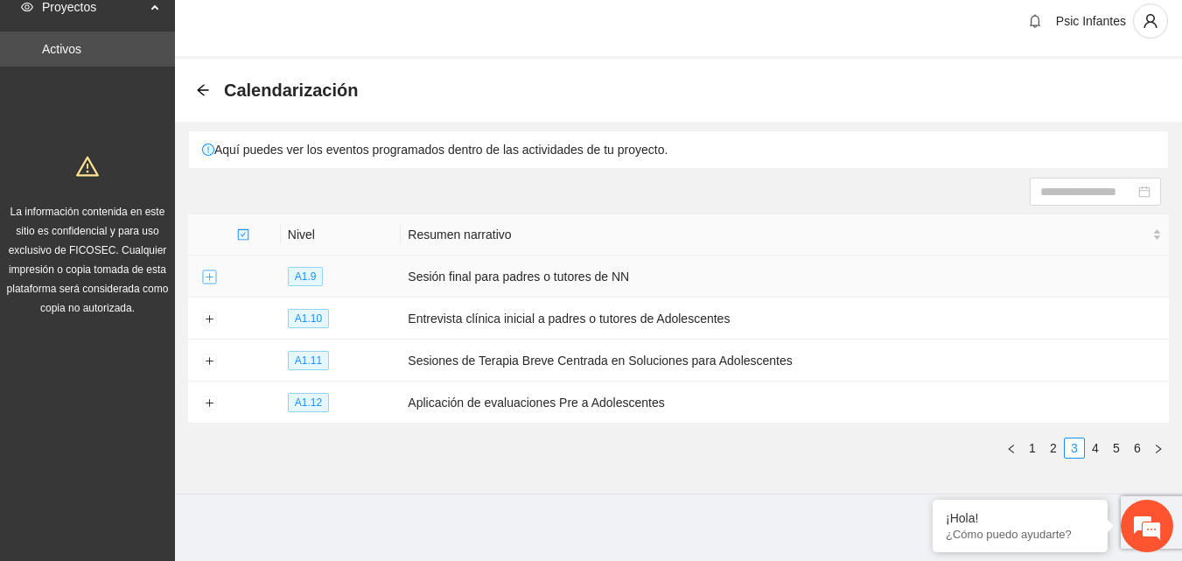
click at [210, 278] on button "Expand row" at bounding box center [209, 277] width 14 height 14
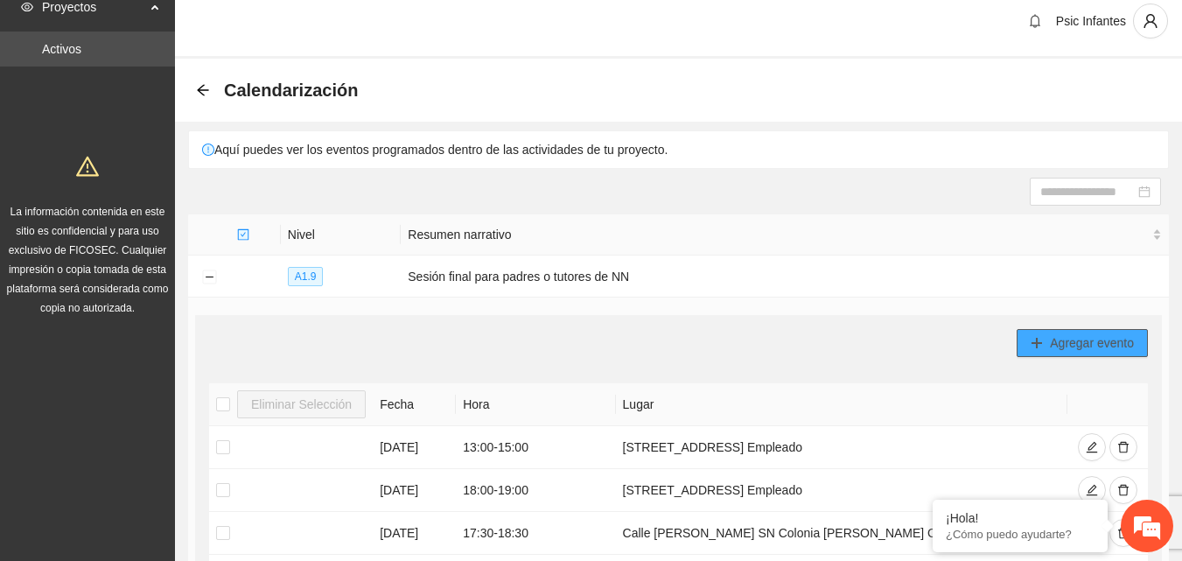
click at [1089, 350] on span "Agregar evento" at bounding box center [1092, 342] width 84 height 19
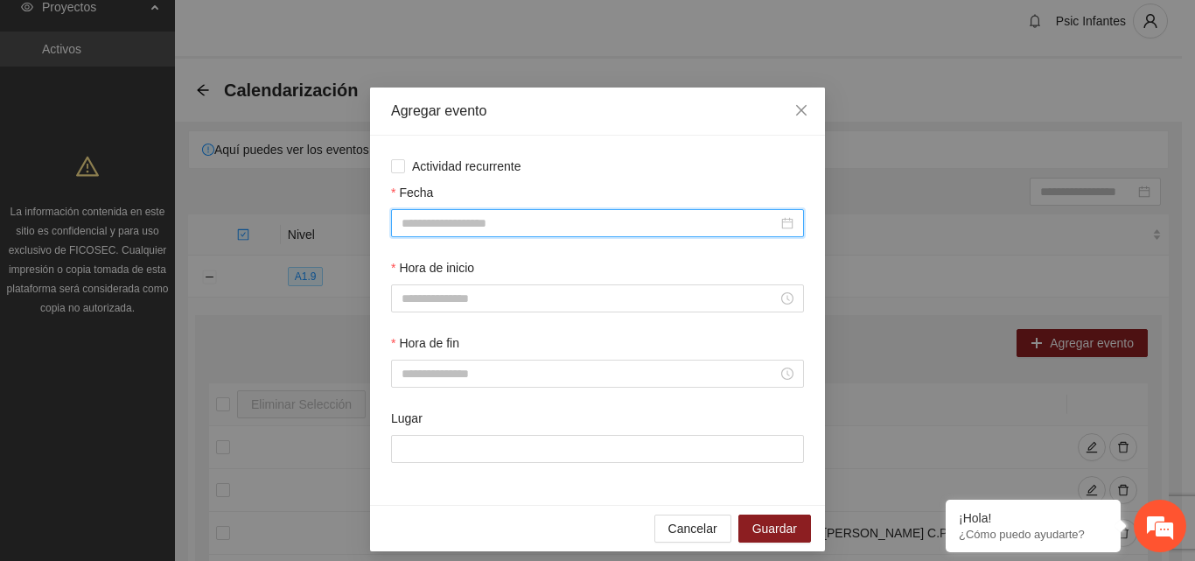
click at [432, 221] on input "Fecha" at bounding box center [590, 223] width 376 height 19
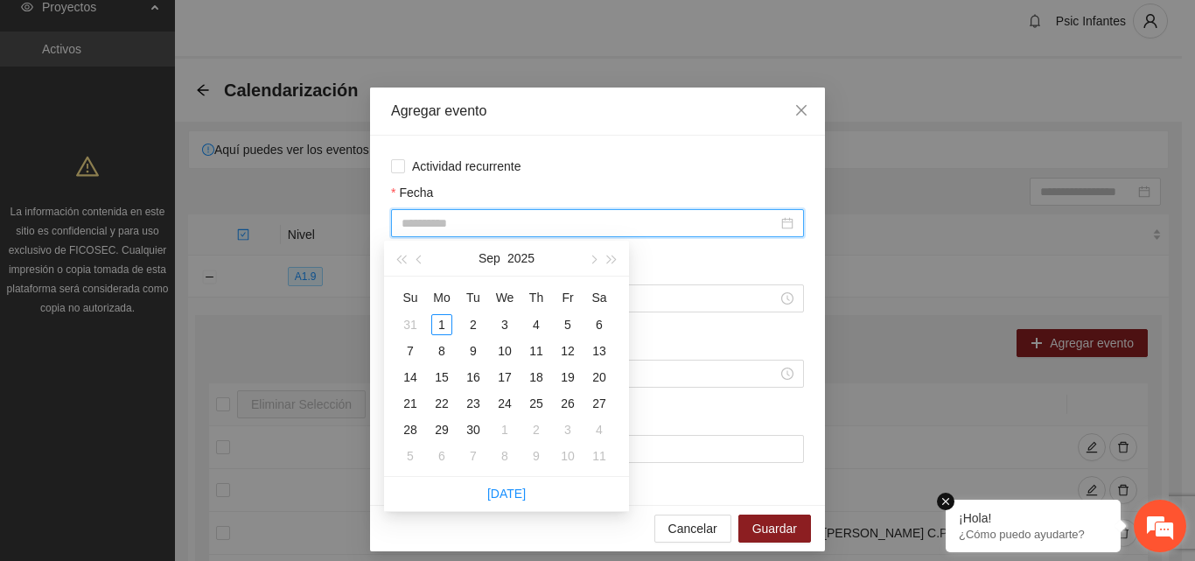
type input "**********"
click at [568, 326] on div "5" at bounding box center [567, 324] width 21 height 21
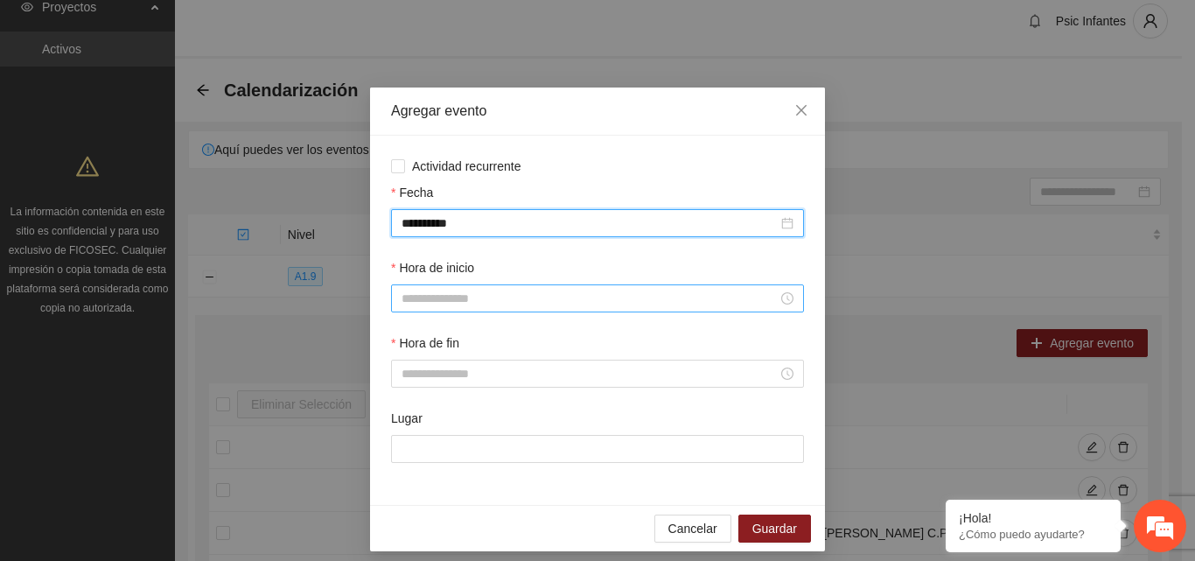
click at [508, 306] on input "Hora de inicio" at bounding box center [590, 298] width 376 height 19
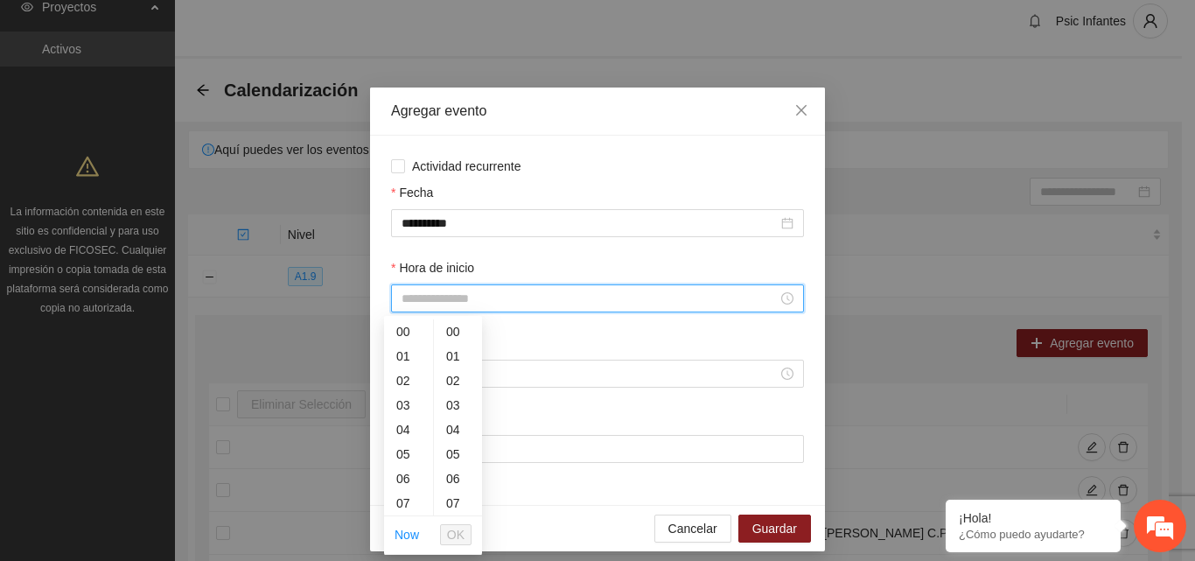
click at [480, 302] on input "Hora de inicio" at bounding box center [590, 298] width 376 height 19
click at [408, 504] on div "14" at bounding box center [408, 499] width 49 height 25
type input "*****"
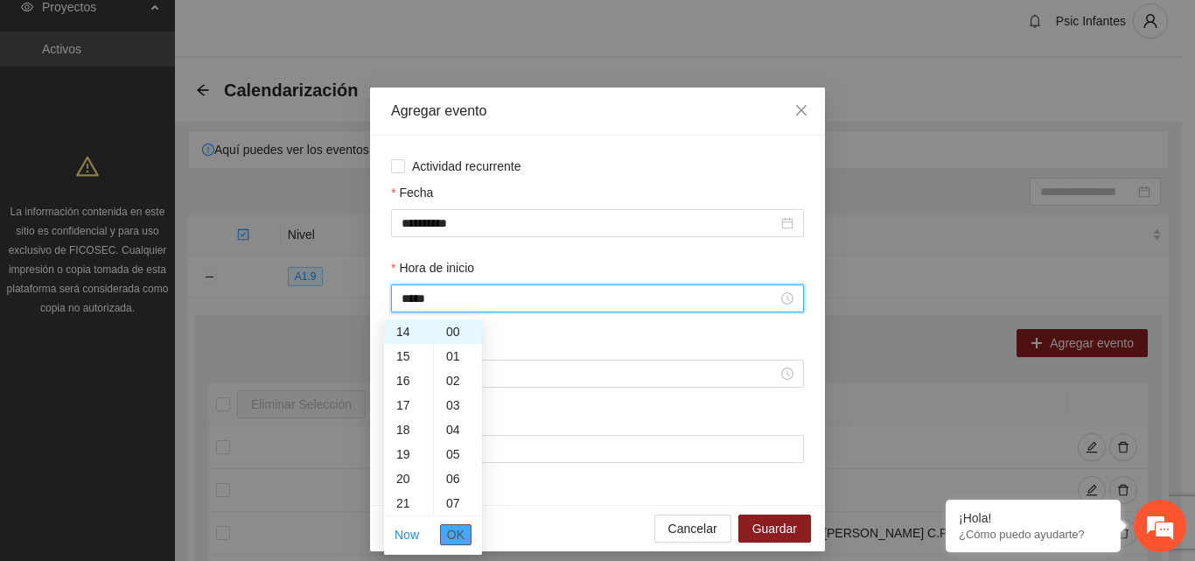
click at [457, 531] on span "OK" at bounding box center [456, 534] width 18 height 19
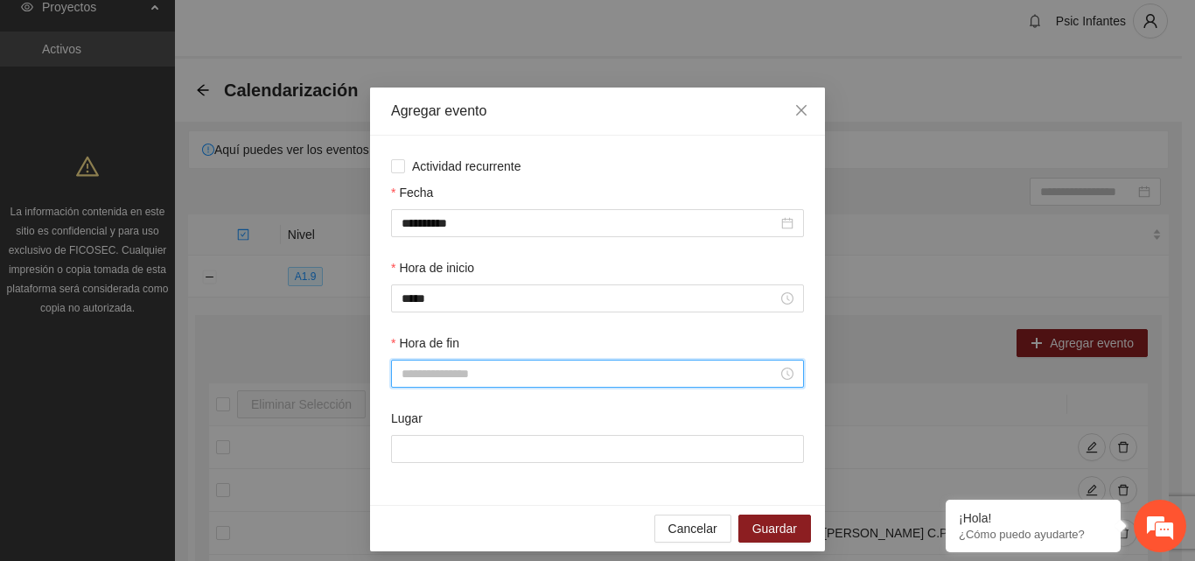
click at [492, 368] on input "Hora de fin" at bounding box center [590, 373] width 376 height 19
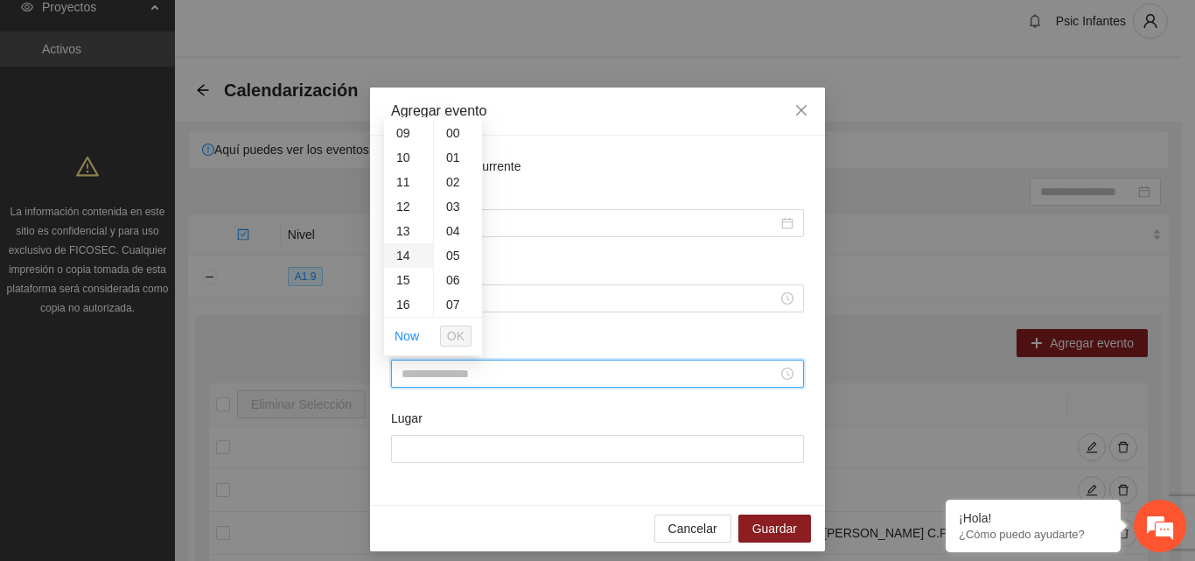
scroll to position [263, 0]
click at [403, 256] on div "16" at bounding box center [408, 262] width 49 height 25
type input "*****"
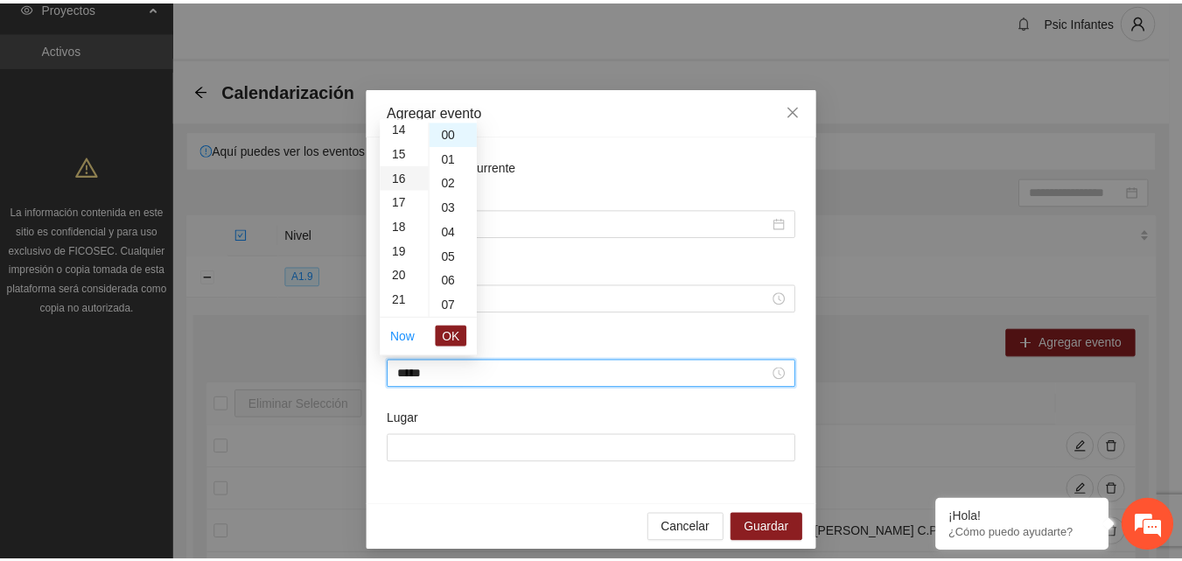
scroll to position [392, 0]
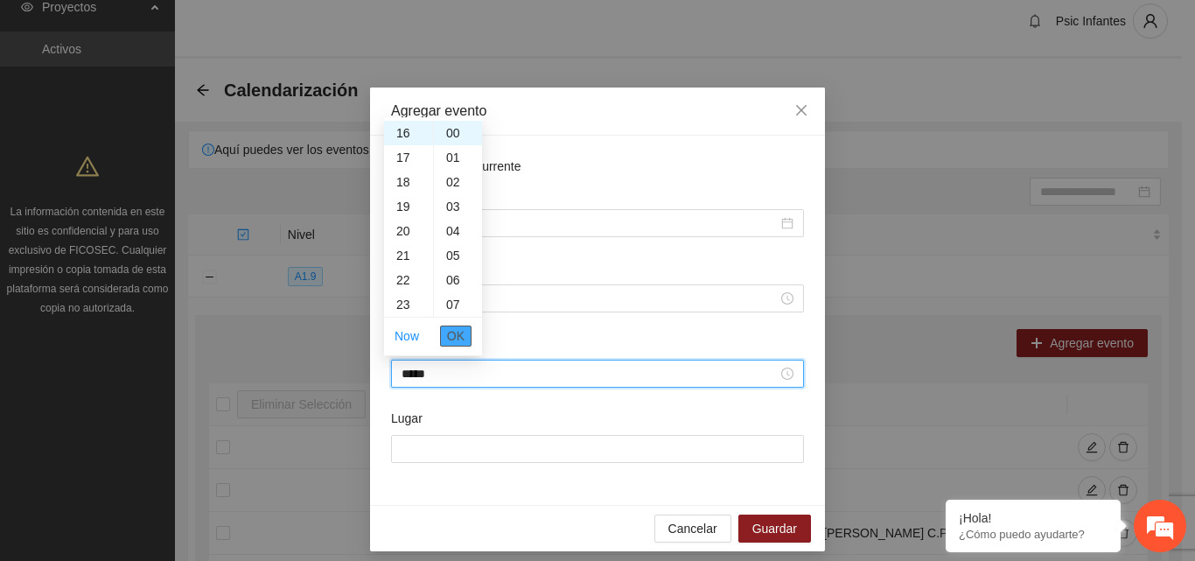
click at [459, 340] on span "OK" at bounding box center [456, 335] width 18 height 19
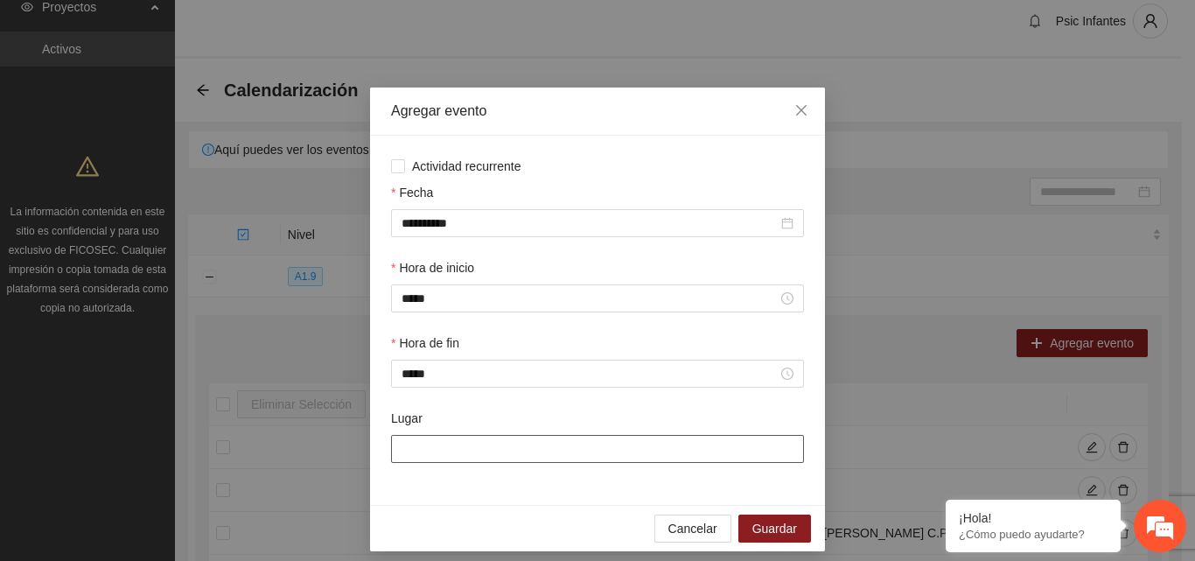
click at [458, 446] on input "Lugar" at bounding box center [597, 449] width 413 height 28
type input "**********"
click at [745, 531] on button "Guardar" at bounding box center [775, 529] width 73 height 28
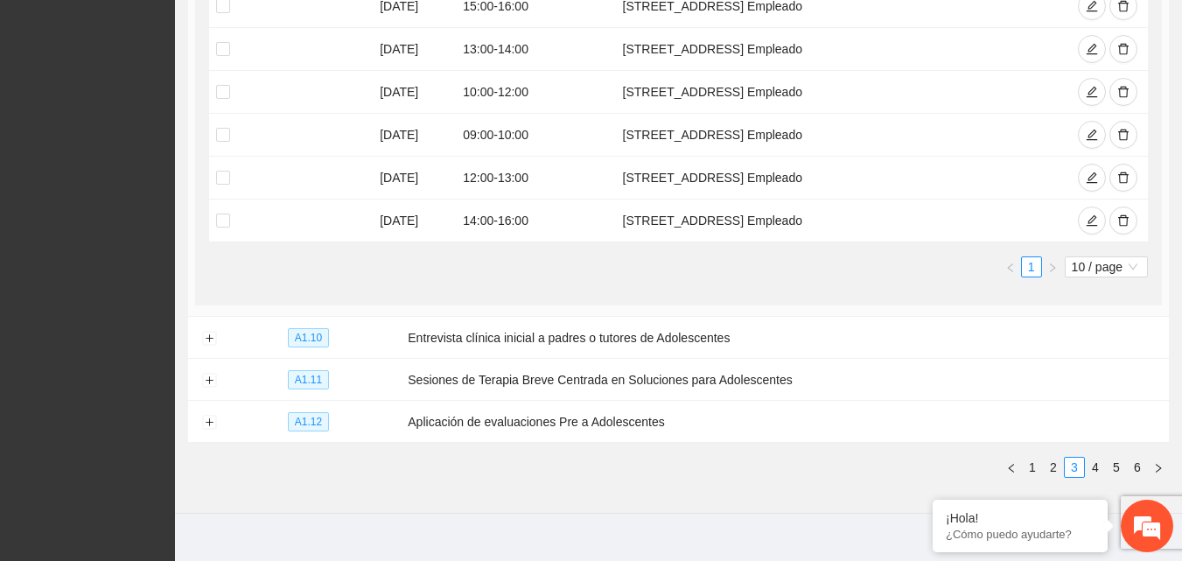
scroll to position [645, 0]
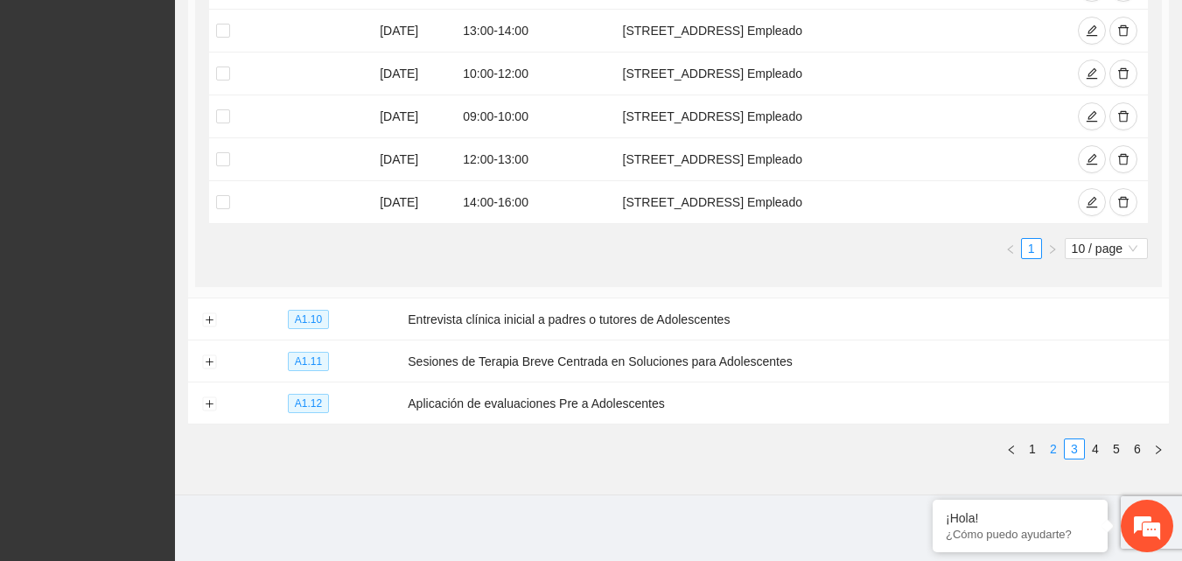
click at [1054, 446] on link "2" at bounding box center [1053, 448] width 19 height 19
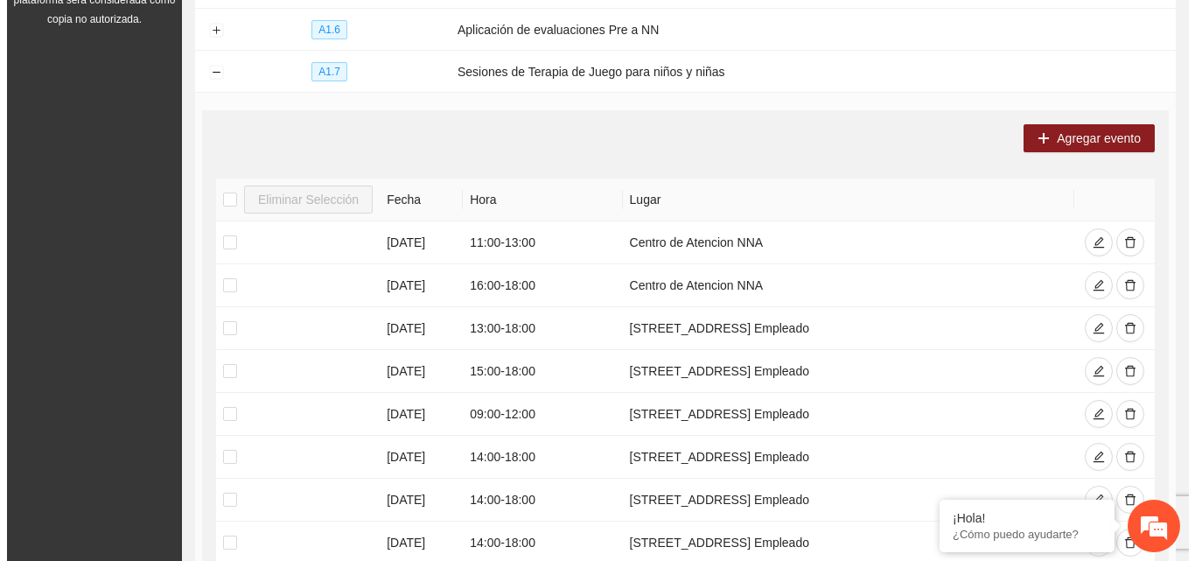
scroll to position [295, 0]
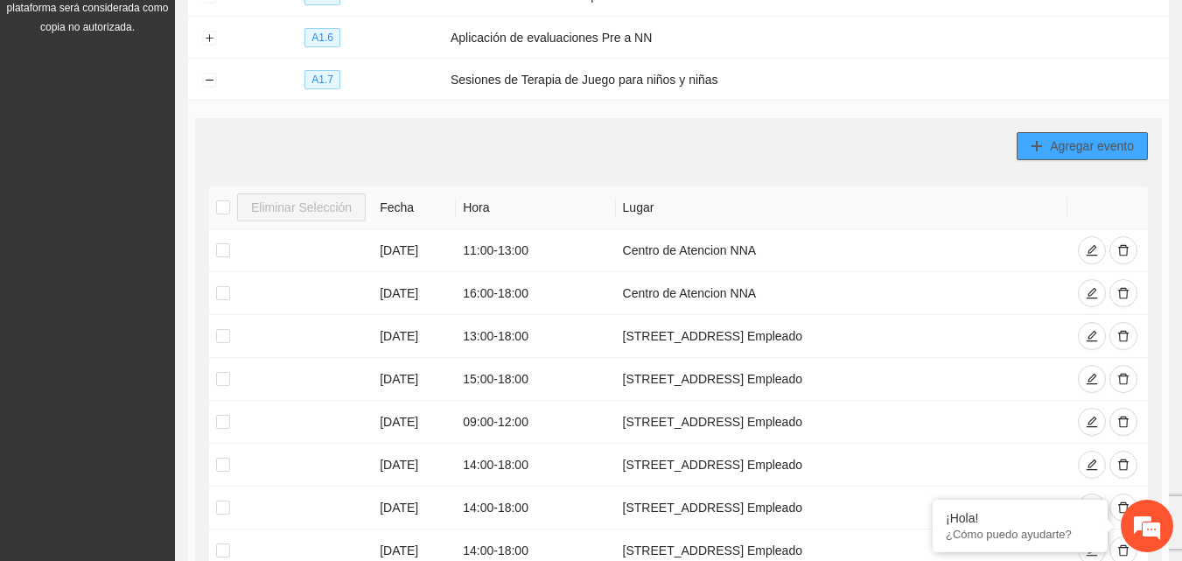
click at [1101, 147] on span "Agregar evento" at bounding box center [1092, 146] width 84 height 19
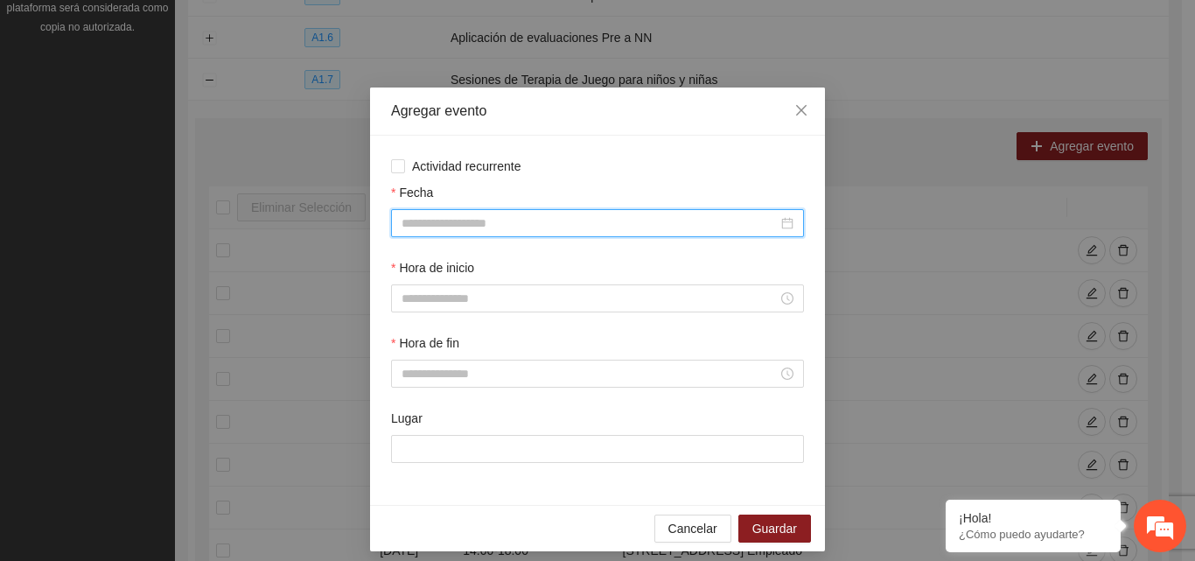
click at [411, 221] on input "Fecha" at bounding box center [590, 223] width 376 height 19
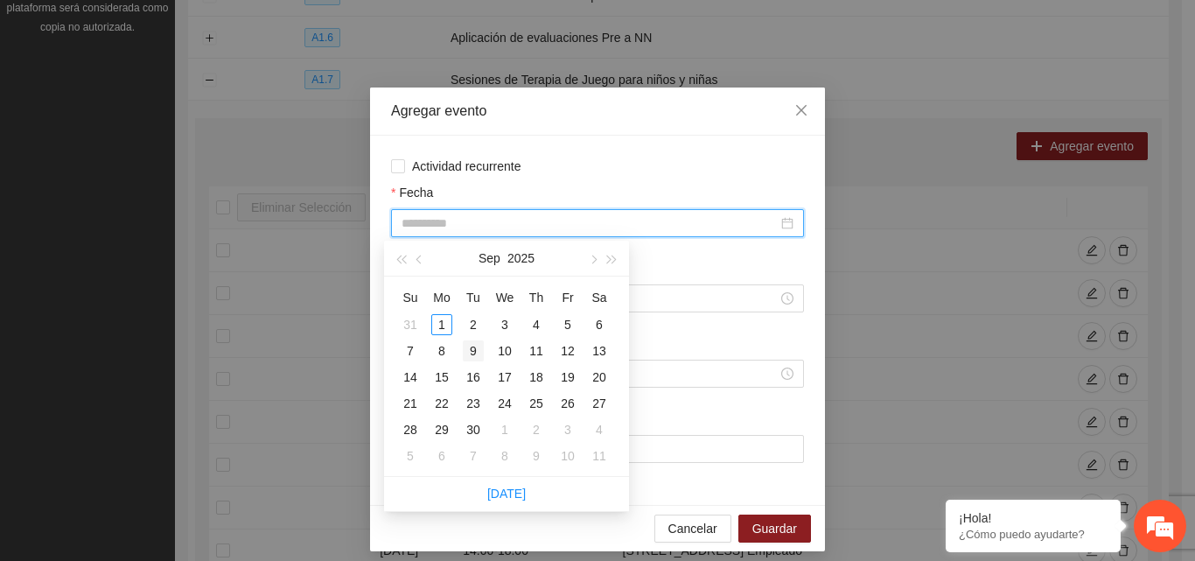
type input "**********"
click at [471, 350] on div "9" at bounding box center [473, 350] width 21 height 21
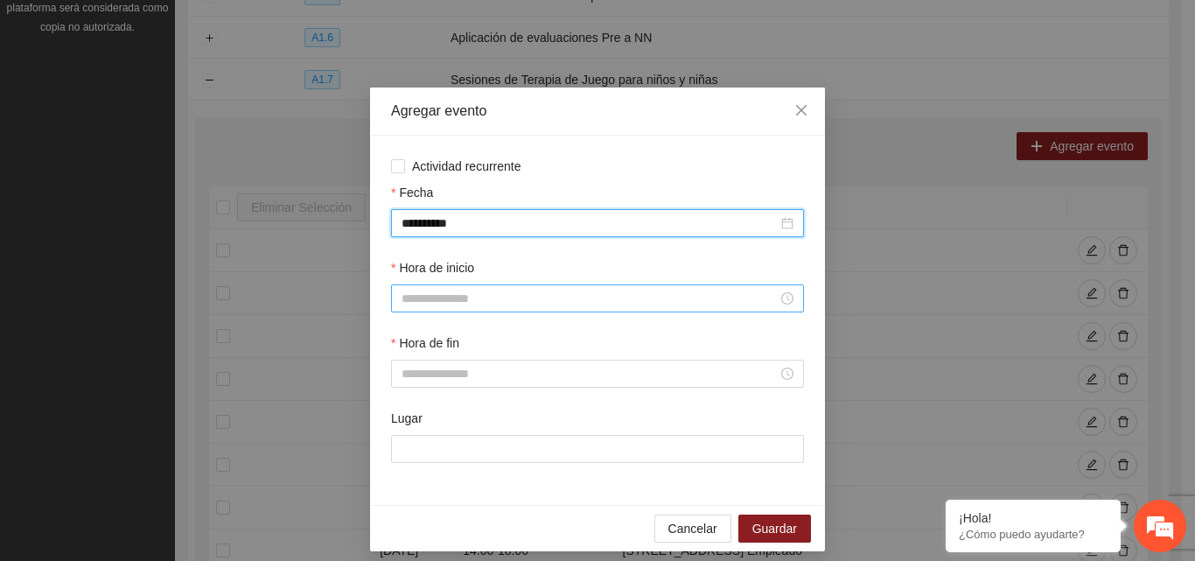
click at [451, 305] on input "Hora de inicio" at bounding box center [590, 298] width 376 height 19
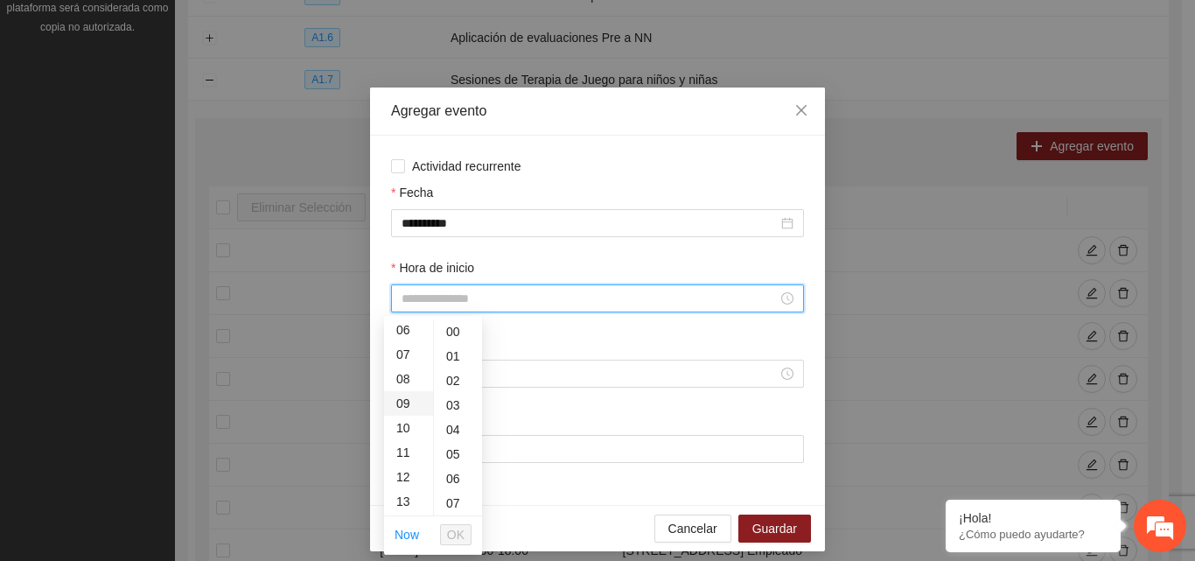
scroll to position [175, 0]
click at [585, 301] on input "Hora de inicio" at bounding box center [590, 298] width 376 height 19
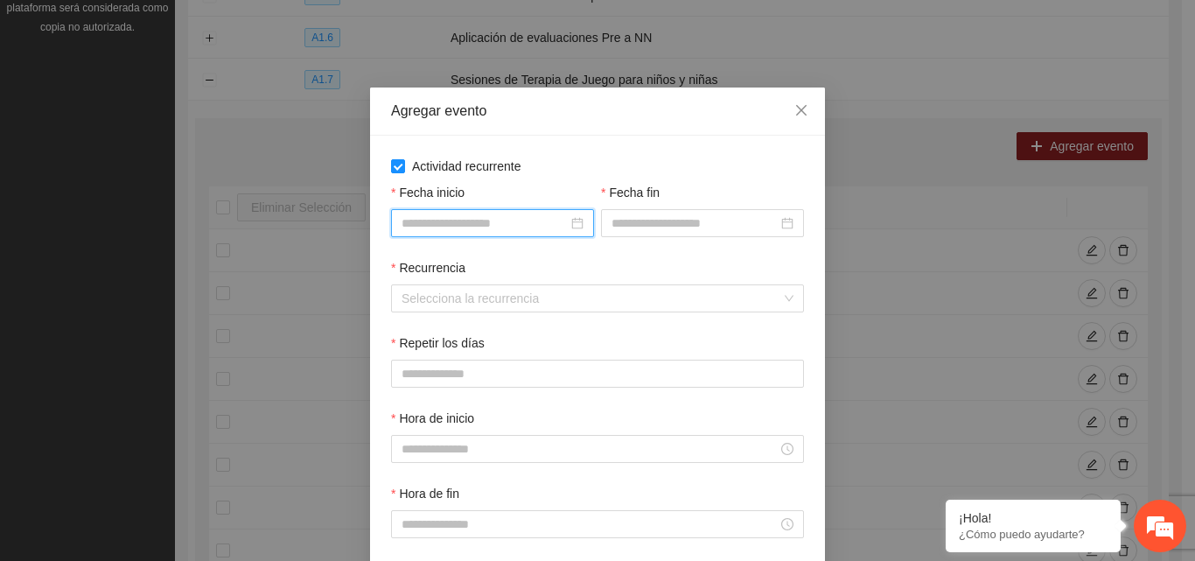
click at [460, 220] on input "Fecha inicio" at bounding box center [485, 223] width 166 height 19
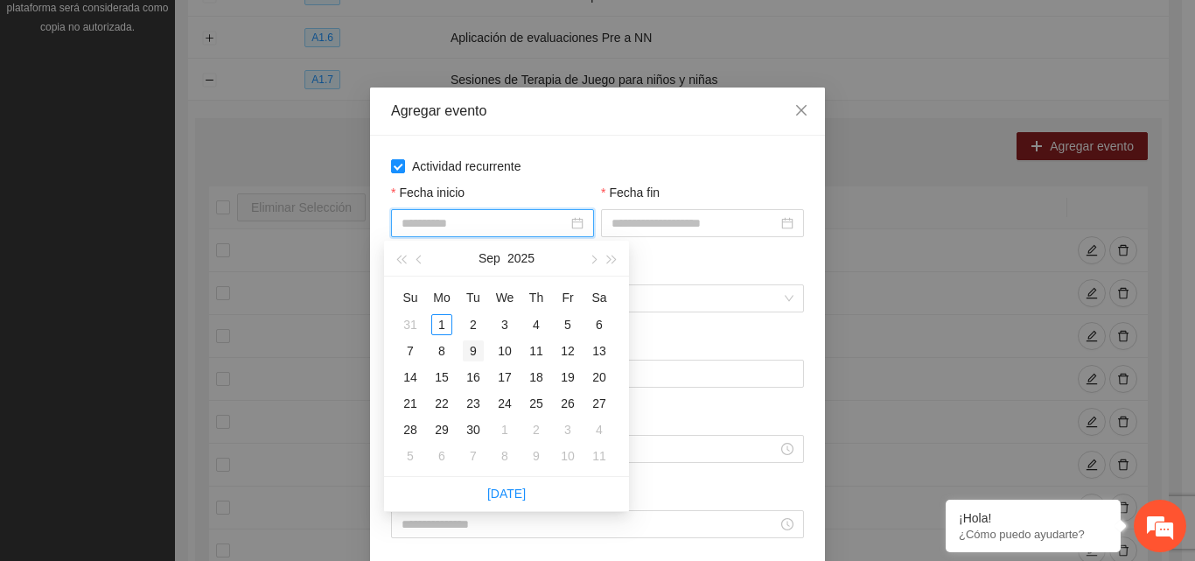
type input "**********"
click at [473, 347] on div "9" at bounding box center [473, 350] width 21 height 21
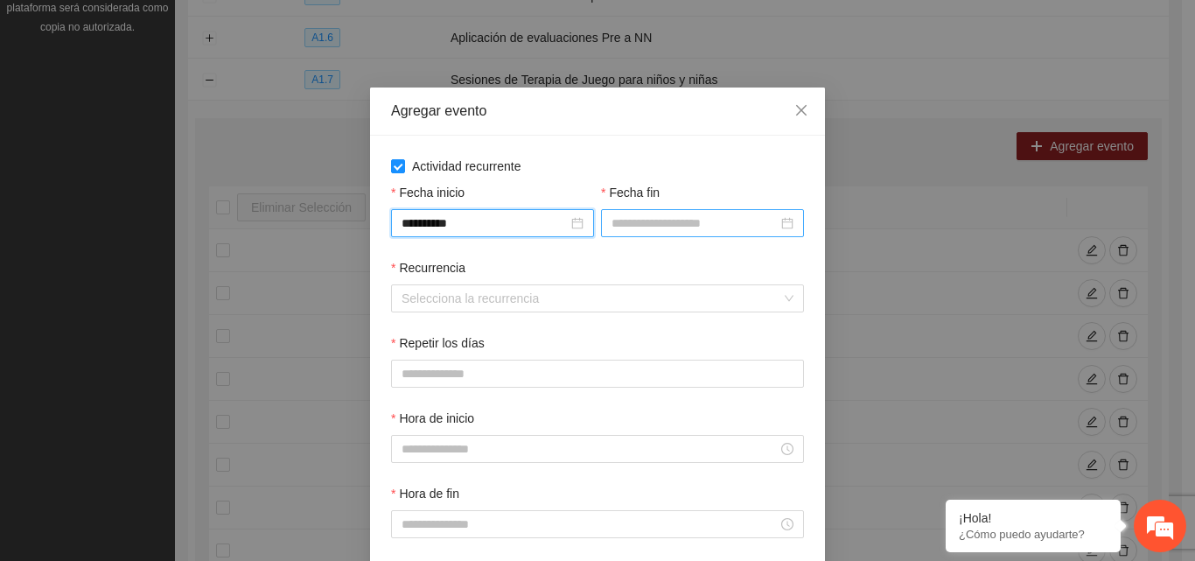
click at [704, 221] on input "Fecha fin" at bounding box center [695, 223] width 166 height 19
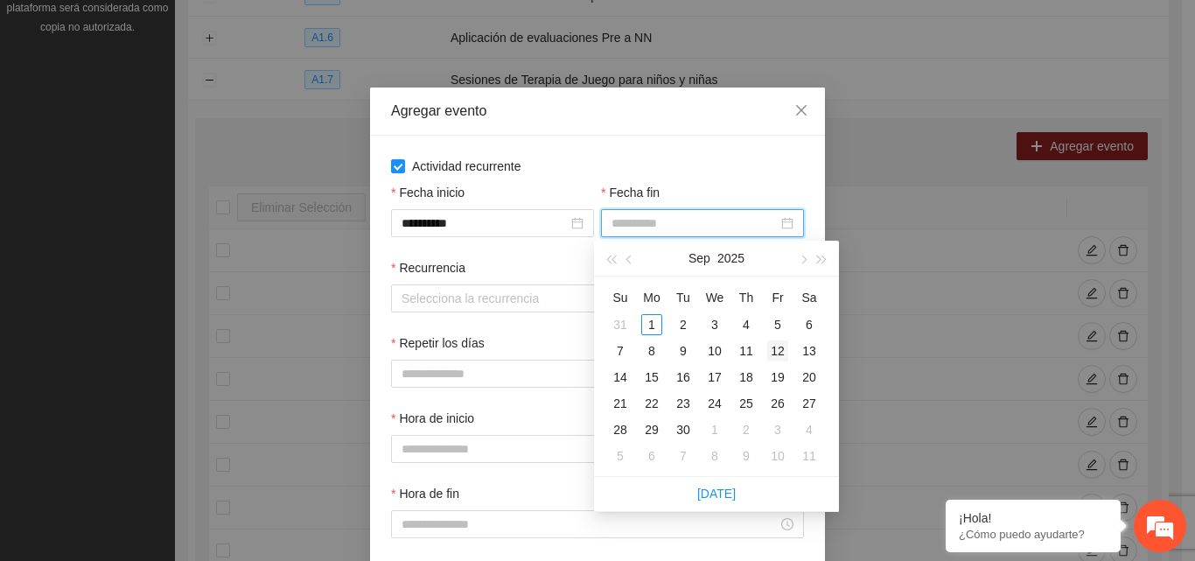
type input "**********"
click at [778, 346] on div "12" at bounding box center [777, 350] width 21 height 21
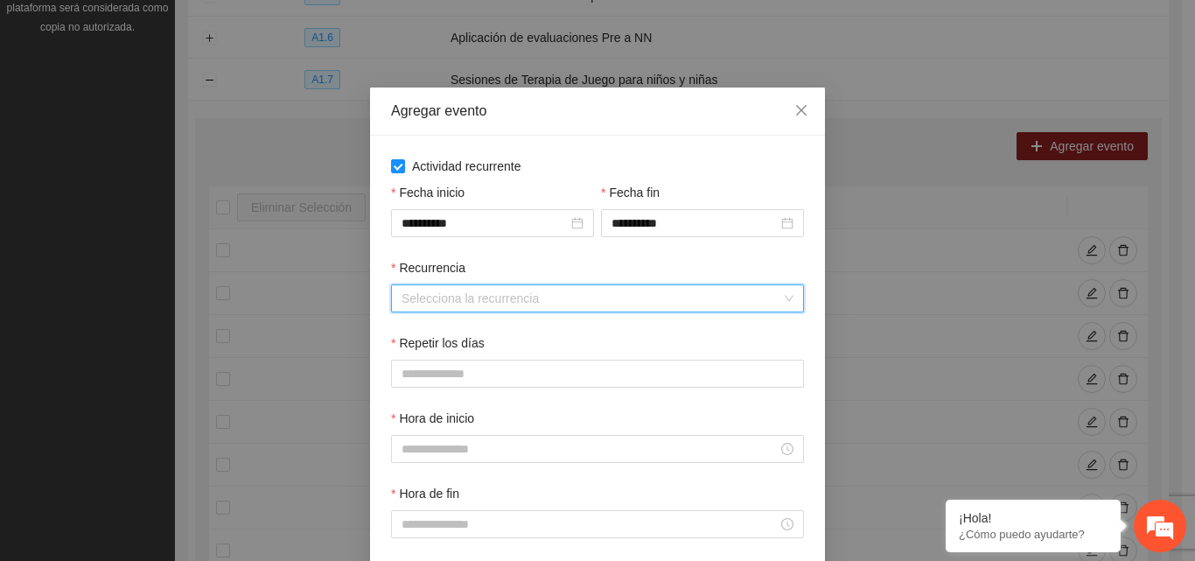
click at [427, 298] on input "Recurrencia" at bounding box center [592, 298] width 380 height 26
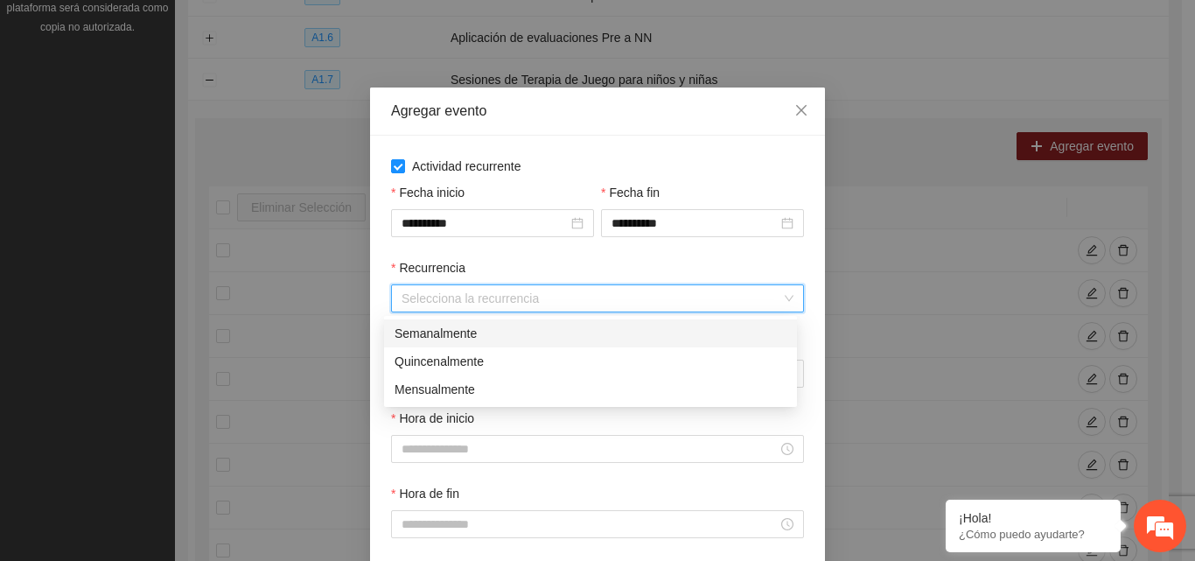
click at [491, 330] on div "Semanalmente" at bounding box center [591, 333] width 392 height 19
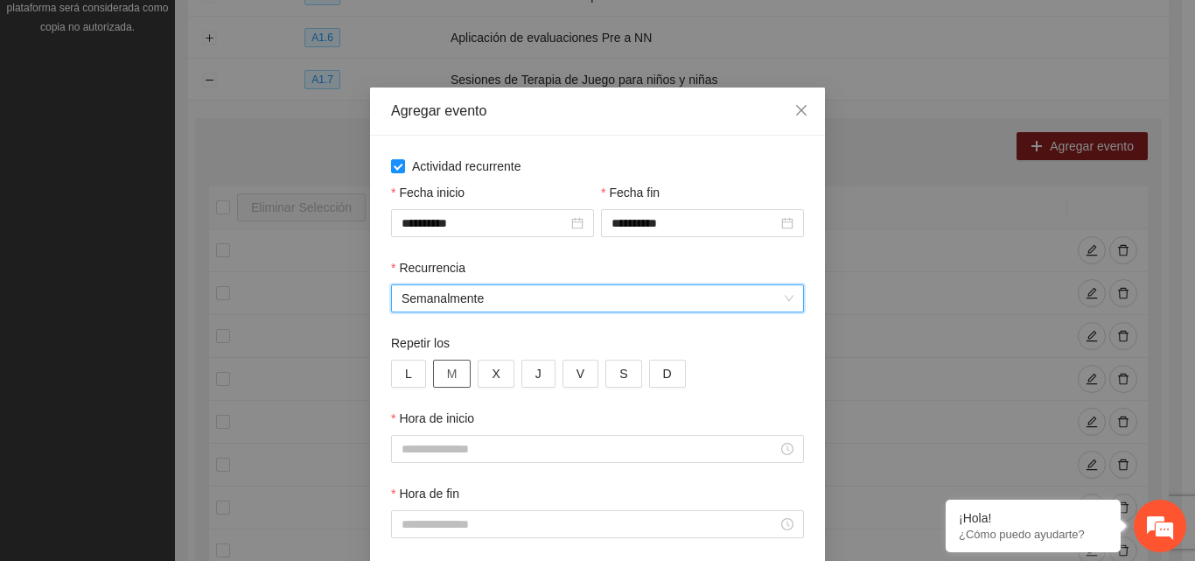
click at [447, 371] on span "M" at bounding box center [452, 373] width 11 height 19
click at [492, 371] on span "X" at bounding box center [496, 373] width 8 height 19
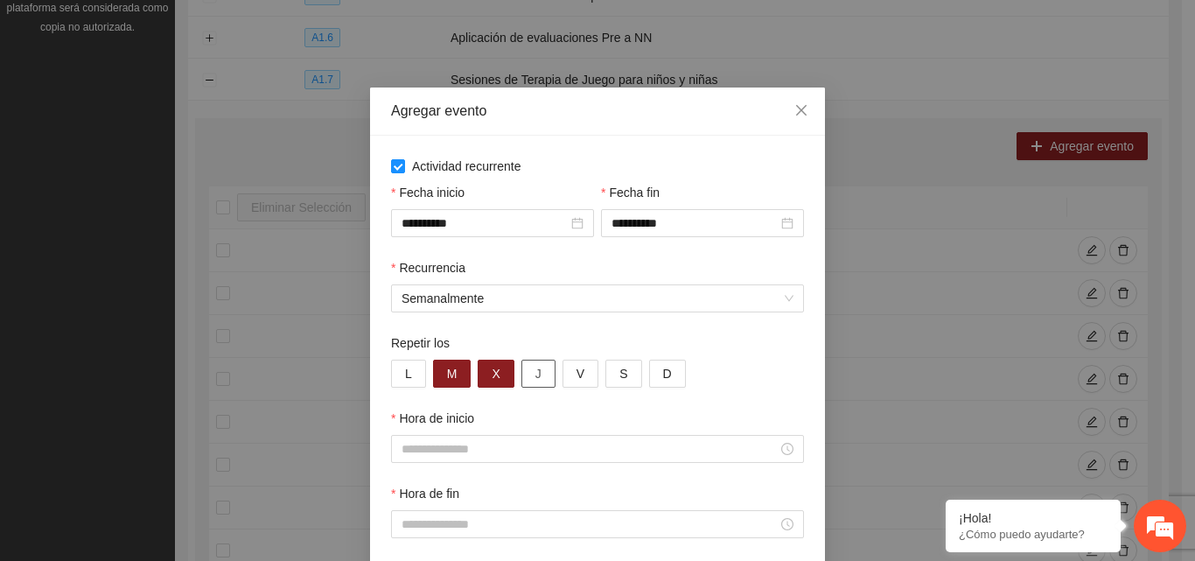
click at [526, 372] on button "J" at bounding box center [539, 374] width 34 height 28
click at [577, 373] on span "V" at bounding box center [581, 373] width 8 height 19
click at [439, 450] on input "Hora de inicio" at bounding box center [590, 448] width 376 height 19
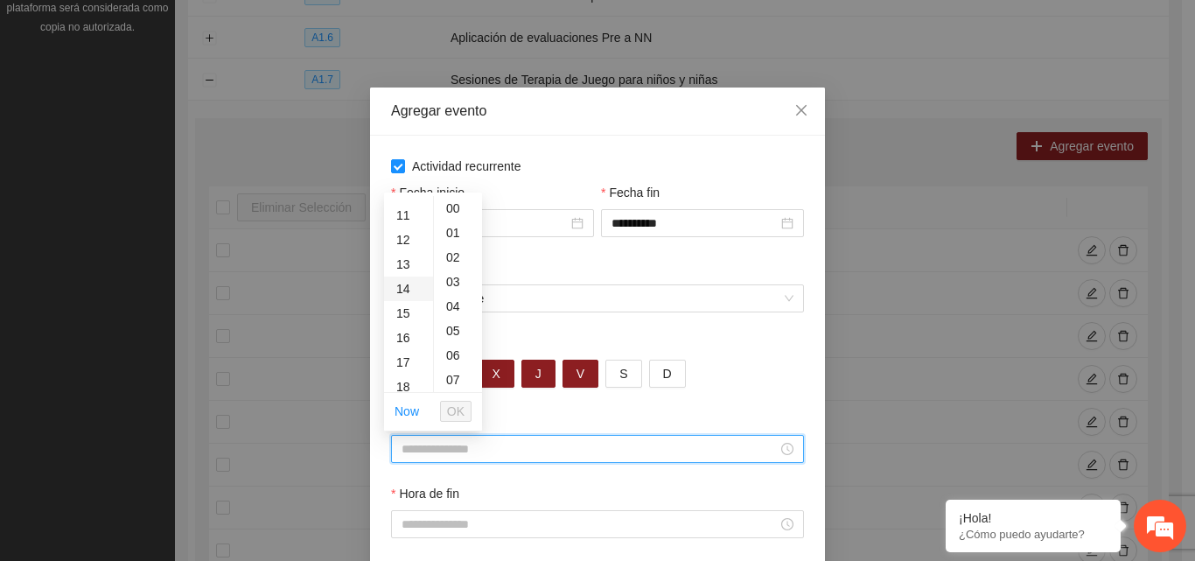
click at [404, 289] on div "14" at bounding box center [408, 289] width 49 height 25
type input "*****"
click at [461, 412] on span "OK" at bounding box center [456, 411] width 18 height 19
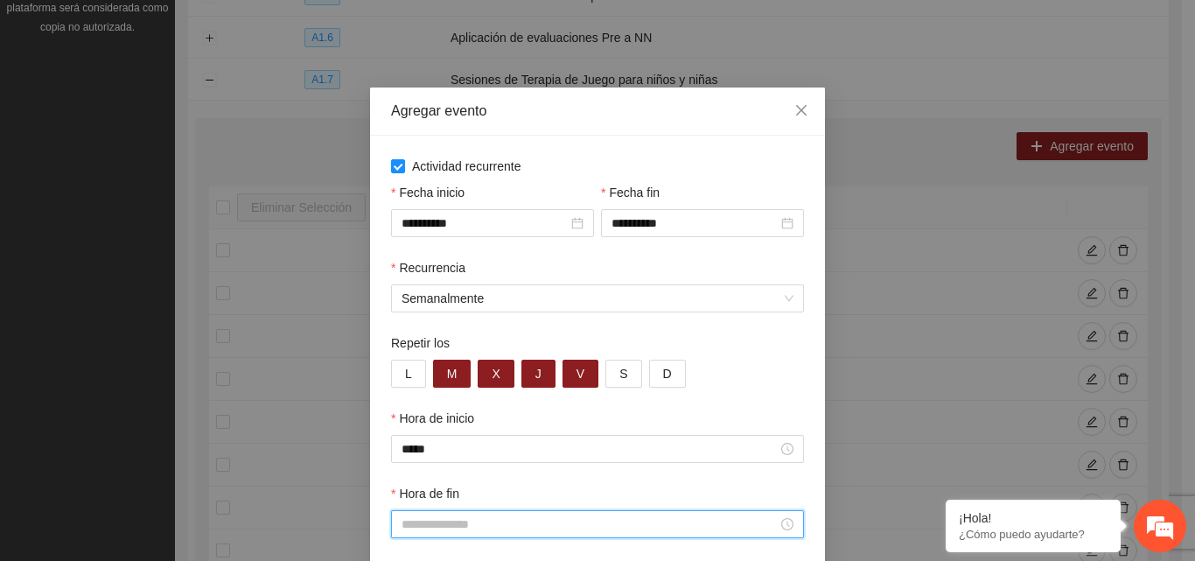
click at [455, 524] on input "Hora de fin" at bounding box center [590, 524] width 376 height 19
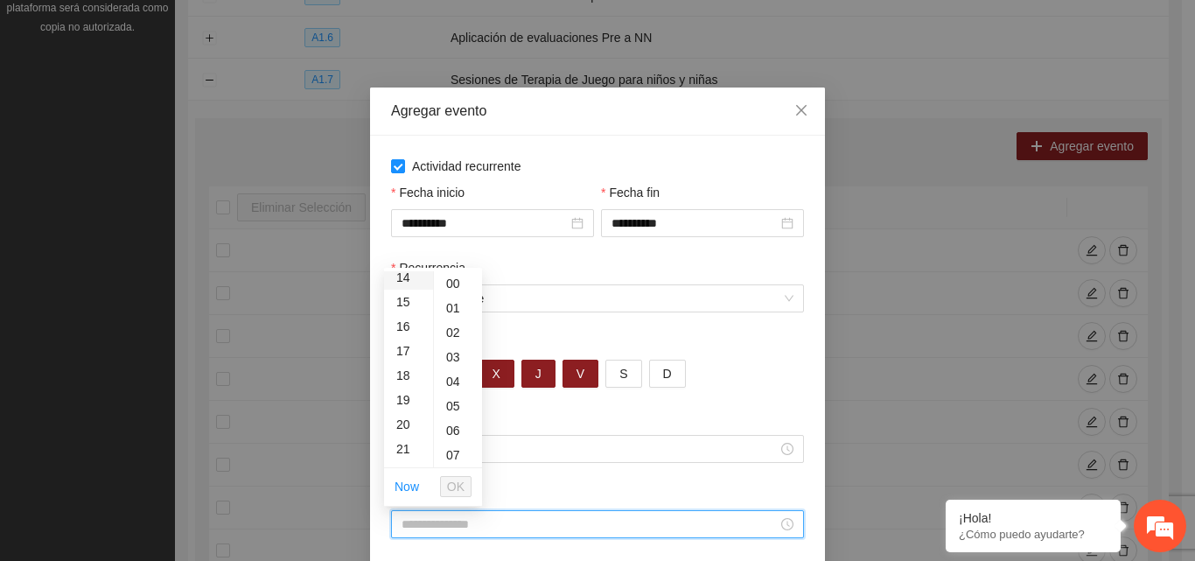
scroll to position [350, 0]
click at [404, 325] on div "16" at bounding box center [408, 325] width 49 height 25
click at [407, 331] on div "18" at bounding box center [408, 332] width 49 height 25
type input "*****"
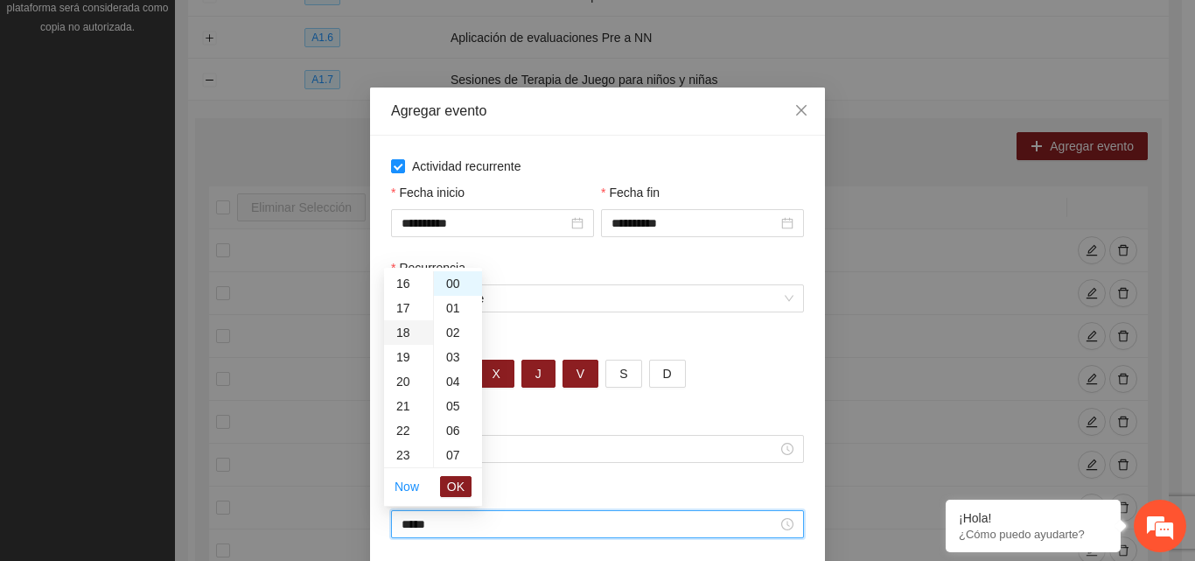
scroll to position [441, 0]
click at [463, 493] on span "OK" at bounding box center [456, 486] width 18 height 19
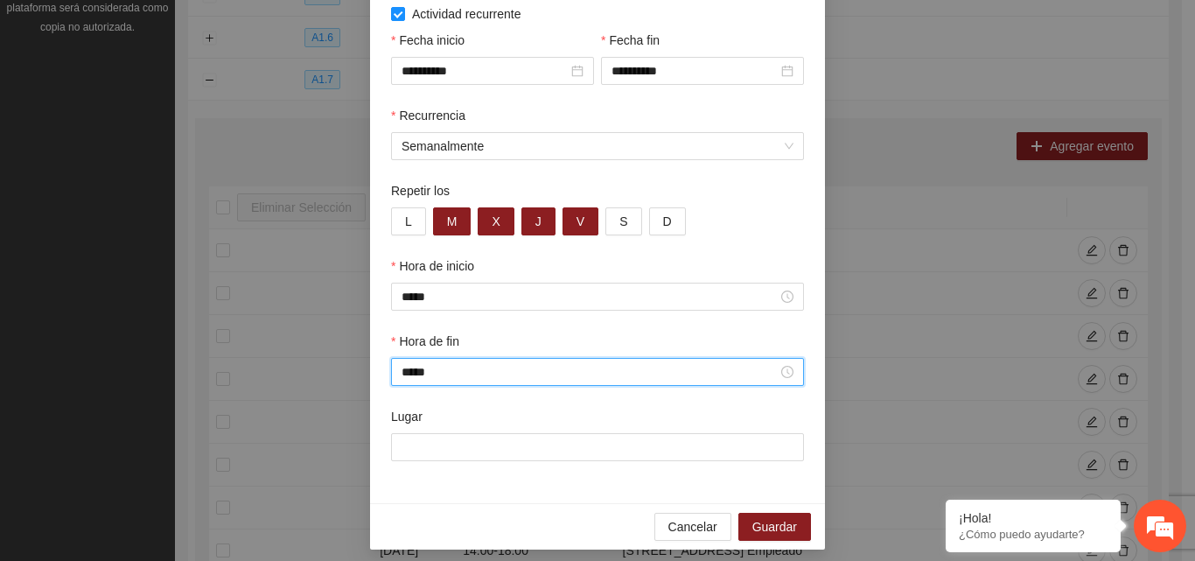
scroll to position [162, 0]
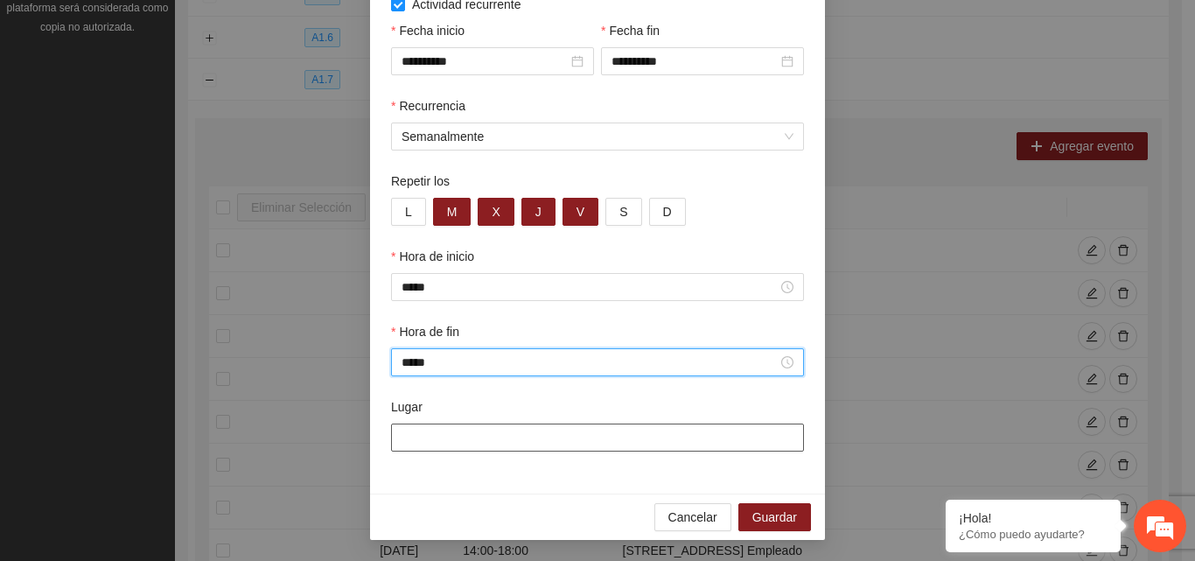
click at [466, 435] on input "Lugar" at bounding box center [597, 438] width 413 height 28
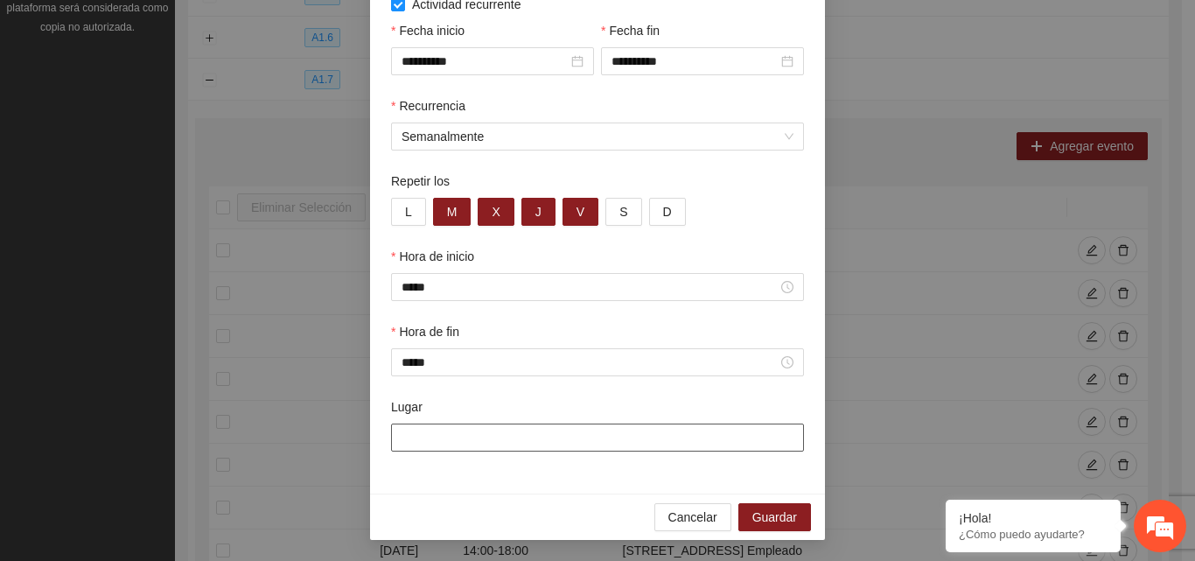
type input "**********"
click at [769, 514] on span "Guardar" at bounding box center [775, 517] width 45 height 19
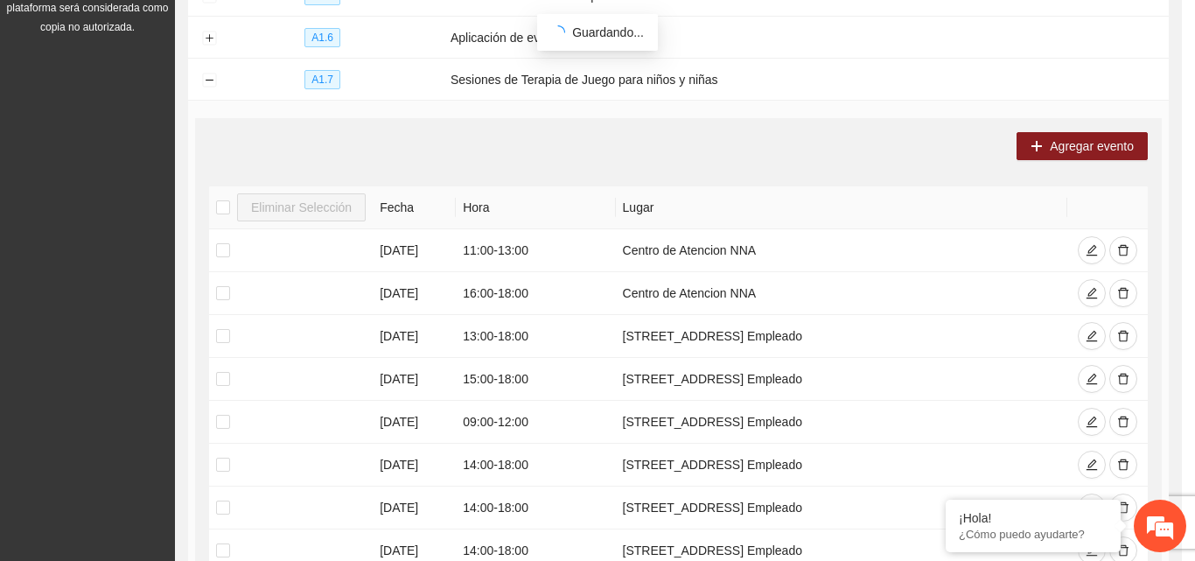
scroll to position [74, 0]
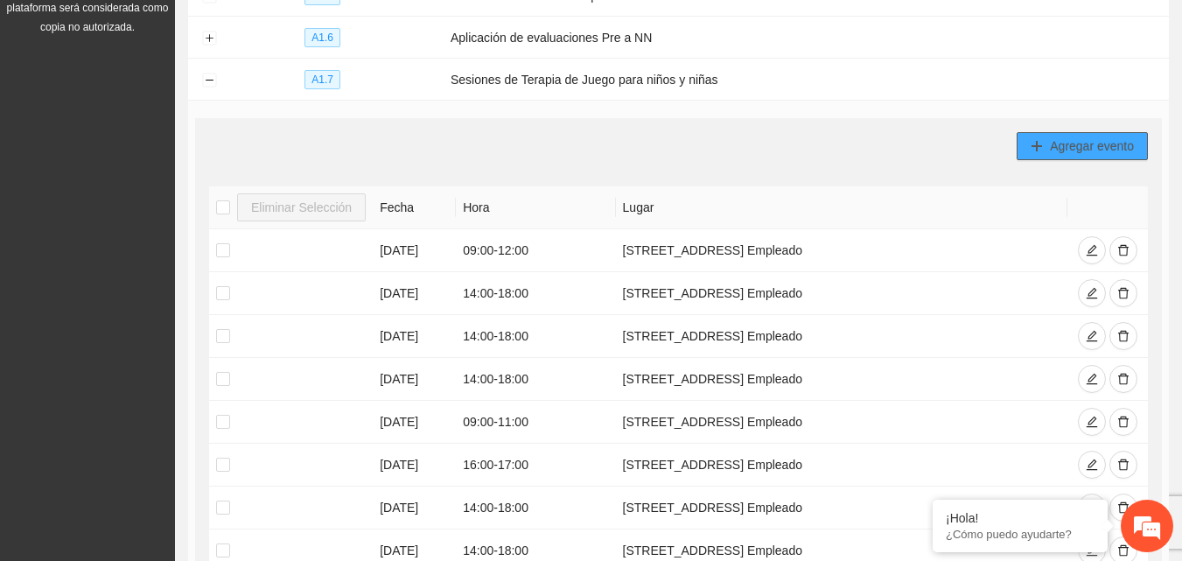
click at [1069, 138] on span "Agregar evento" at bounding box center [1092, 146] width 84 height 19
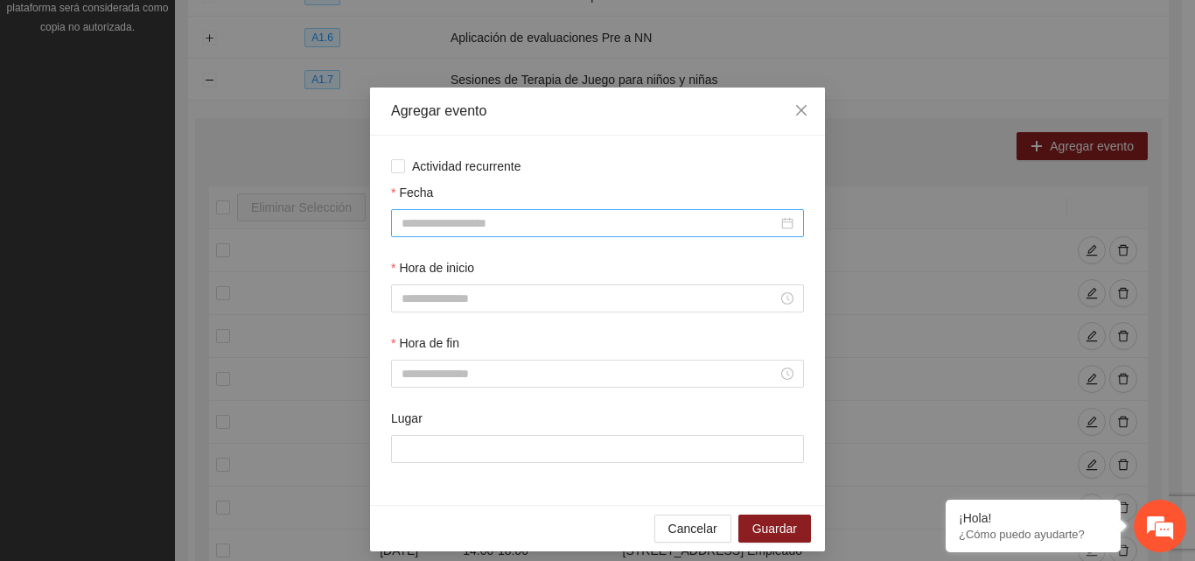
click at [498, 221] on input "Fecha" at bounding box center [590, 223] width 376 height 19
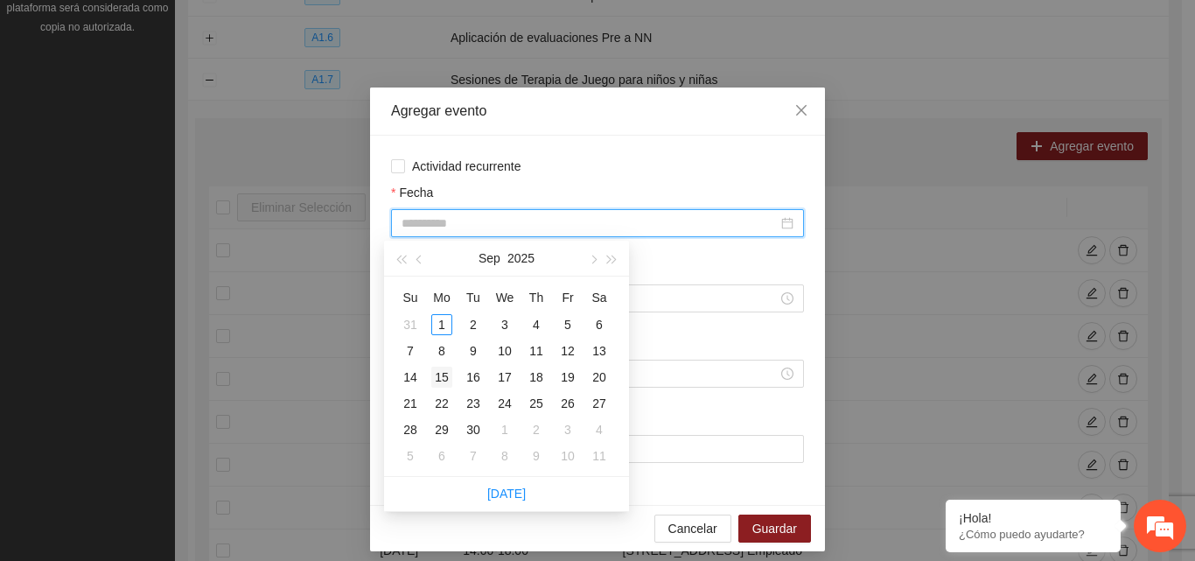
type input "**********"
click at [444, 383] on div "15" at bounding box center [441, 377] width 21 height 21
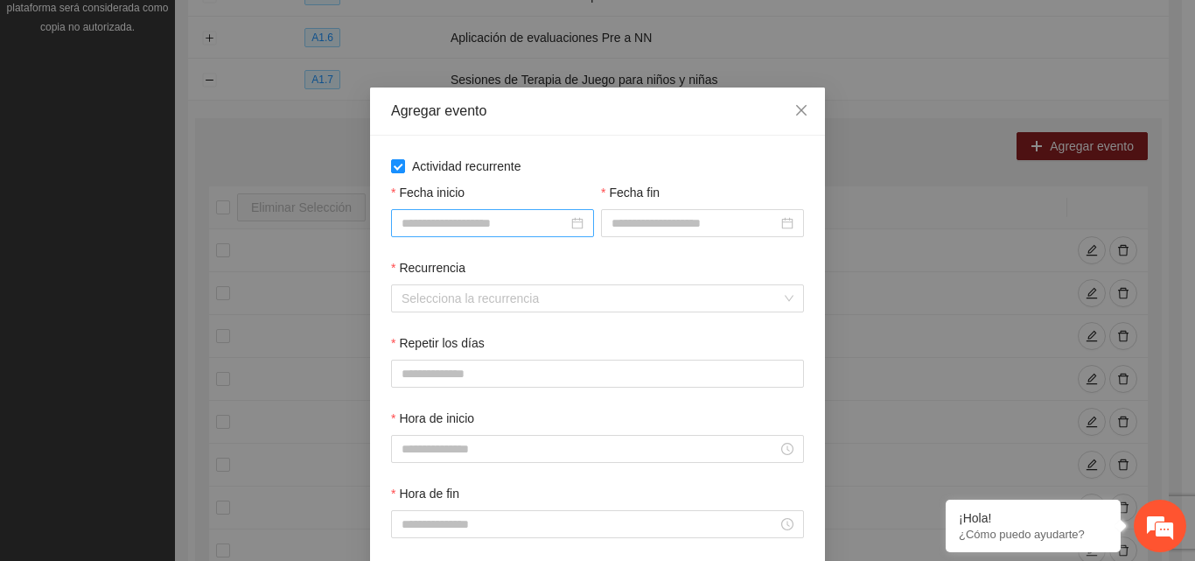
click at [472, 225] on input "Fecha inicio" at bounding box center [485, 223] width 166 height 19
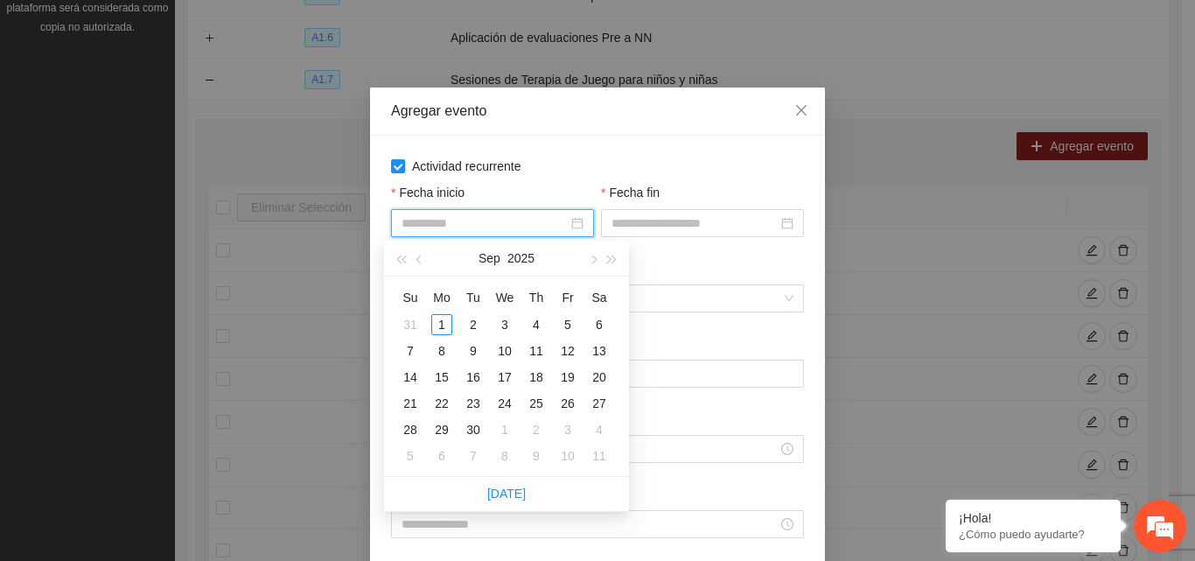
type input "**********"
click at [545, 474] on div "Su Mo Tu We Th Fr Sa 31 1 2 3 4 5 6 7 8 9 10 11 12 13 14 15 16 17 18 19 20 21 2…" at bounding box center [506, 377] width 245 height 200
type input "**********"
click at [443, 375] on div "15" at bounding box center [441, 377] width 21 height 21
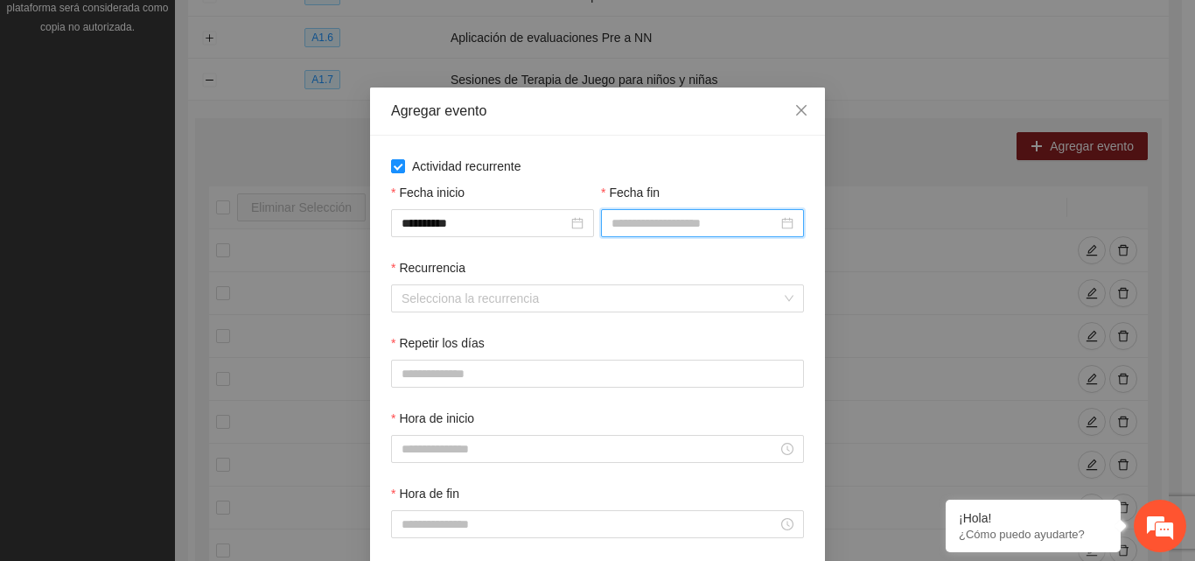
click at [652, 227] on input "Fecha fin" at bounding box center [695, 223] width 166 height 19
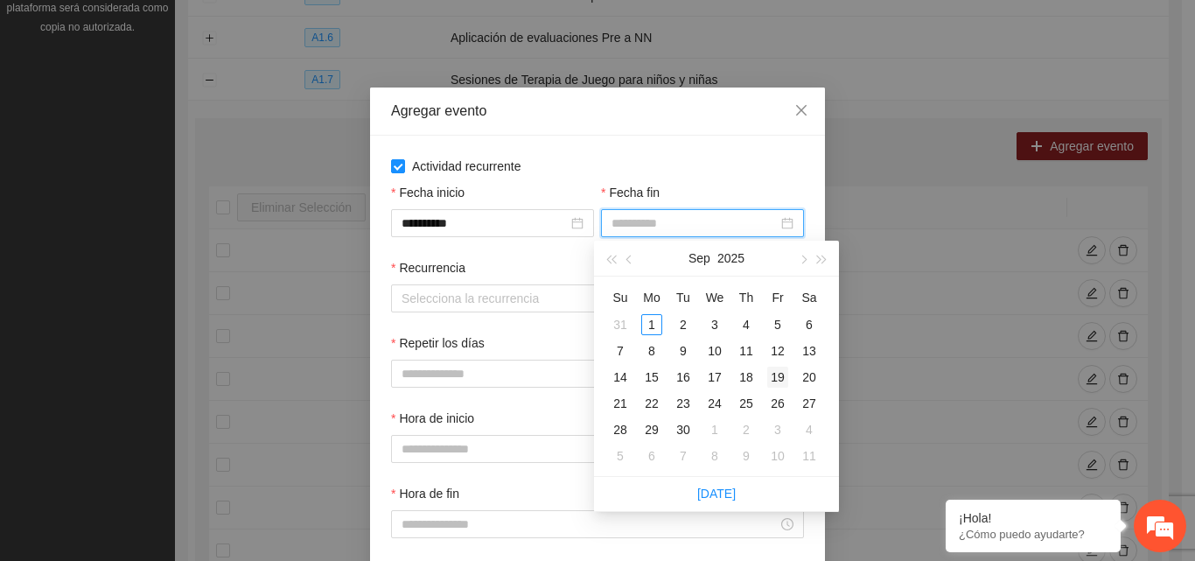
type input "**********"
click at [779, 376] on div "19" at bounding box center [777, 377] width 21 height 21
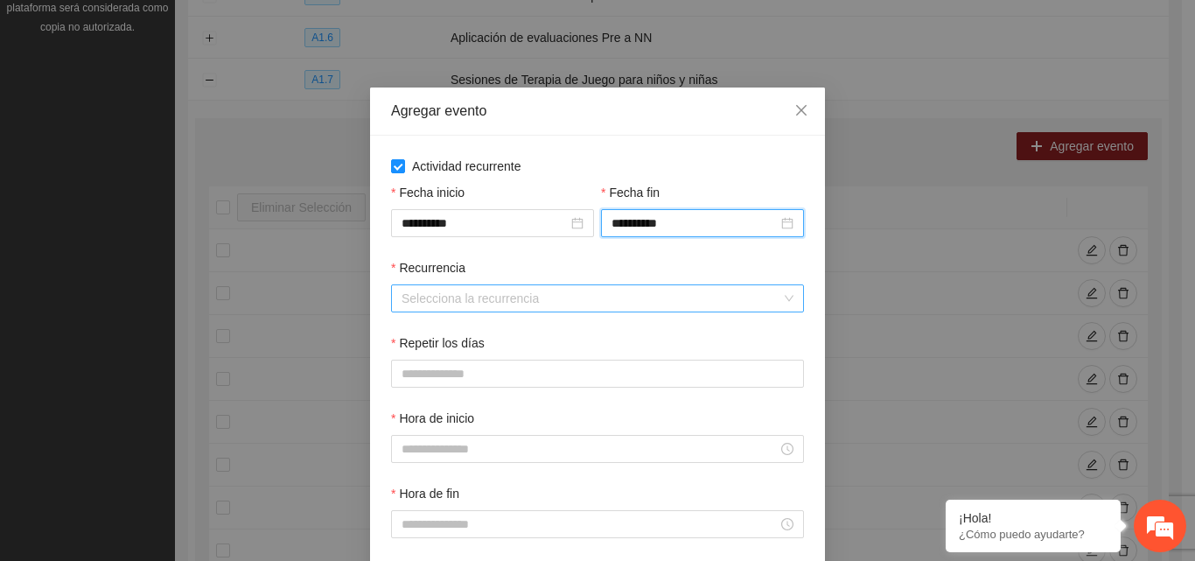
click at [468, 291] on input "Recurrencia" at bounding box center [592, 298] width 380 height 26
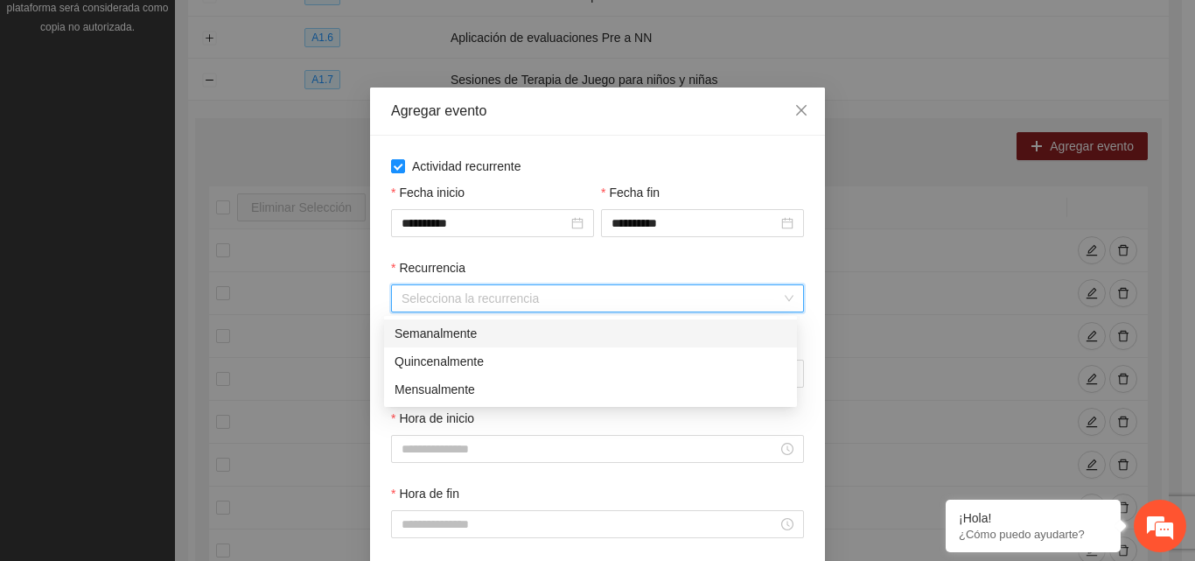
click at [462, 334] on div "Semanalmente" at bounding box center [591, 333] width 392 height 19
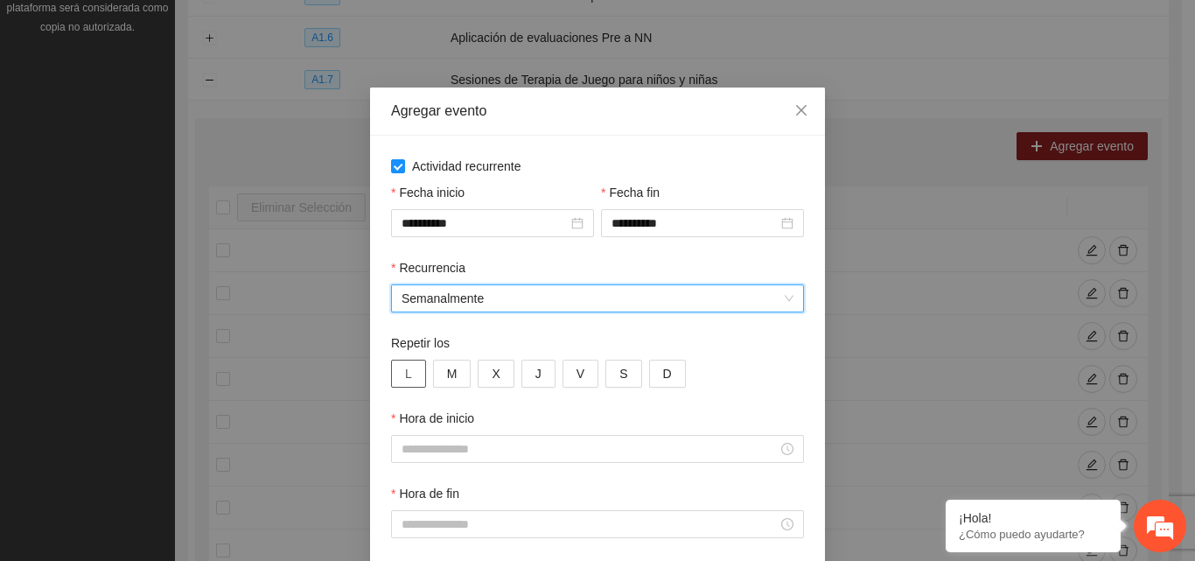
click at [405, 372] on span "L" at bounding box center [408, 373] width 7 height 19
click at [452, 373] on button "M" at bounding box center [452, 374] width 39 height 28
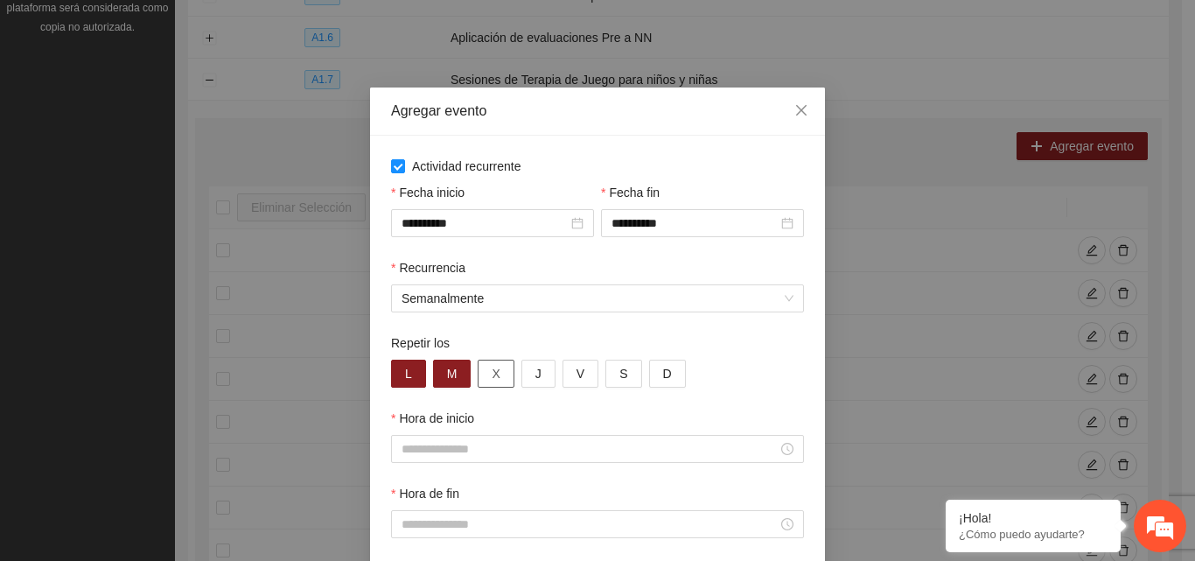
click at [494, 374] on button "X" at bounding box center [496, 374] width 36 height 28
click at [522, 373] on button "J" at bounding box center [539, 374] width 34 height 28
click at [577, 377] on span "V" at bounding box center [581, 373] width 8 height 19
click at [564, 370] on button "V" at bounding box center [581, 374] width 36 height 28
click at [577, 378] on span "V" at bounding box center [581, 373] width 8 height 19
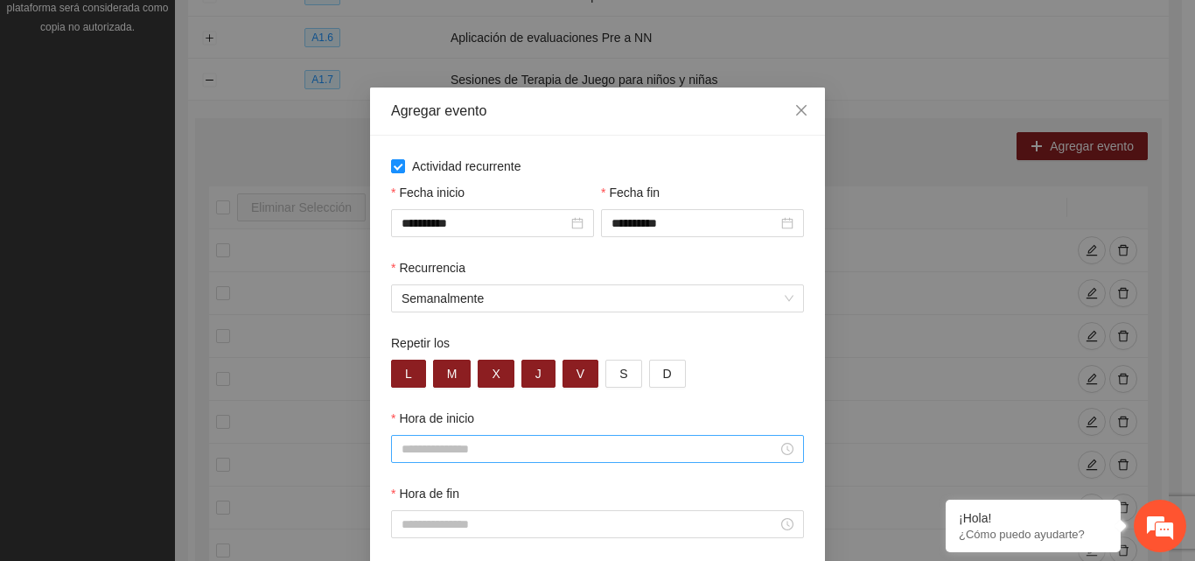
click at [467, 451] on input "Hora de inicio" at bounding box center [590, 448] width 376 height 19
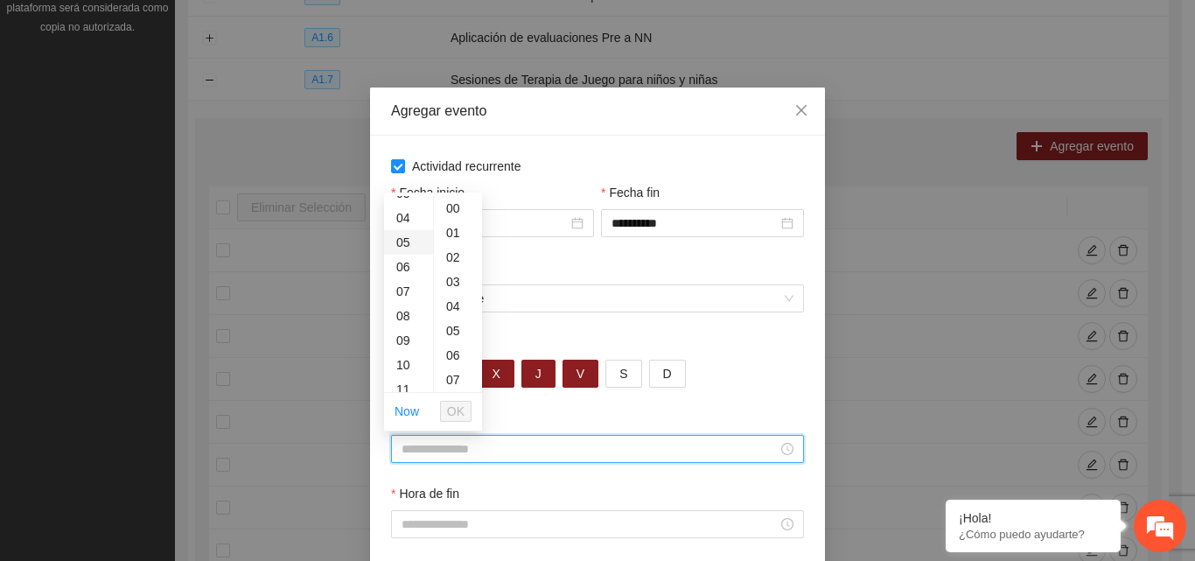
scroll to position [175, 0]
click at [401, 377] on div "14" at bounding box center [408, 376] width 49 height 25
type input "*****"
click at [460, 412] on span "OK" at bounding box center [456, 411] width 18 height 19
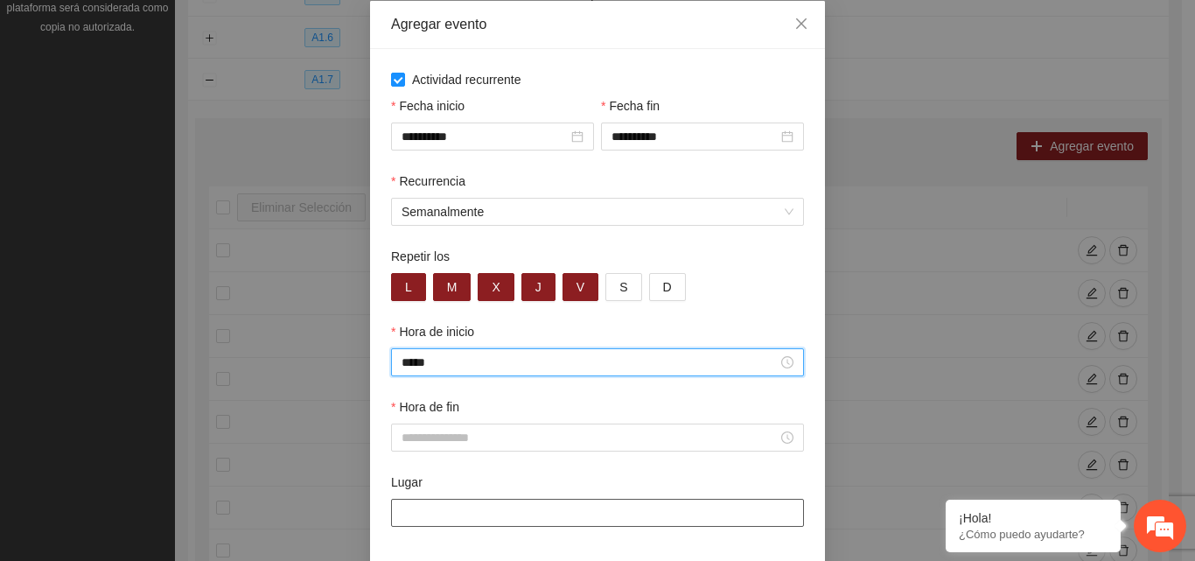
scroll to position [162, 0]
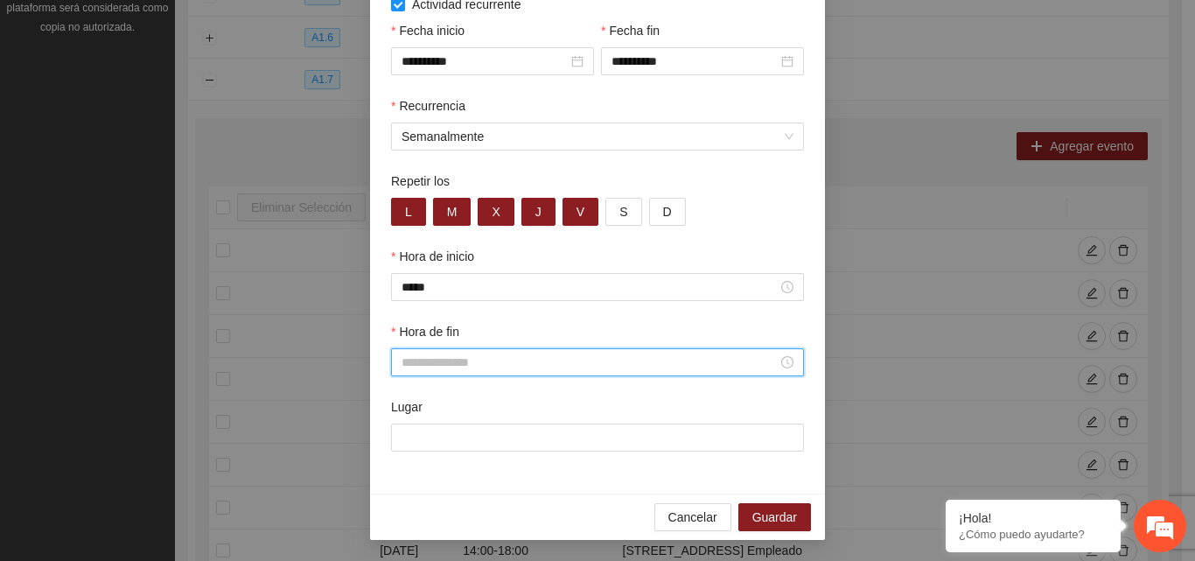
click at [443, 367] on input "Hora de fin" at bounding box center [590, 362] width 376 height 19
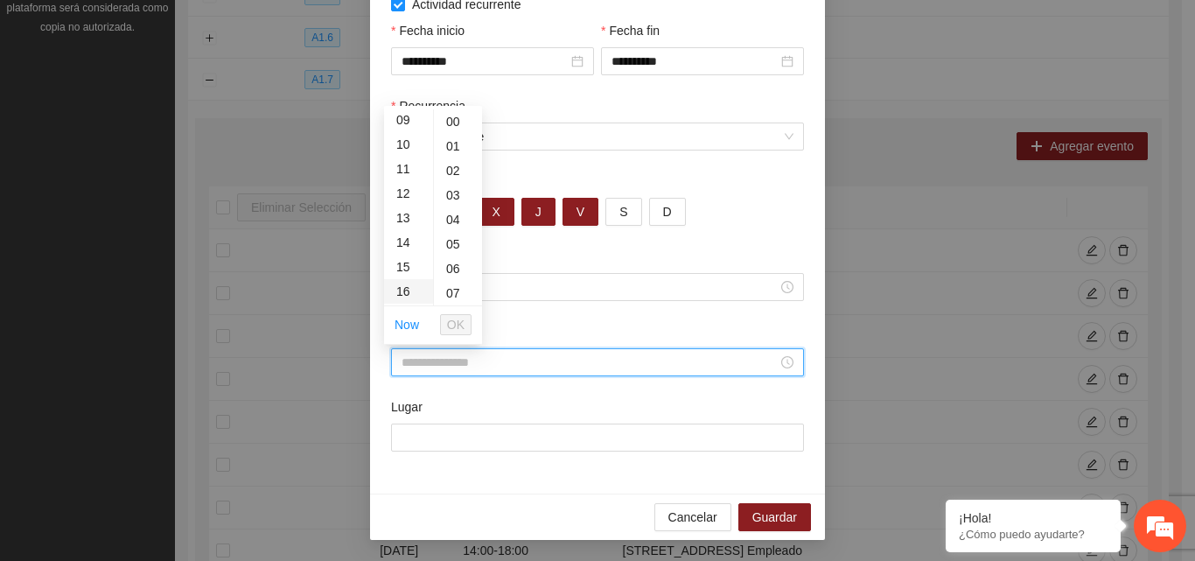
scroll to position [263, 0]
click at [408, 299] on div "18" at bounding box center [408, 300] width 49 height 25
type input "*****"
click at [451, 326] on span "OK" at bounding box center [456, 324] width 18 height 19
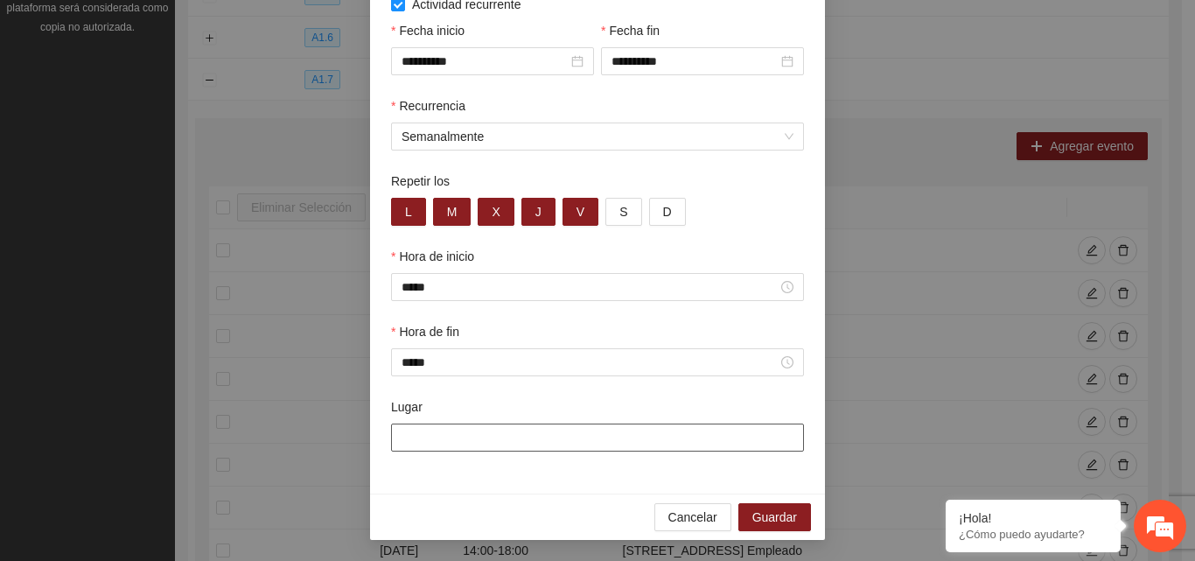
click at [469, 439] on input "Lugar" at bounding box center [597, 438] width 413 height 28
type input "**********"
drag, startPoint x: 770, startPoint y: 511, endPoint x: 761, endPoint y: 506, distance: 10.2
click at [769, 511] on span "Guardar" at bounding box center [775, 517] width 45 height 19
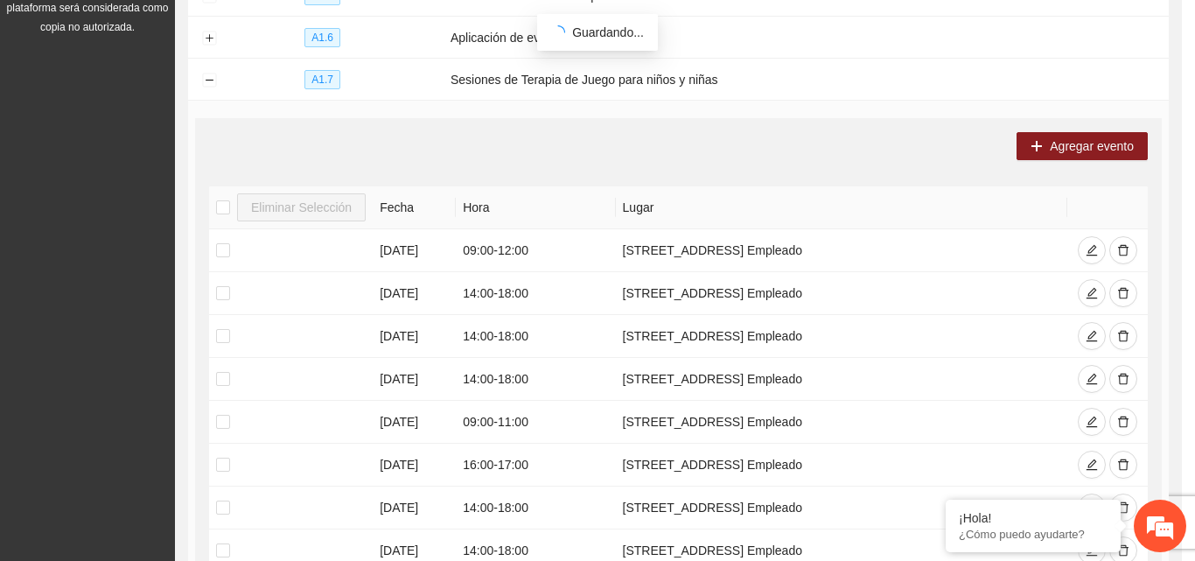
scroll to position [74, 0]
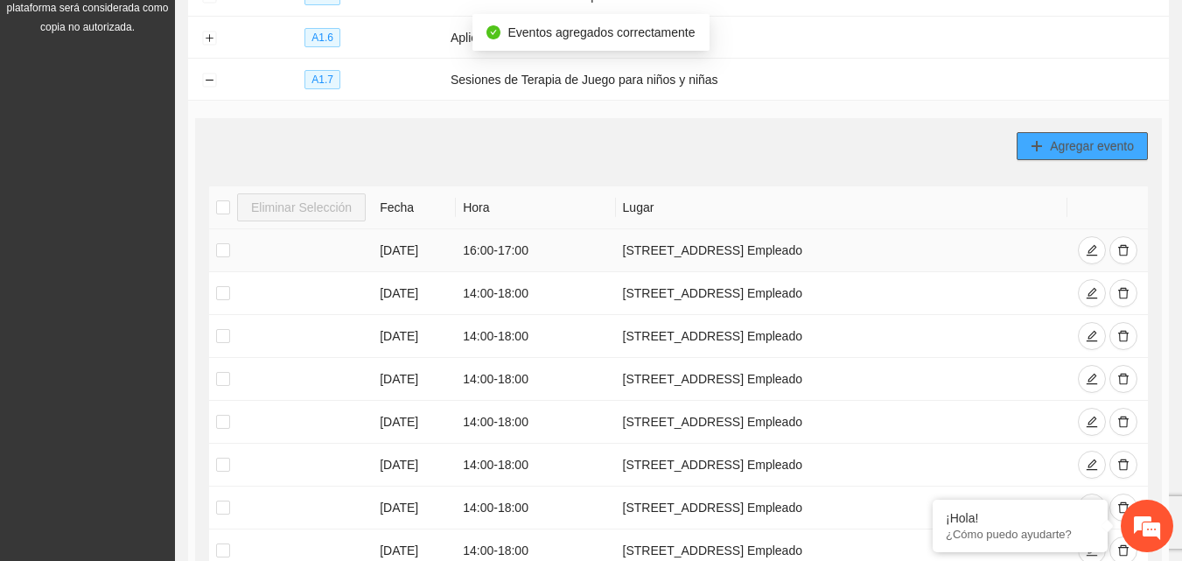
click at [1080, 142] on span "Agregar evento" at bounding box center [1092, 146] width 84 height 19
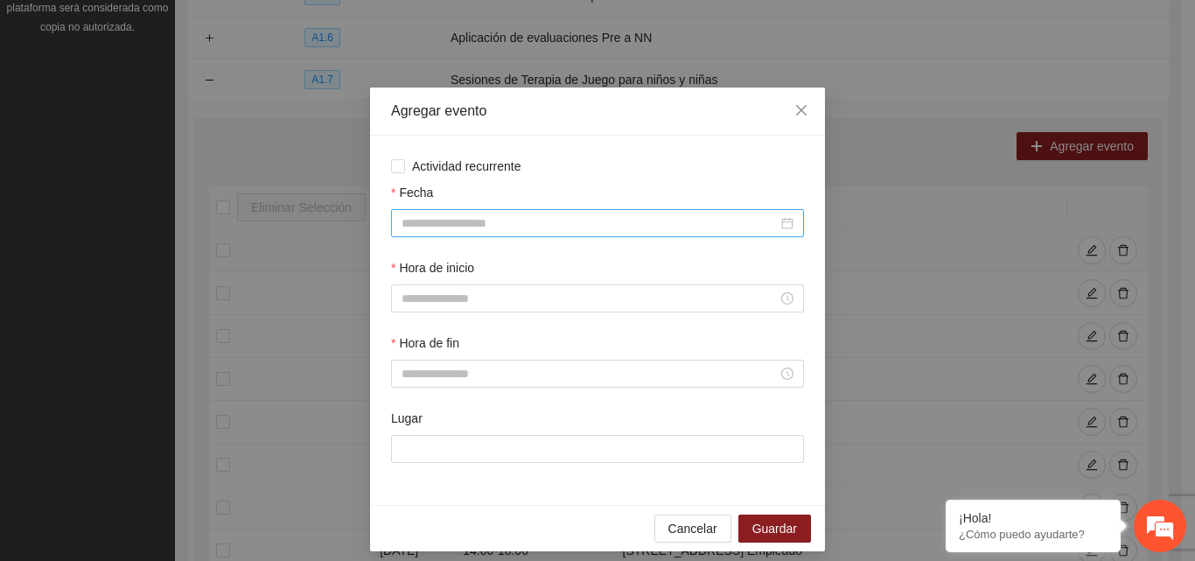
click at [596, 232] on input "Fecha" at bounding box center [590, 223] width 376 height 19
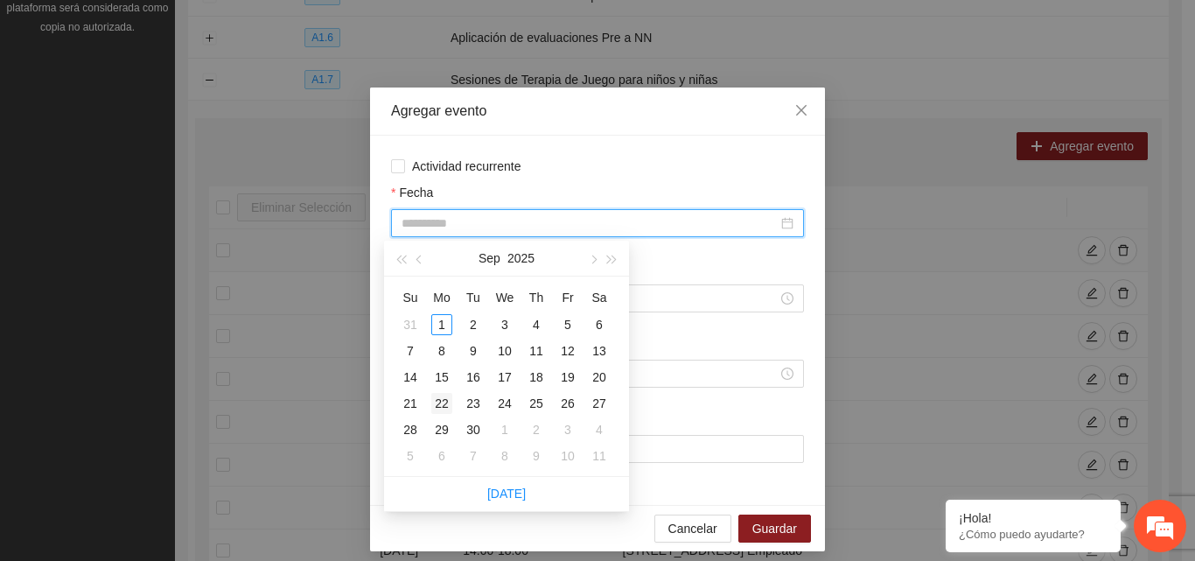
type input "**********"
click at [443, 404] on div "22" at bounding box center [441, 403] width 21 height 21
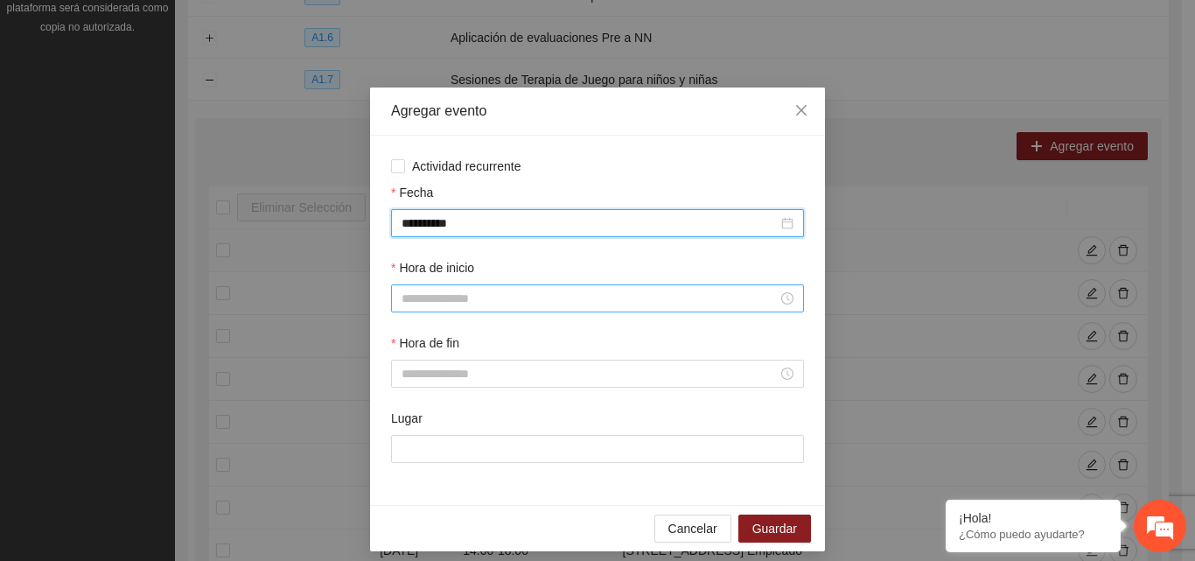
click at [490, 298] on input "Hora de inicio" at bounding box center [590, 298] width 376 height 19
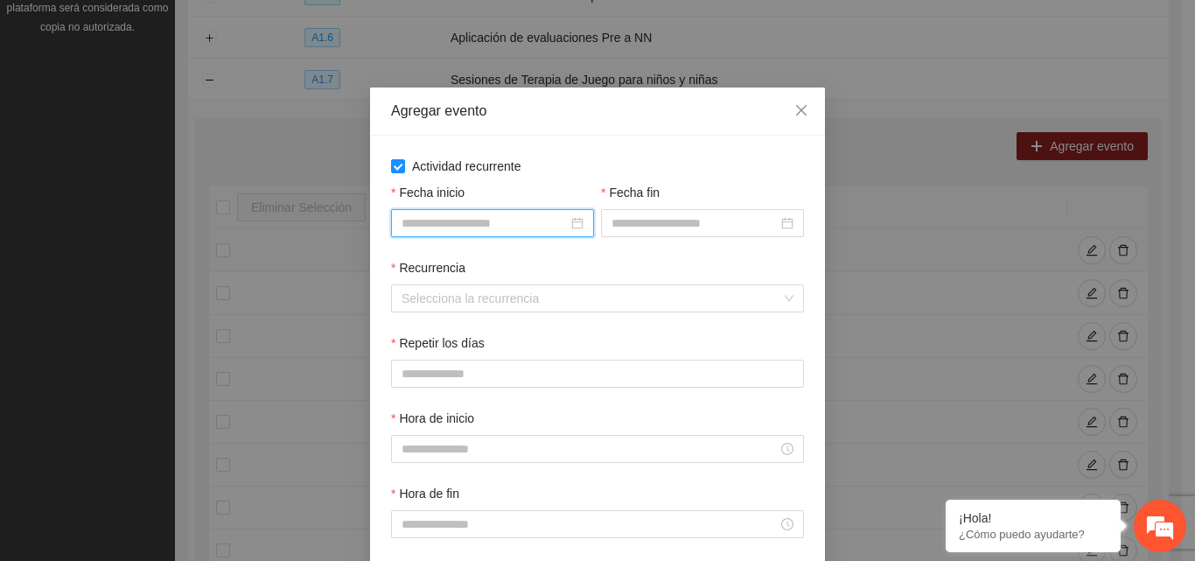
click at [438, 218] on input "Fecha inicio" at bounding box center [485, 223] width 166 height 19
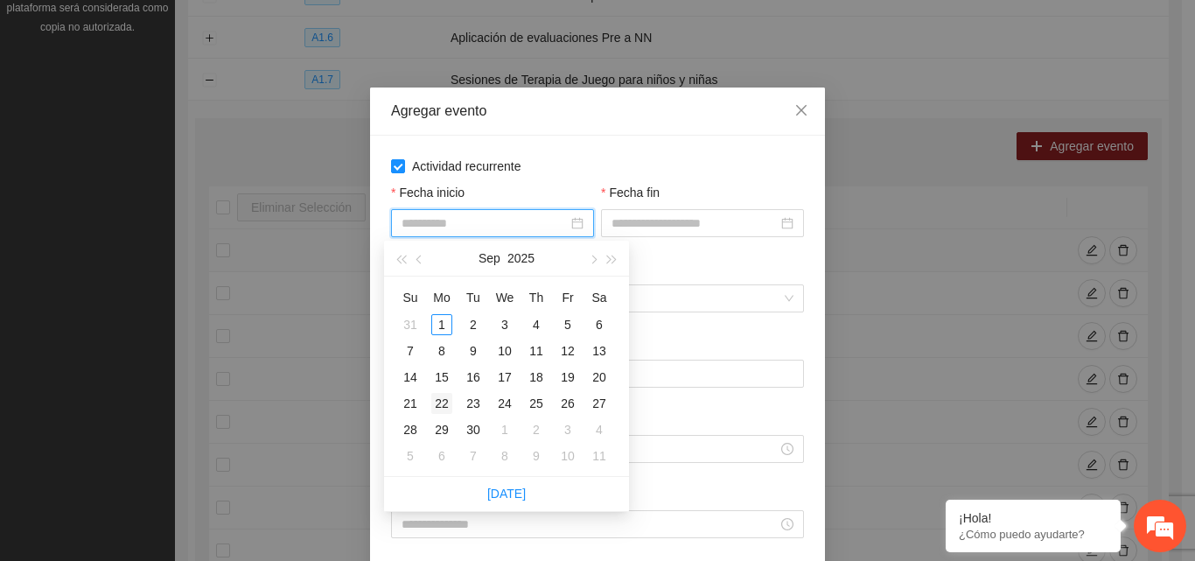
type input "**********"
click at [438, 406] on div "22" at bounding box center [441, 403] width 21 height 21
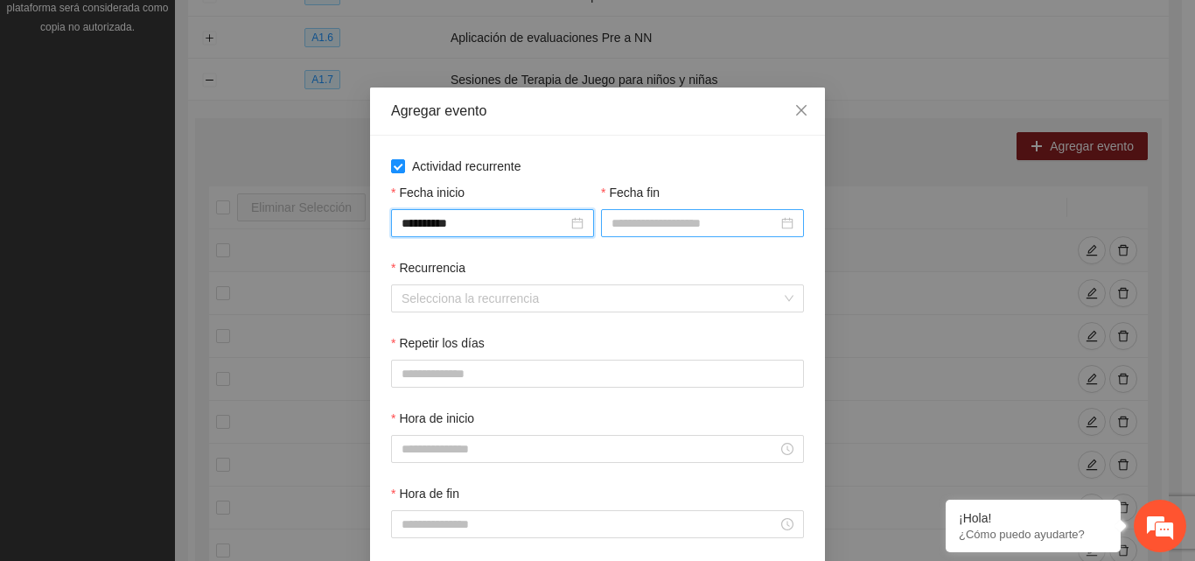
click at [648, 222] on input "Fecha fin" at bounding box center [695, 223] width 166 height 19
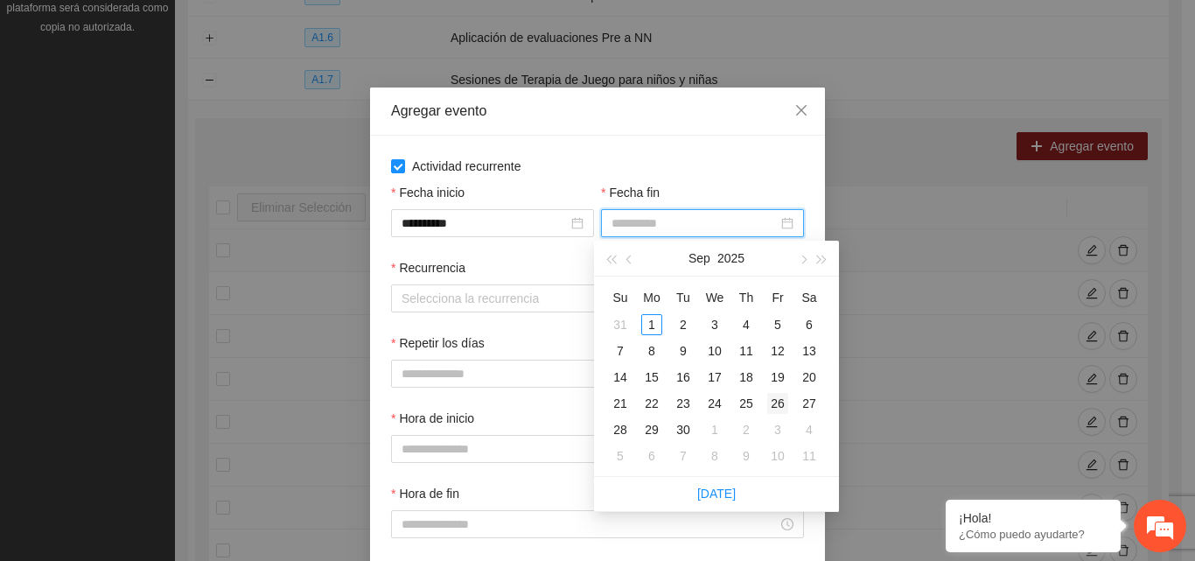
type input "**********"
click at [777, 403] on div "26" at bounding box center [777, 403] width 21 height 21
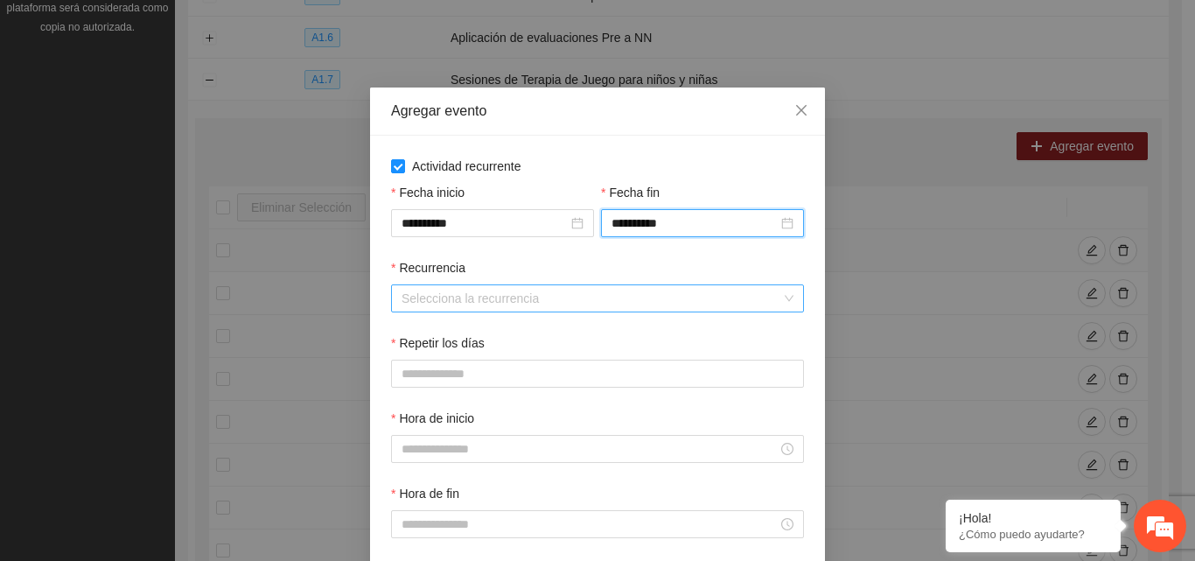
click at [471, 295] on input "Recurrencia" at bounding box center [592, 298] width 380 height 26
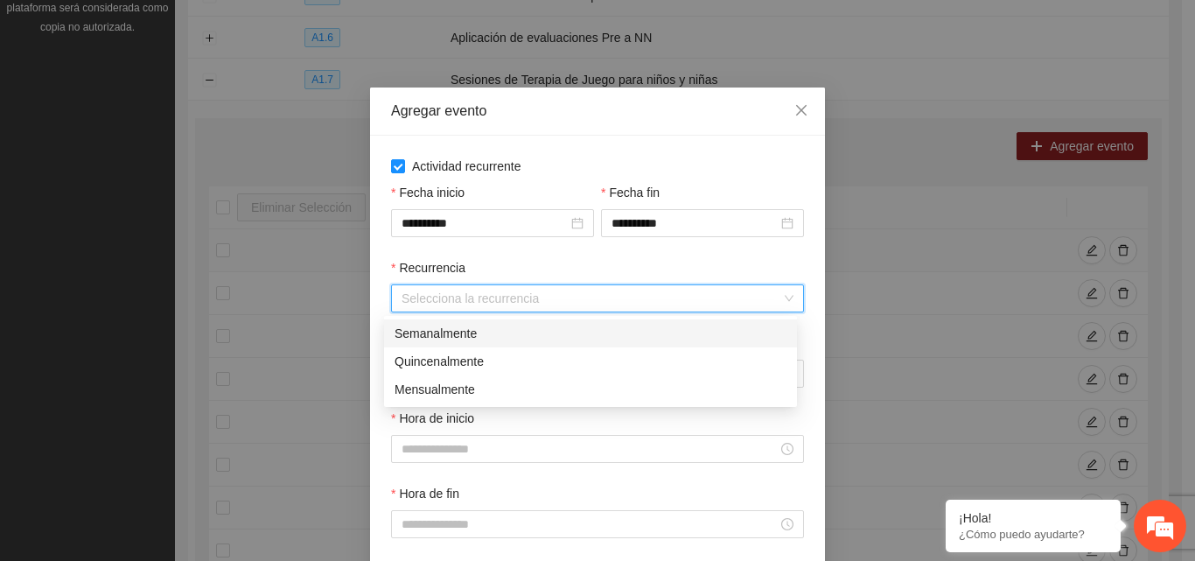
click at [445, 331] on div "Semanalmente" at bounding box center [591, 333] width 392 height 19
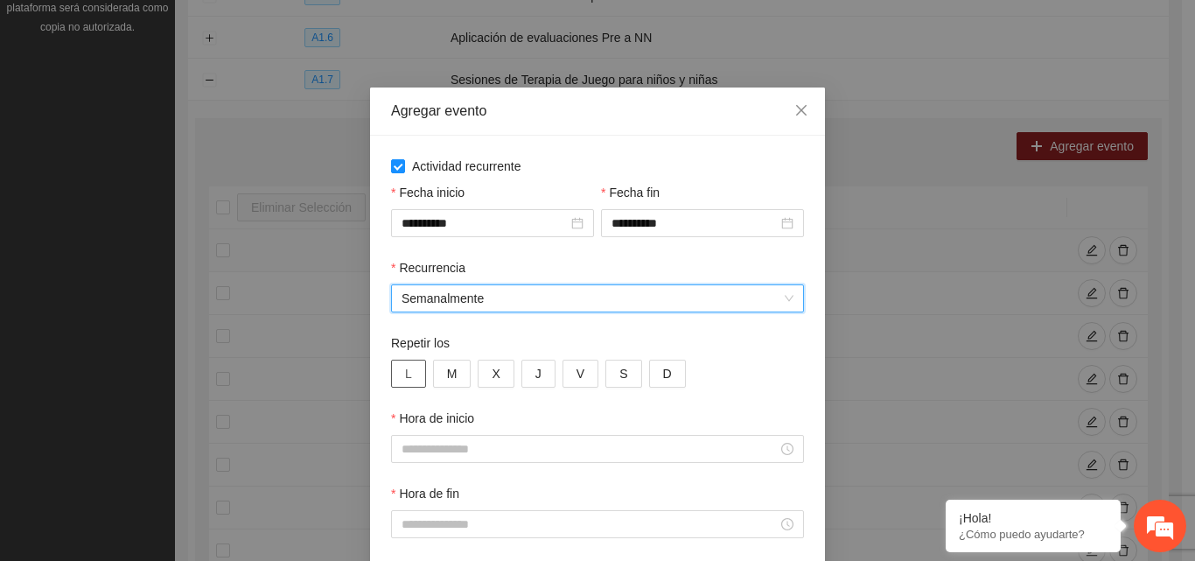
click at [406, 375] on button "L" at bounding box center [408, 374] width 35 height 28
click at [438, 374] on button "M" at bounding box center [452, 374] width 39 height 28
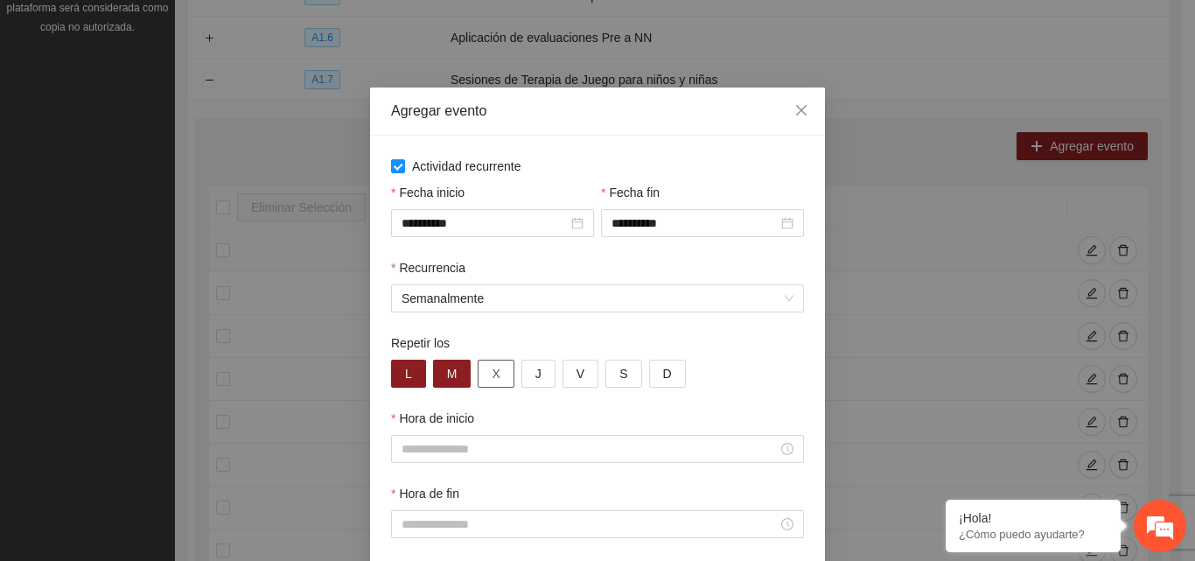
click at [492, 382] on span "X" at bounding box center [496, 373] width 8 height 19
click at [525, 371] on button "J" at bounding box center [539, 374] width 34 height 28
click at [579, 382] on button "V" at bounding box center [581, 374] width 36 height 28
click at [467, 444] on input "Hora de inicio" at bounding box center [590, 448] width 376 height 19
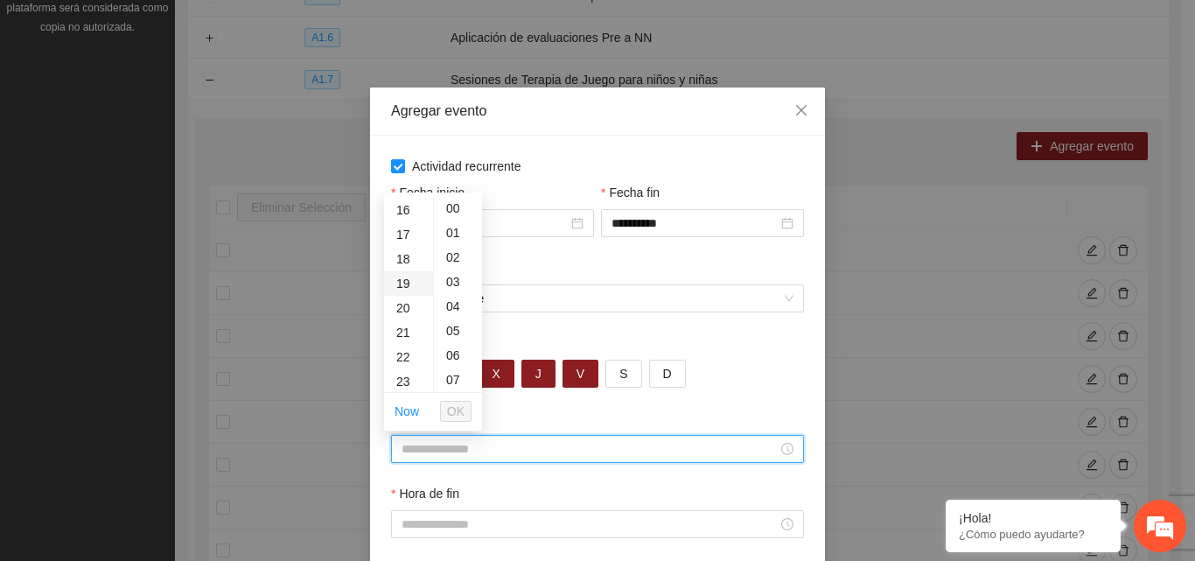
scroll to position [350, 0]
click at [403, 199] on div "14" at bounding box center [408, 201] width 49 height 25
type input "*****"
click at [460, 415] on span "OK" at bounding box center [456, 411] width 18 height 19
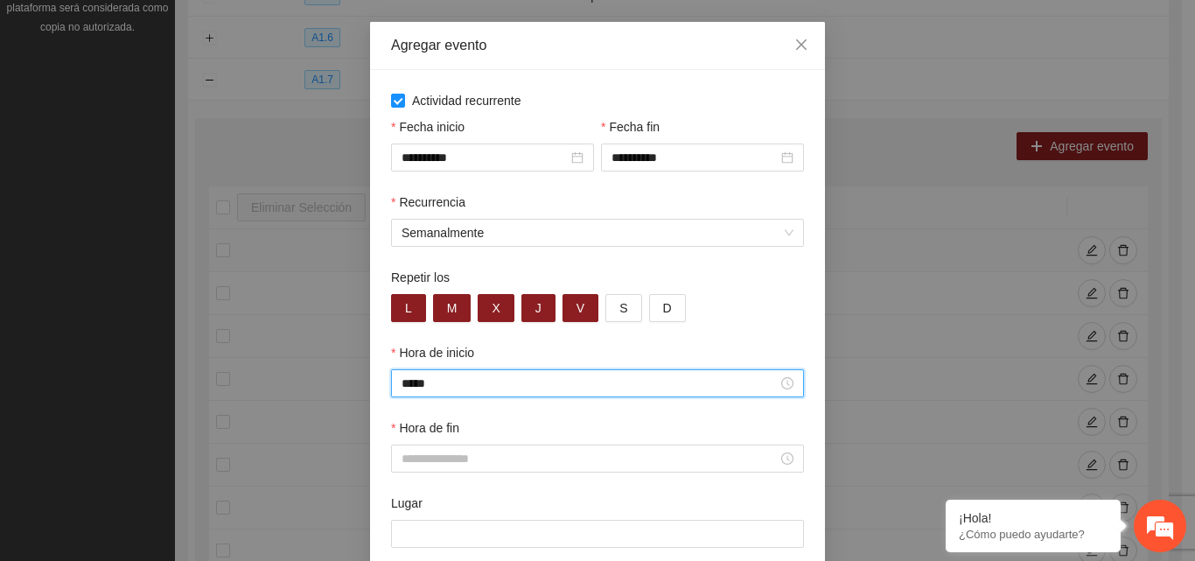
scroll to position [162, 0]
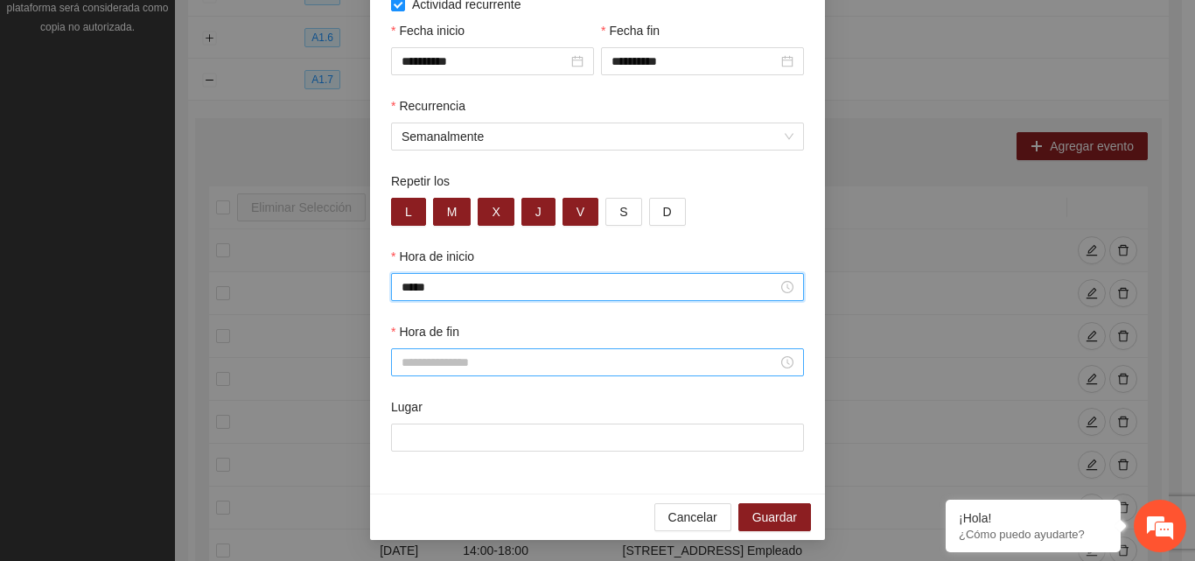
click at [459, 365] on input "Hora de fin" at bounding box center [590, 362] width 376 height 19
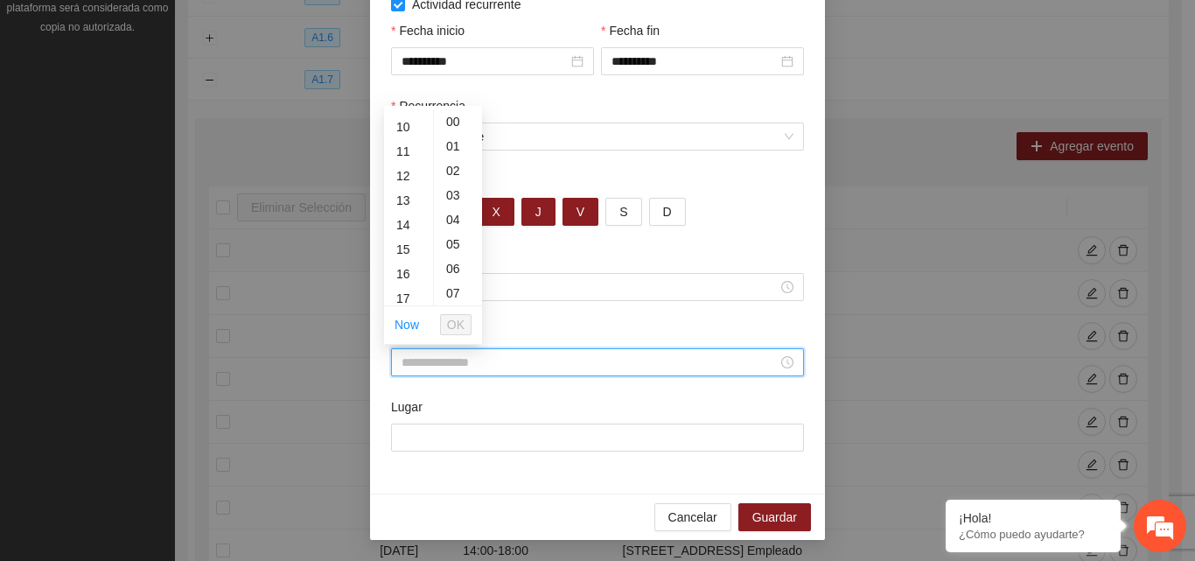
scroll to position [263, 0]
click at [408, 291] on div "18" at bounding box center [408, 300] width 49 height 25
type input "*****"
click at [455, 325] on span "OK" at bounding box center [456, 324] width 18 height 19
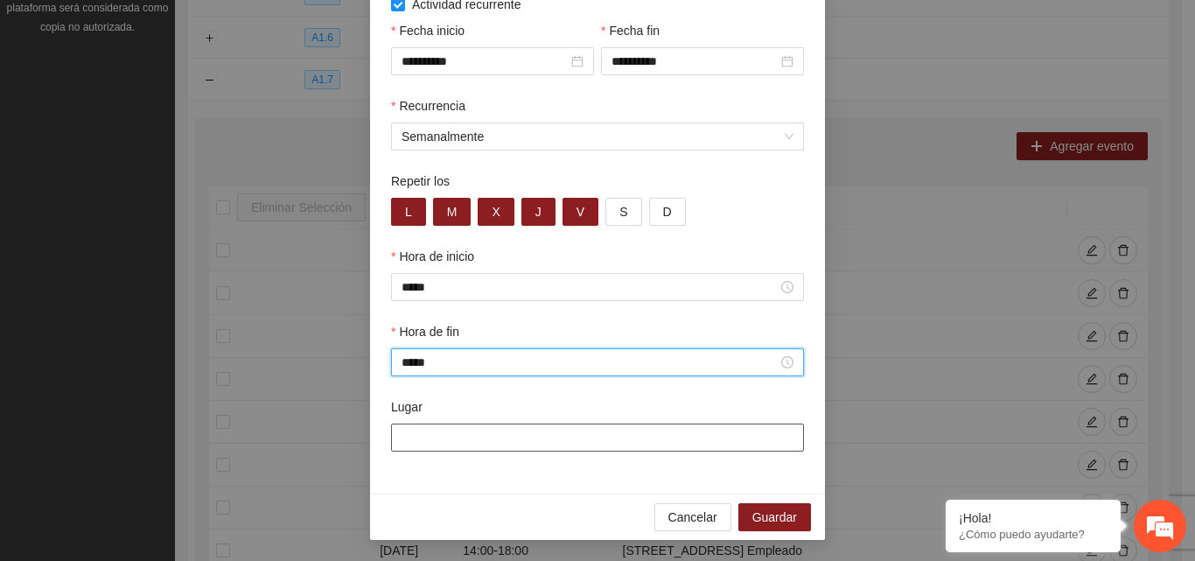
click at [457, 438] on input "Lugar" at bounding box center [597, 438] width 413 height 28
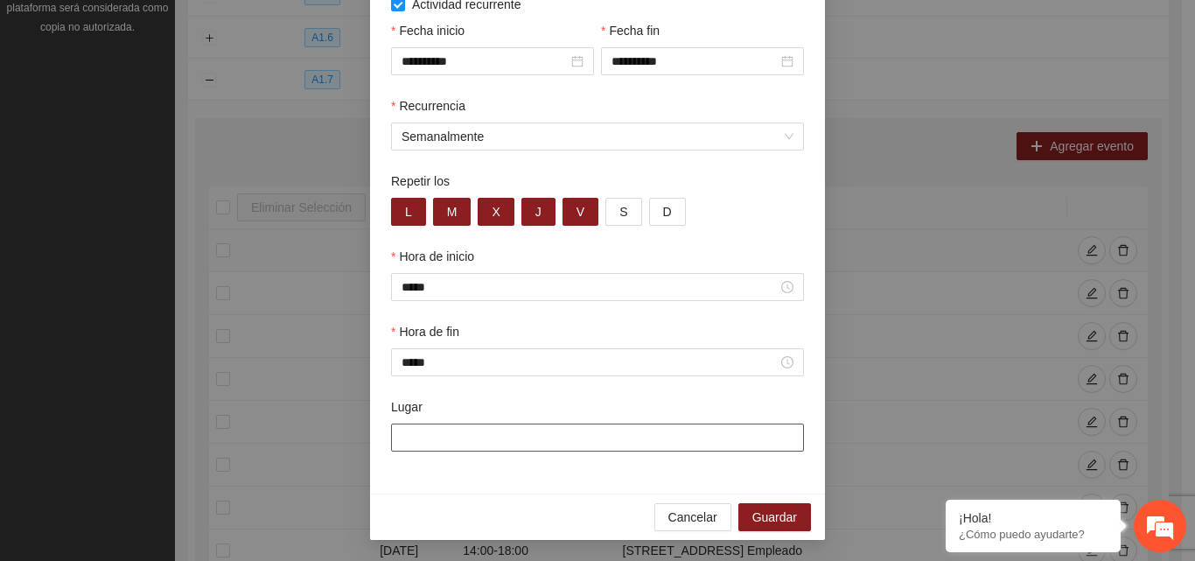
type input "**********"
click at [787, 520] on span "Guardar" at bounding box center [775, 517] width 45 height 19
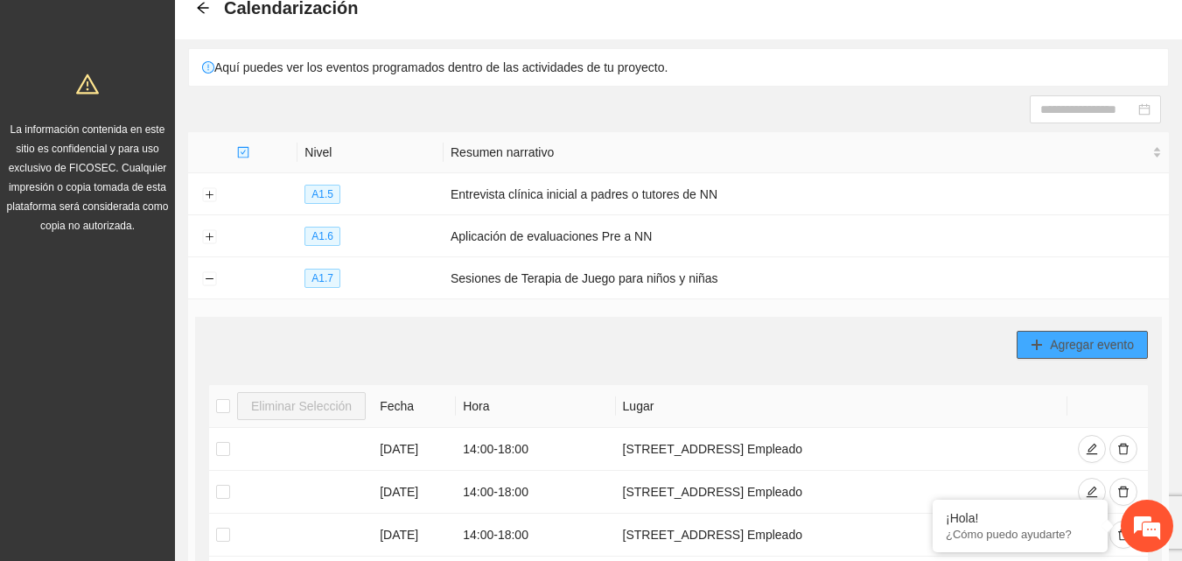
scroll to position [0, 0]
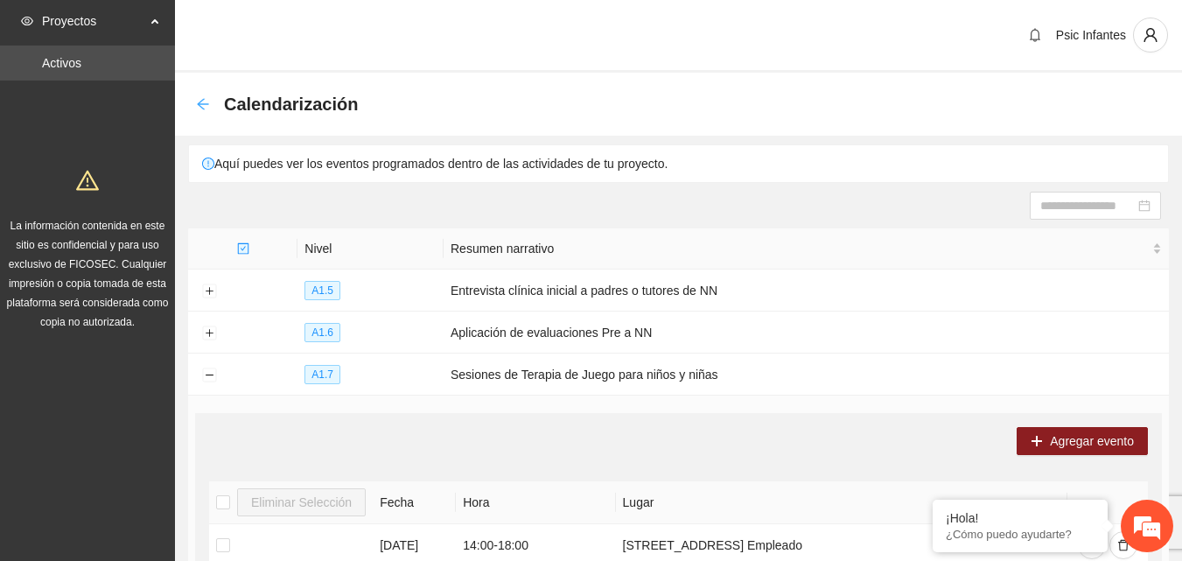
click at [204, 105] on icon "arrow-left" at bounding box center [203, 104] width 14 height 14
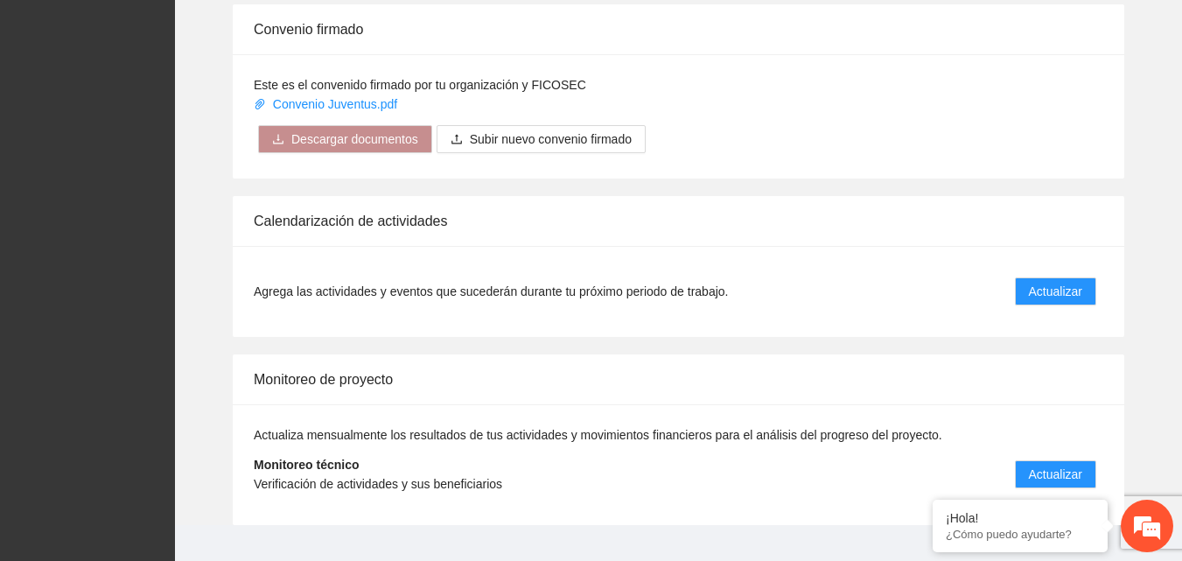
scroll to position [1431, 0]
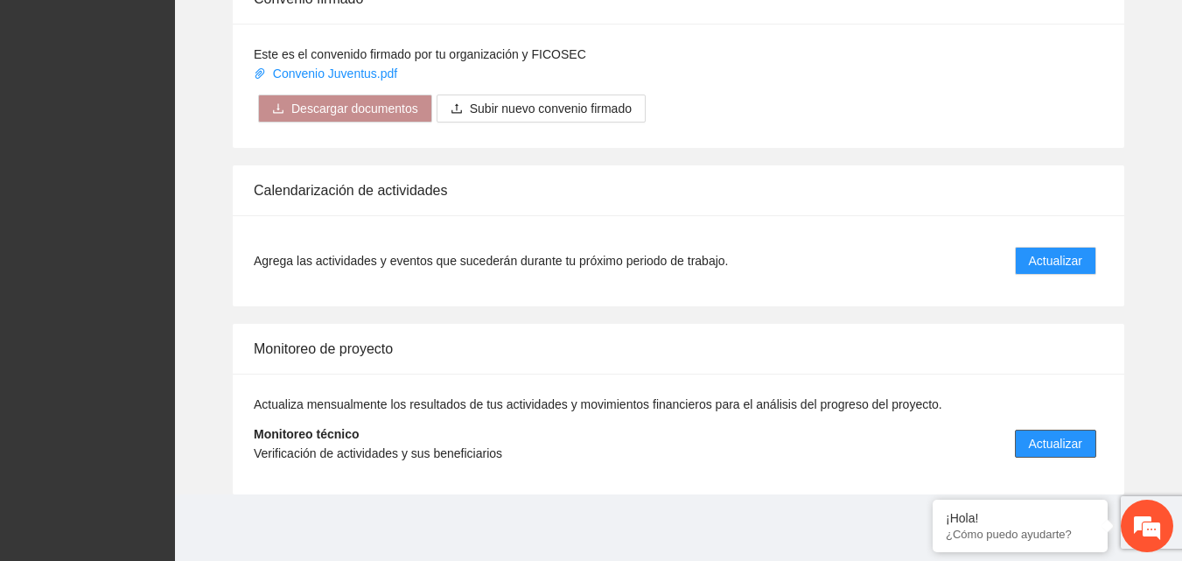
click at [1061, 441] on span "Actualizar" at bounding box center [1055, 443] width 53 height 19
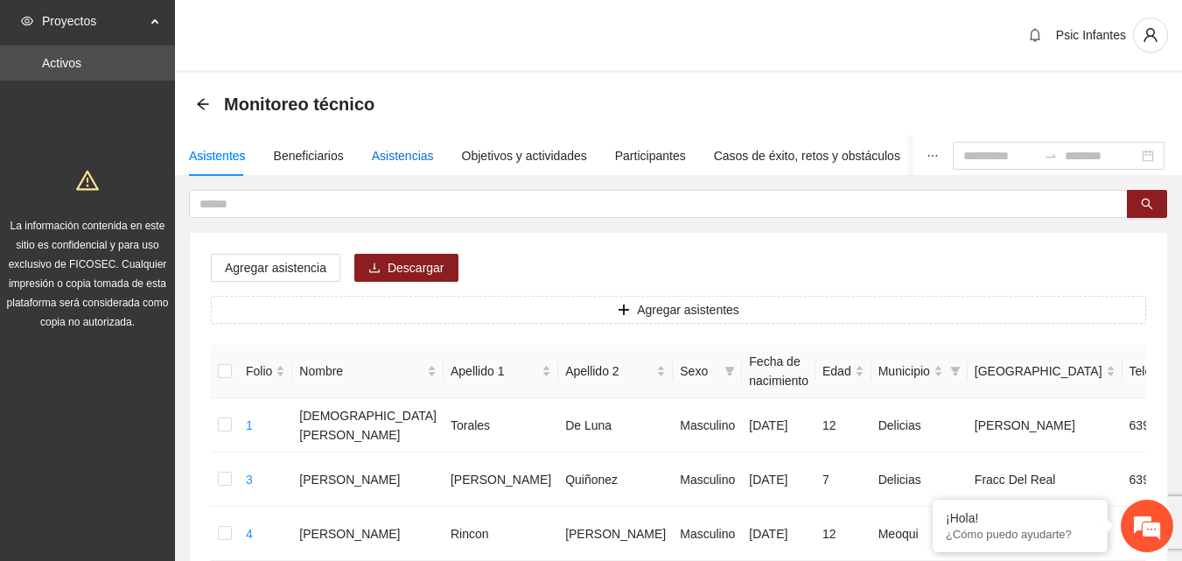
click at [403, 158] on div "Asistencias" at bounding box center [403, 155] width 62 height 19
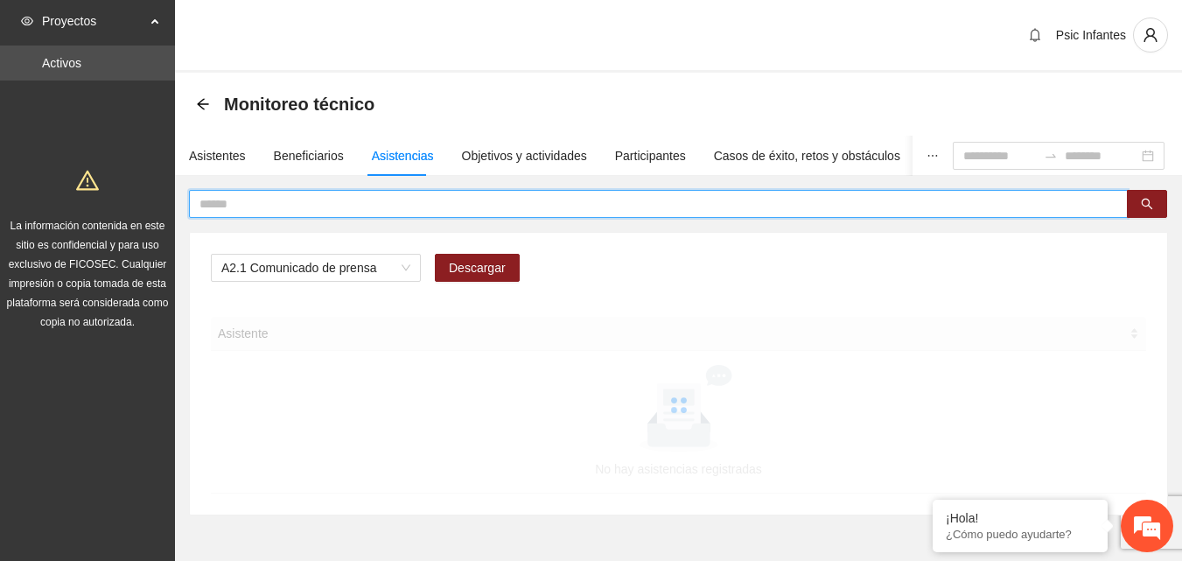
click at [427, 207] on input "text" at bounding box center [652, 203] width 904 height 19
click at [407, 271] on span "A2.1 Comunicado de prensa" at bounding box center [315, 268] width 189 height 26
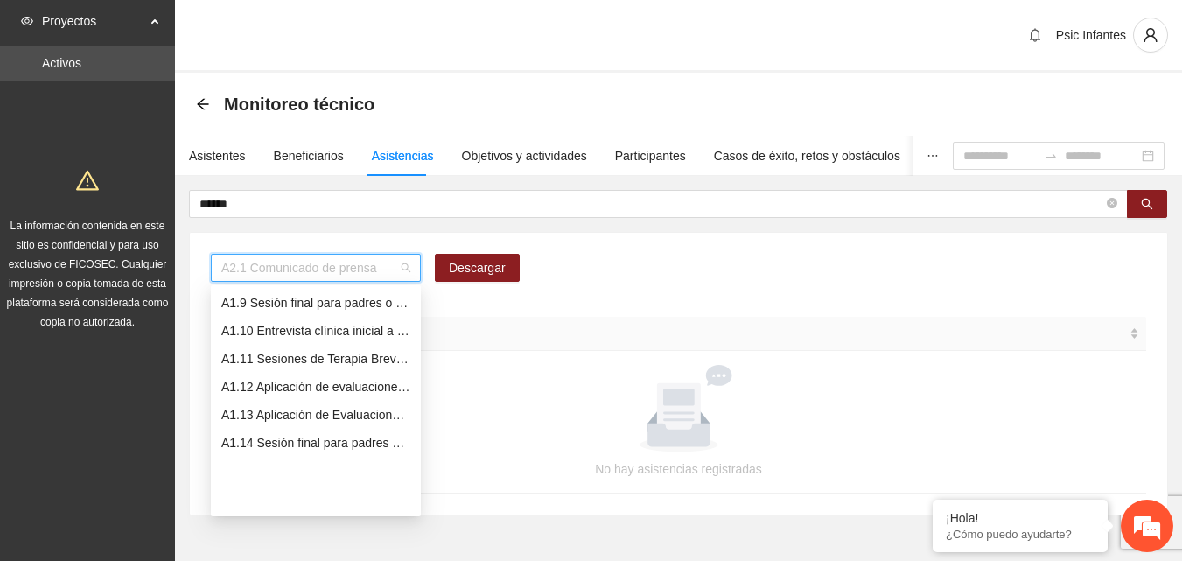
scroll to position [49, 0]
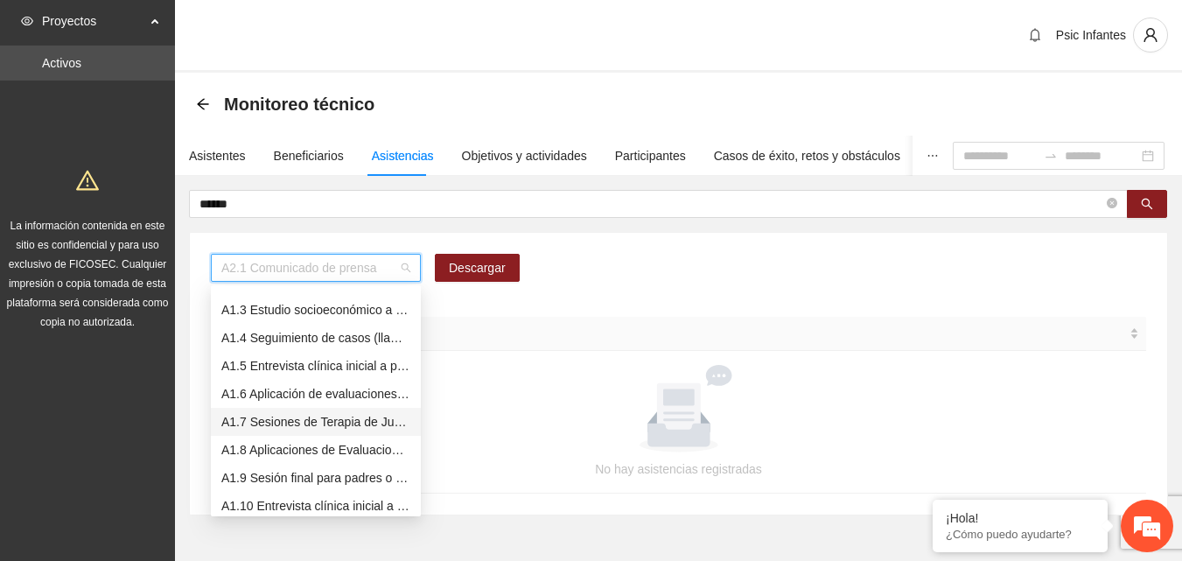
click at [317, 417] on div "A1.7 Sesiones de Terapia de Juego para niños y niñas" at bounding box center [315, 421] width 189 height 19
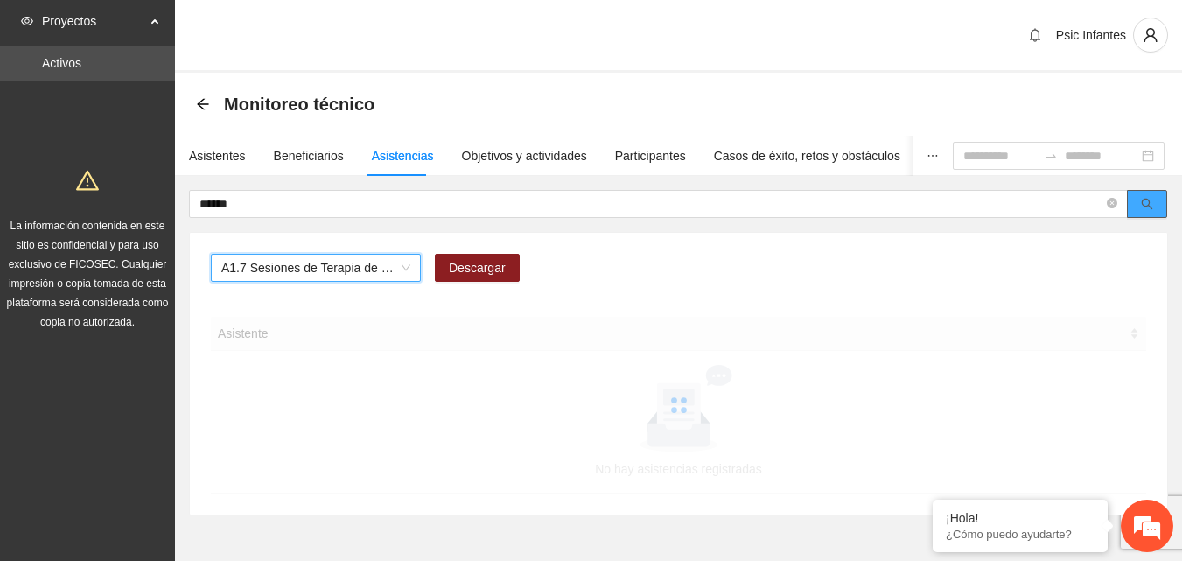
click at [1148, 202] on icon "search" at bounding box center [1147, 204] width 12 height 12
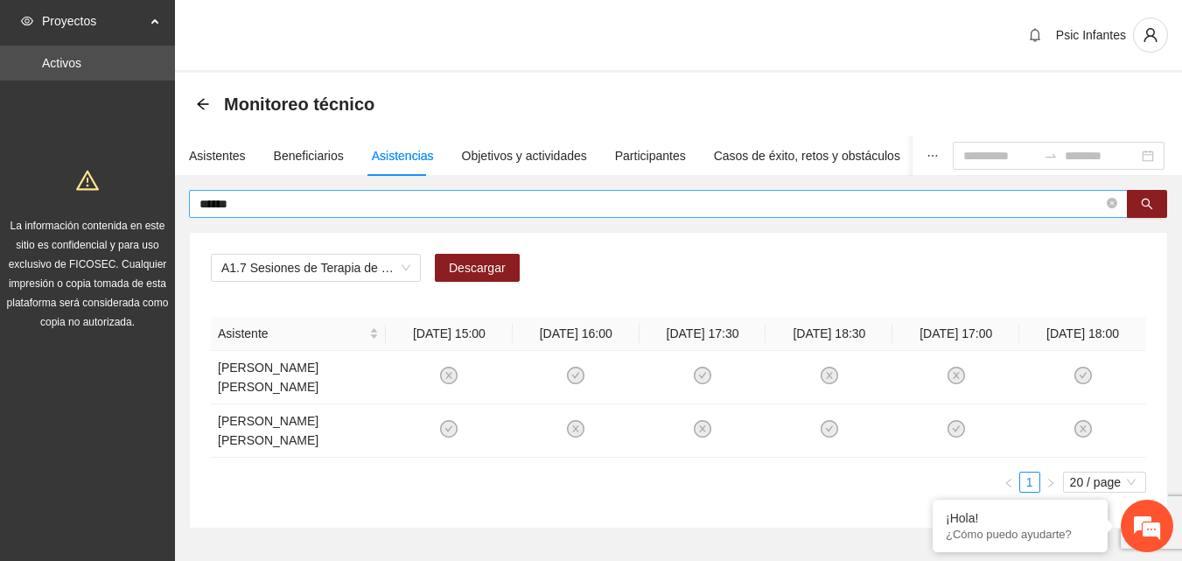
click at [386, 209] on input "******" at bounding box center [652, 203] width 904 height 19
type input "*"
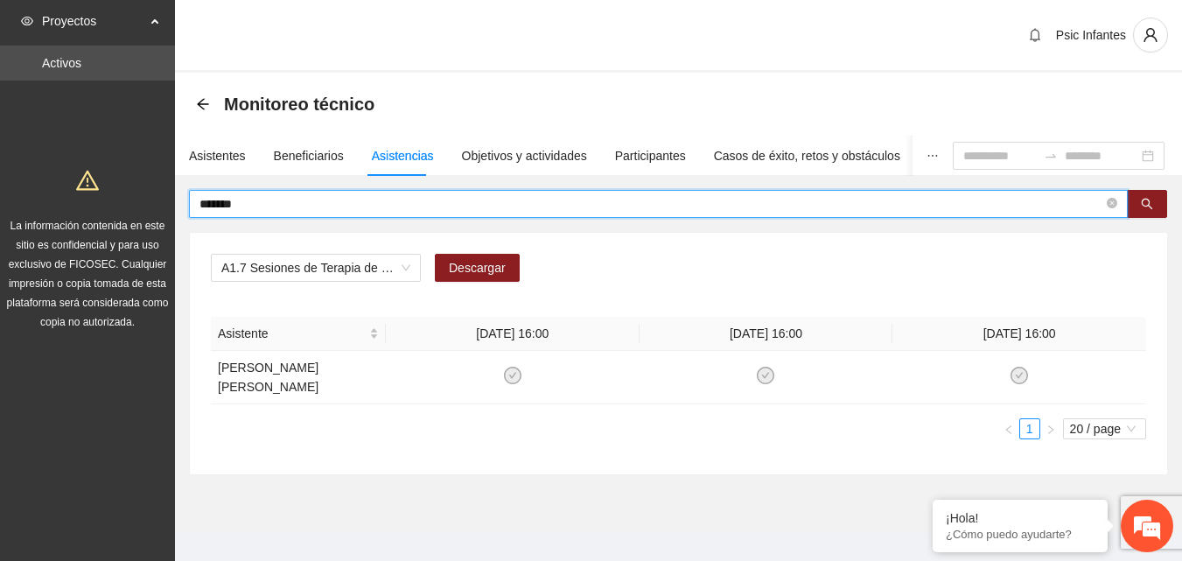
drag, startPoint x: 307, startPoint y: 201, endPoint x: 80, endPoint y: 187, distance: 228.0
click at [80, 187] on section "Proyectos Activos La información contenida en este sitio es confidencial y para…" at bounding box center [591, 290] width 1182 height 580
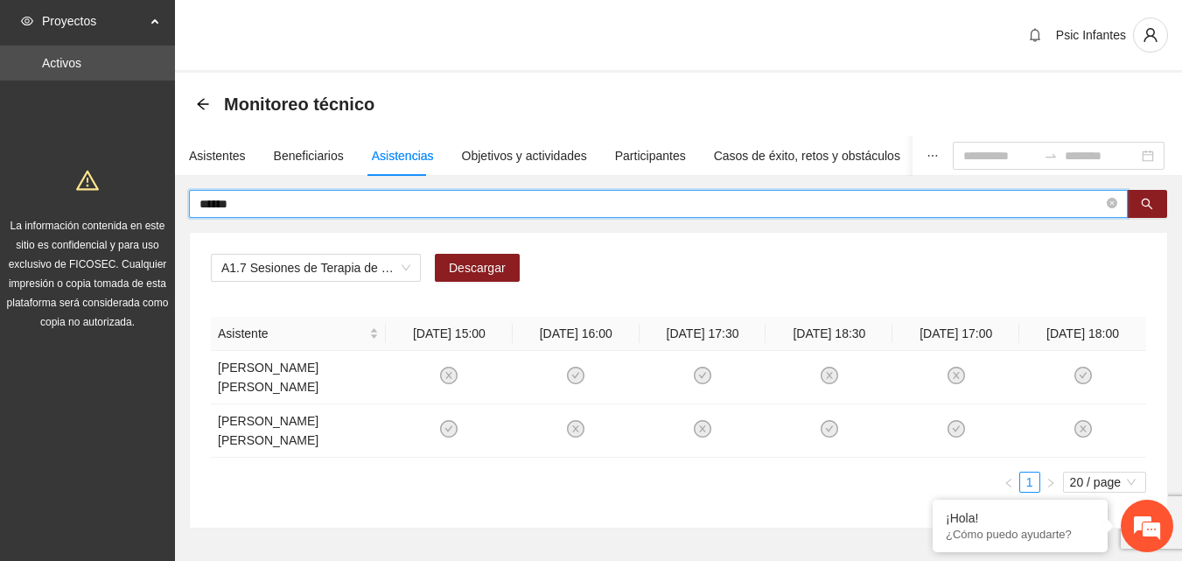
drag, startPoint x: 262, startPoint y: 207, endPoint x: 148, endPoint y: 181, distance: 116.8
click at [148, 181] on section "Proyectos Activos La información contenida en este sitio es confidencial y para…" at bounding box center [591, 317] width 1182 height 634
type input "*******"
